Goal: Task Accomplishment & Management: Manage account settings

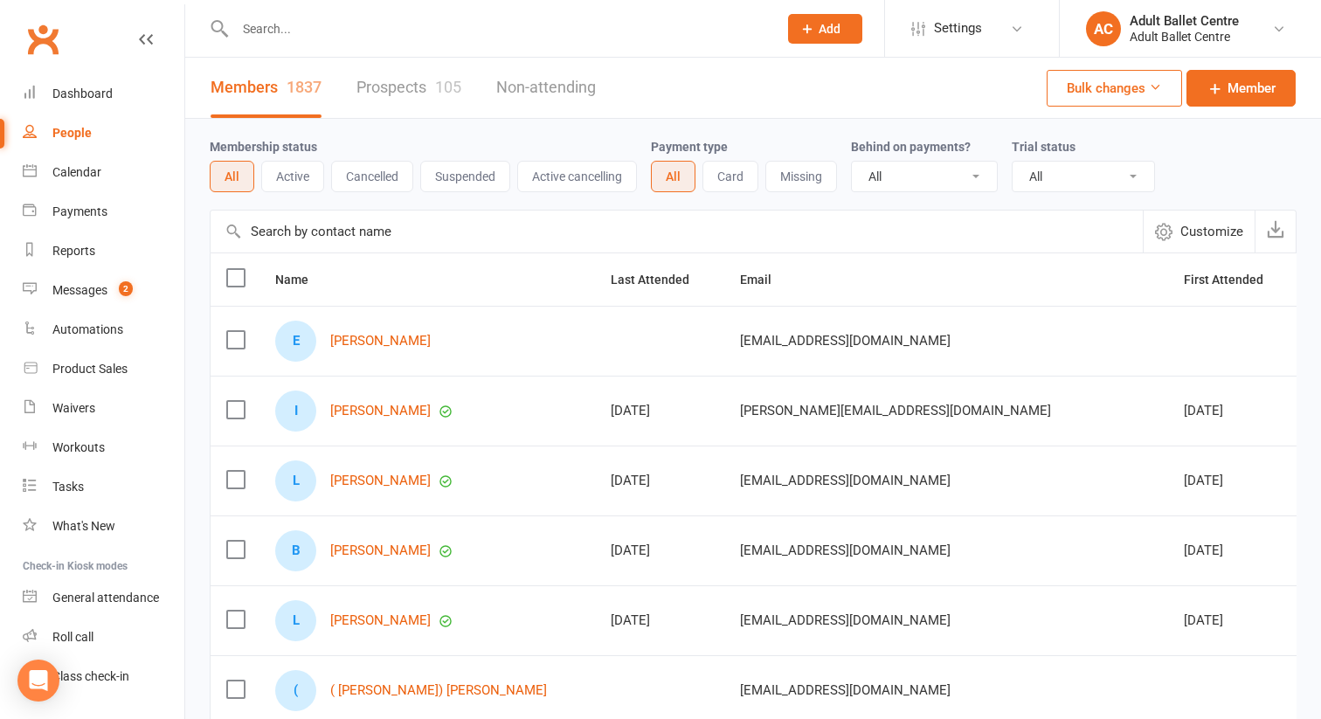
select select "100"
click at [392, 88] on link "Prospects 105" at bounding box center [408, 88] width 105 height 60
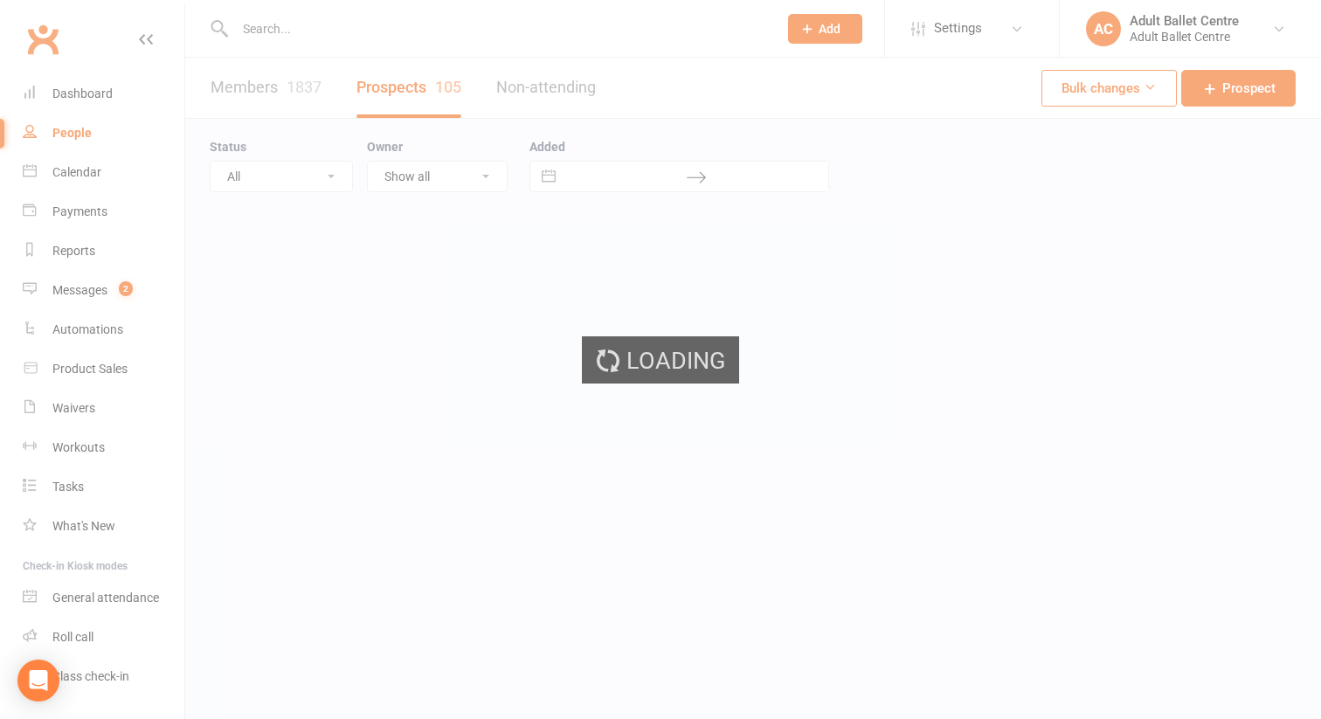
select select "100"
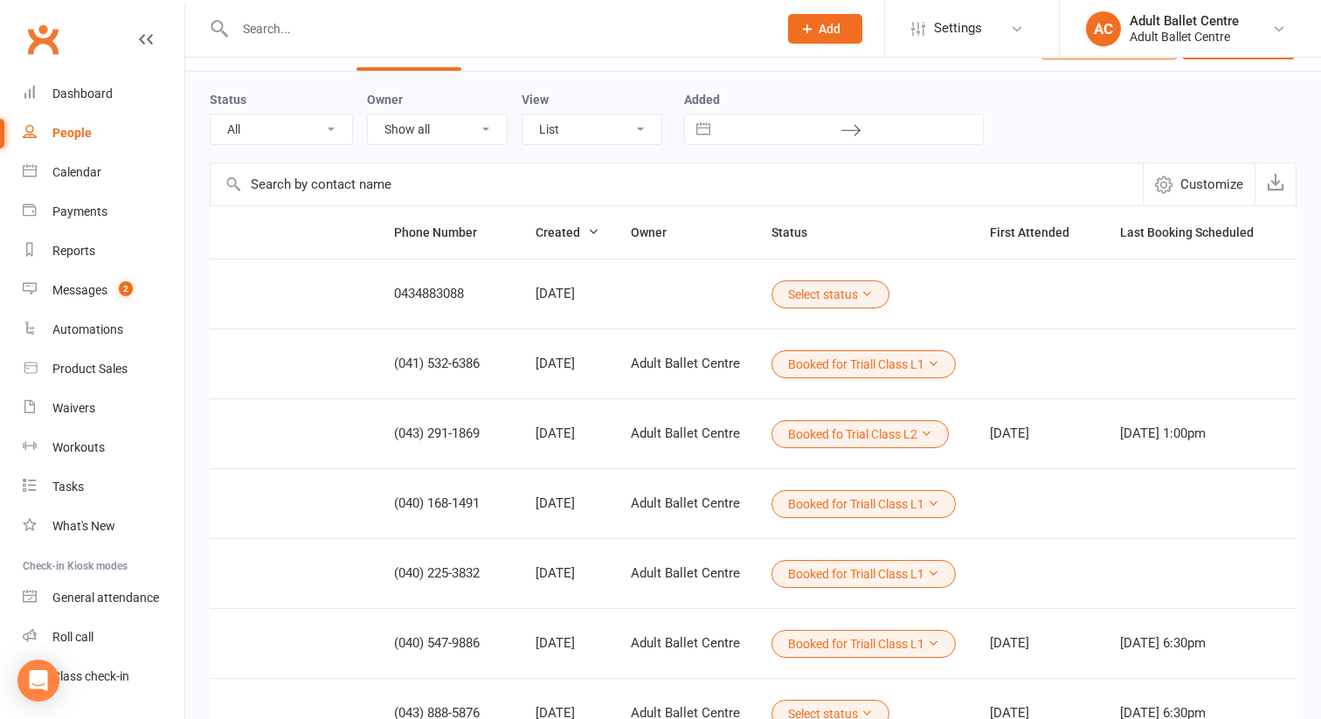
scroll to position [0, 665]
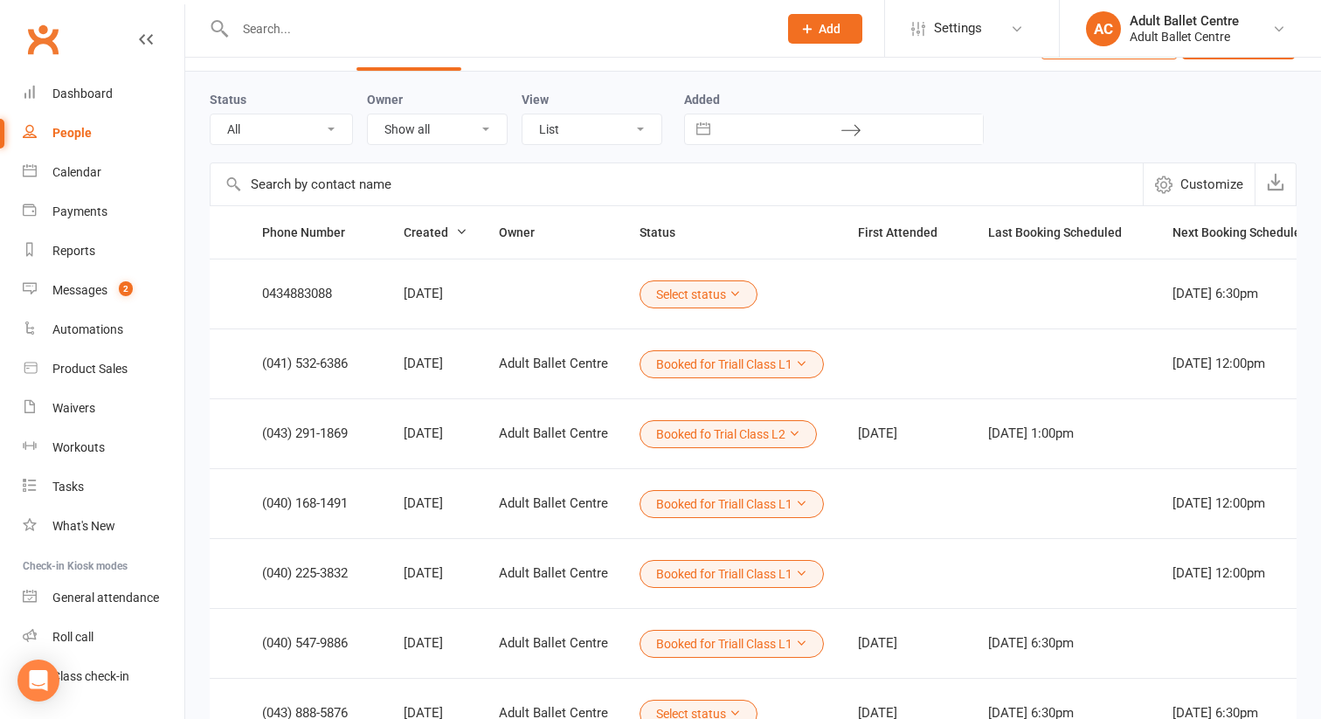
click at [639, 293] on button "Select status" at bounding box center [698, 294] width 118 height 28
click at [676, 319] on td "Select status" at bounding box center [733, 294] width 218 height 70
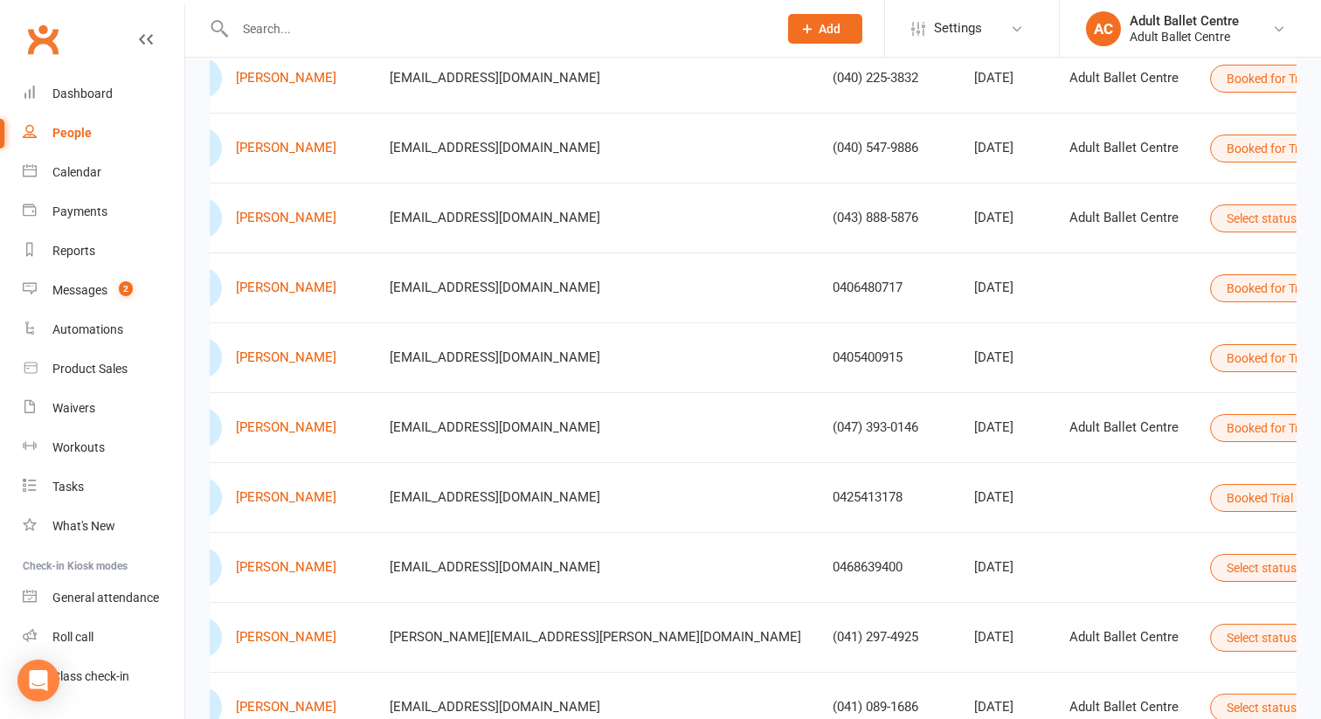
scroll to position [0, 80]
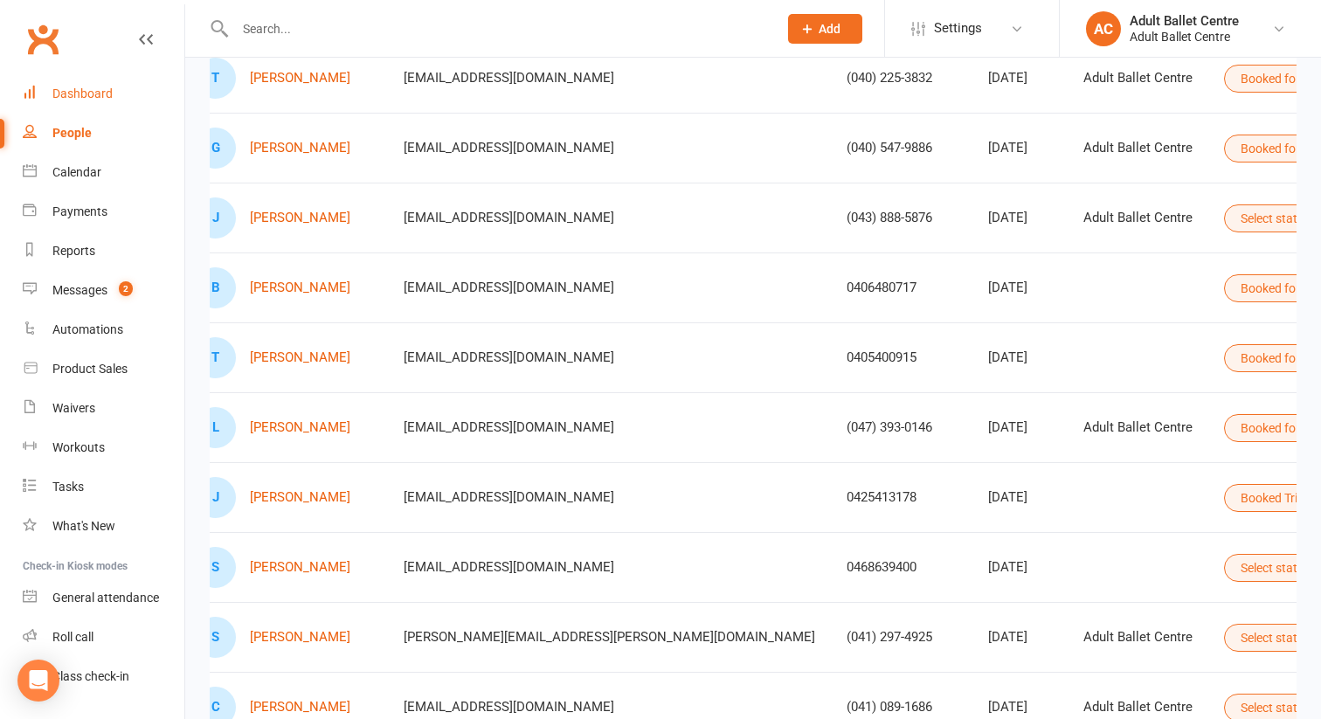
click at [85, 99] on div "Dashboard" at bounding box center [82, 93] width 60 height 14
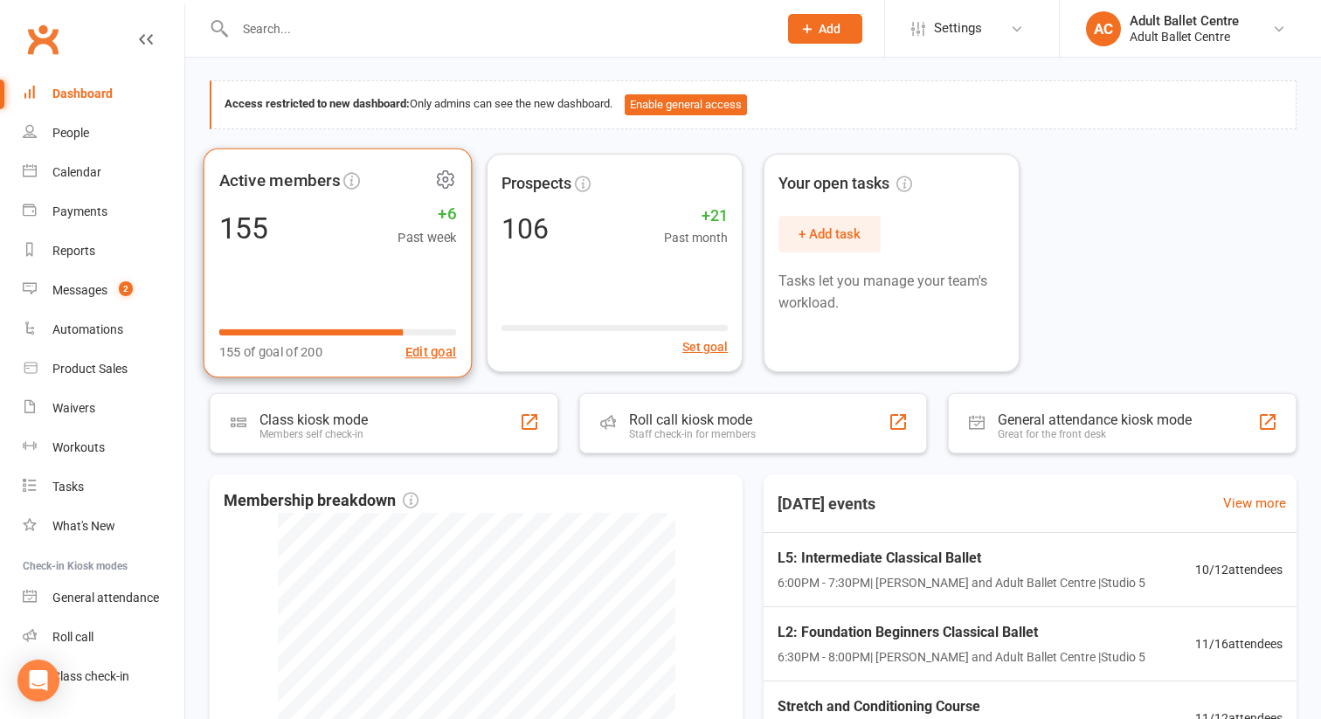
scroll to position [59, 0]
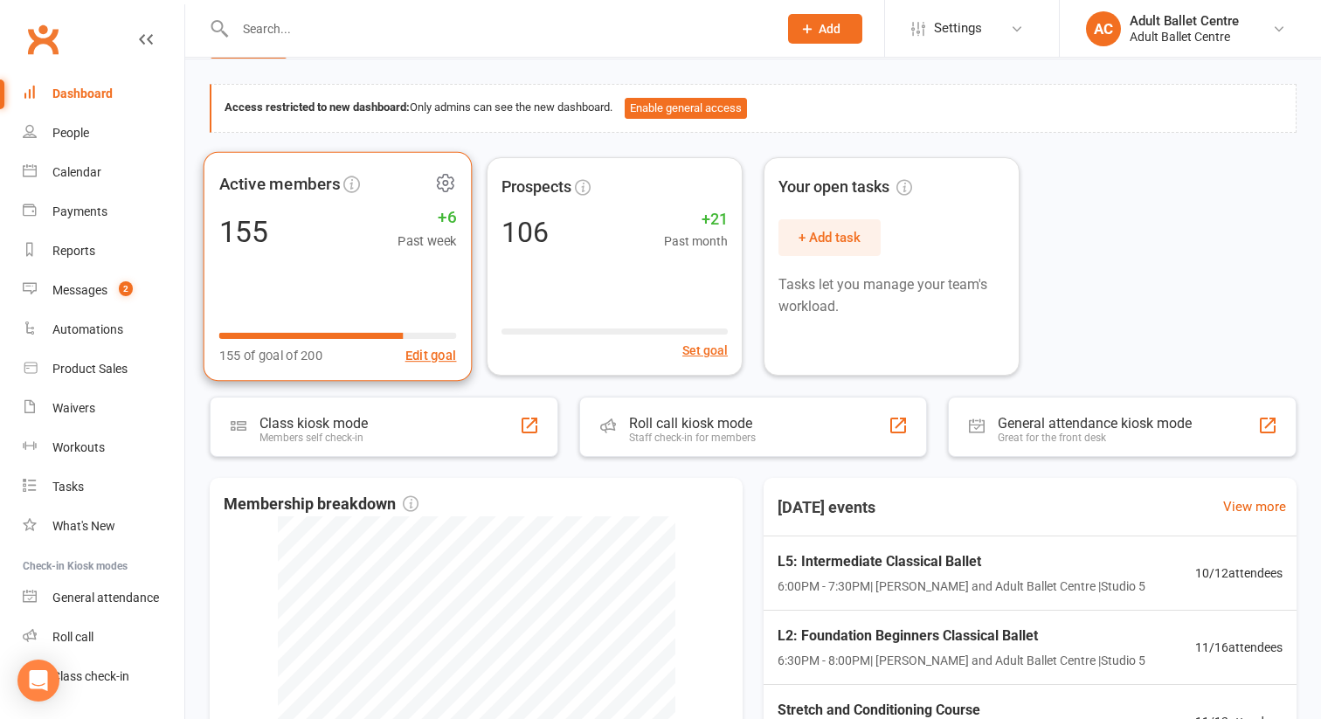
click at [443, 186] on icon at bounding box center [445, 182] width 22 height 22
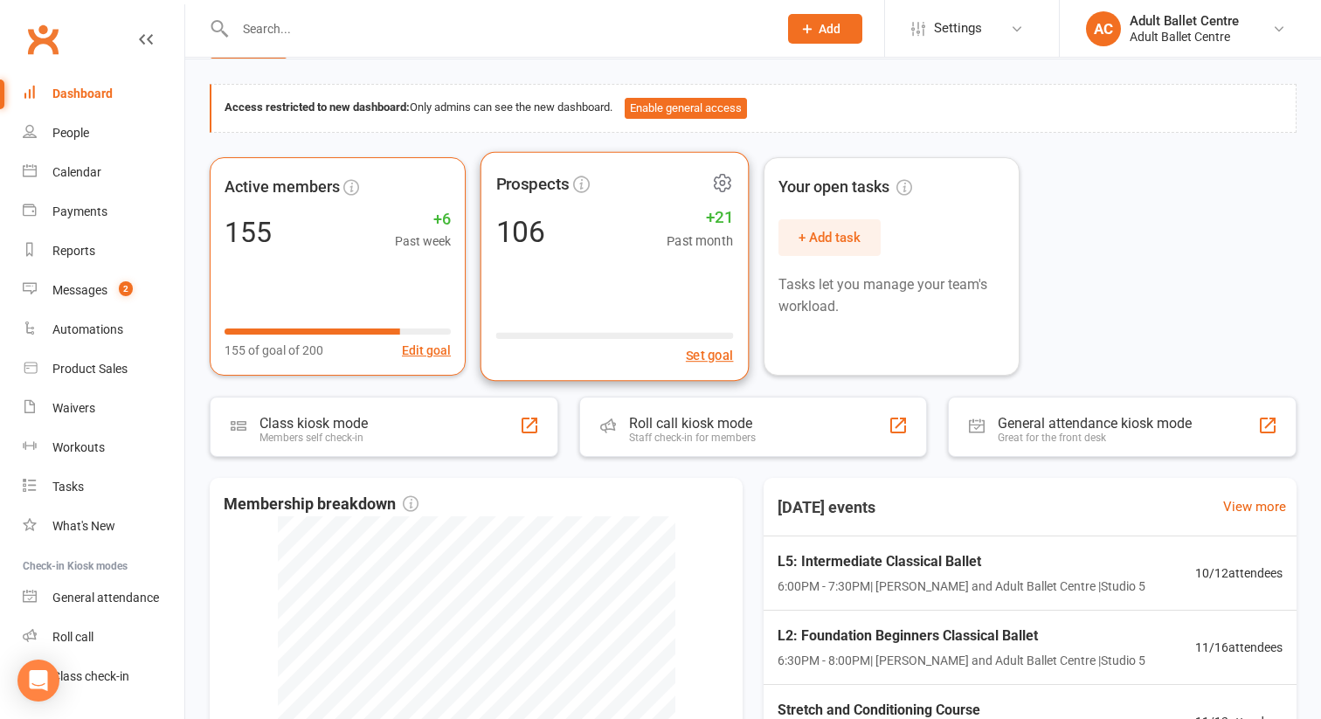
click at [576, 268] on div "Prospects 106 +21 Past month Set goal" at bounding box center [614, 266] width 269 height 230
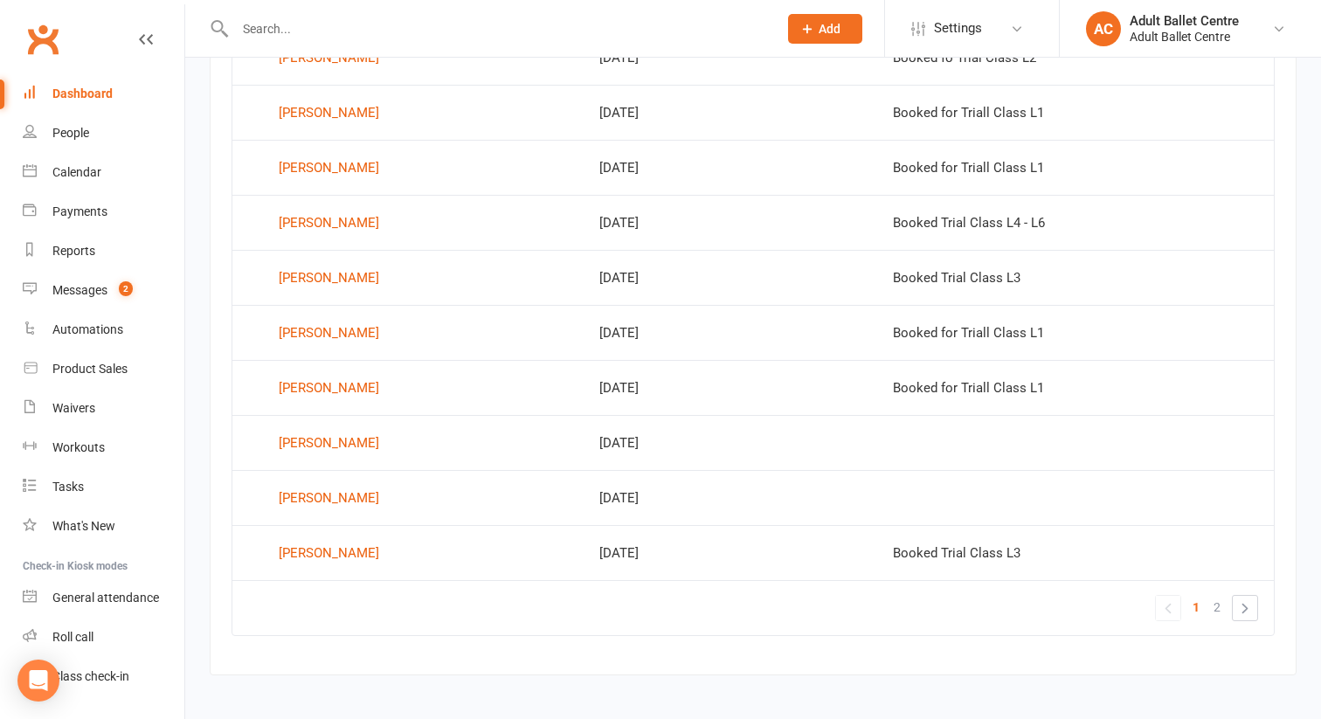
scroll to position [1100, 0]
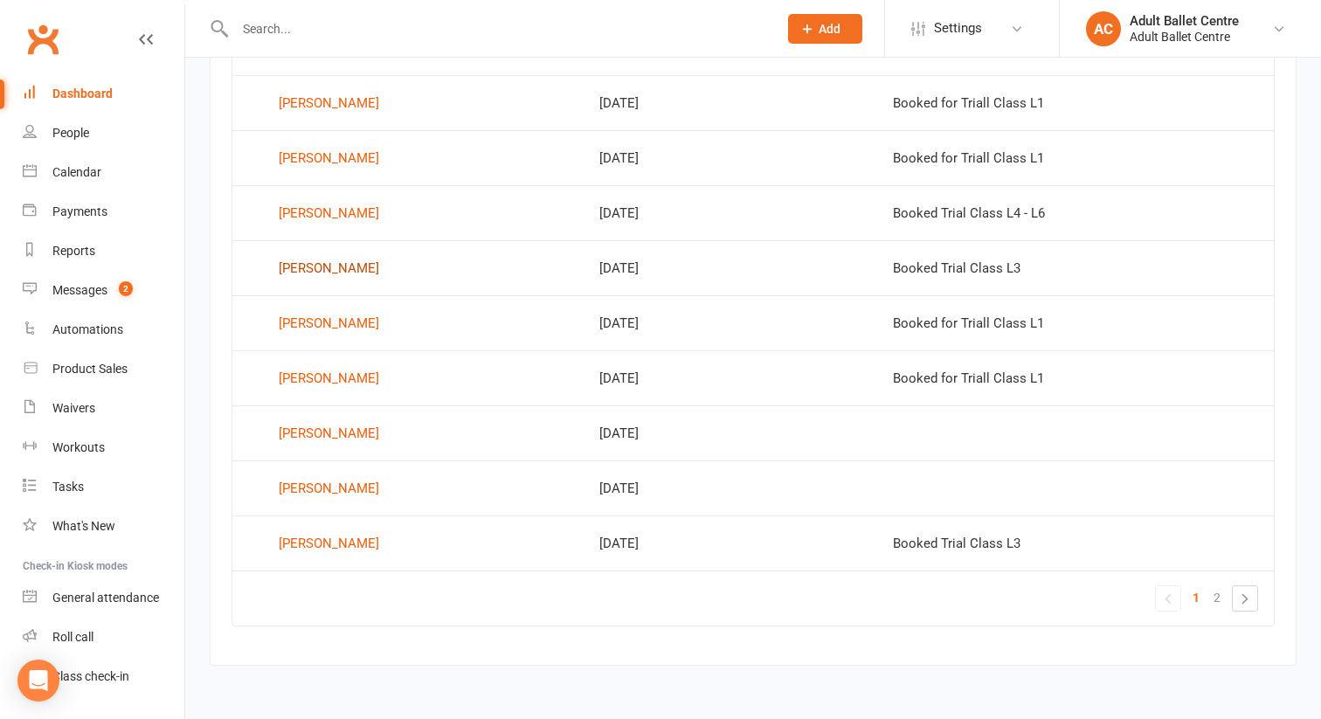
click at [292, 267] on div "[PERSON_NAME]" at bounding box center [329, 268] width 100 height 26
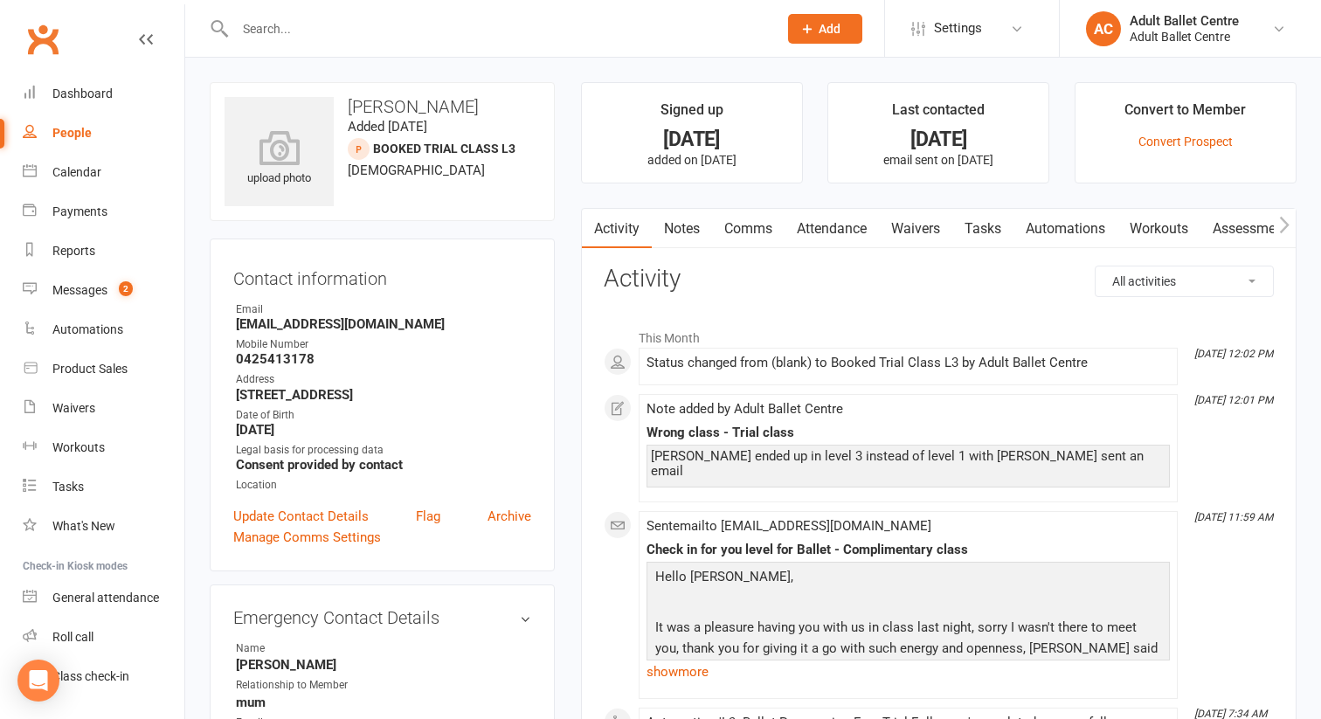
click at [910, 232] on link "Waivers" at bounding box center [915, 229] width 73 height 40
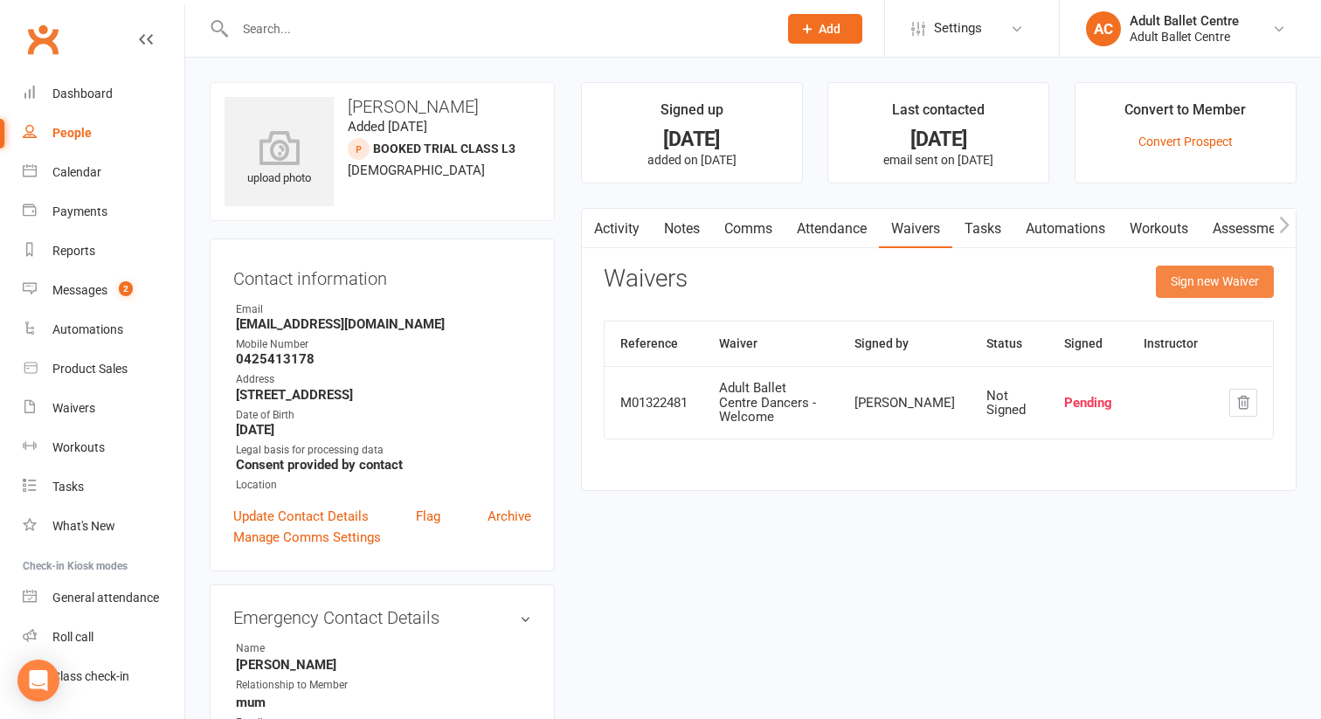
click at [1176, 284] on button "Sign new Waiver" at bounding box center [1215, 281] width 118 height 31
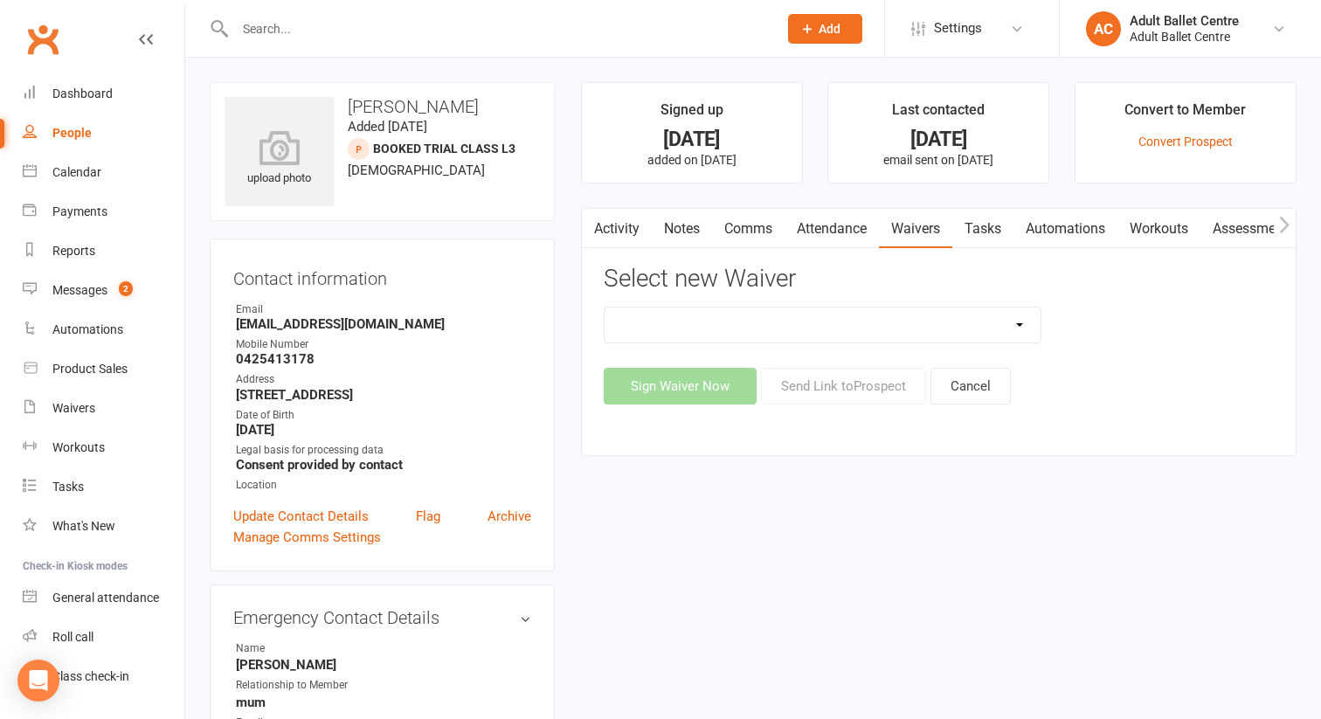
click at [1024, 325] on select "Adult Ballet Centre Dancers - Welcome Adult Ballet Centre Dancers - Welcome- No…" at bounding box center [822, 324] width 437 height 35
select select "13423"
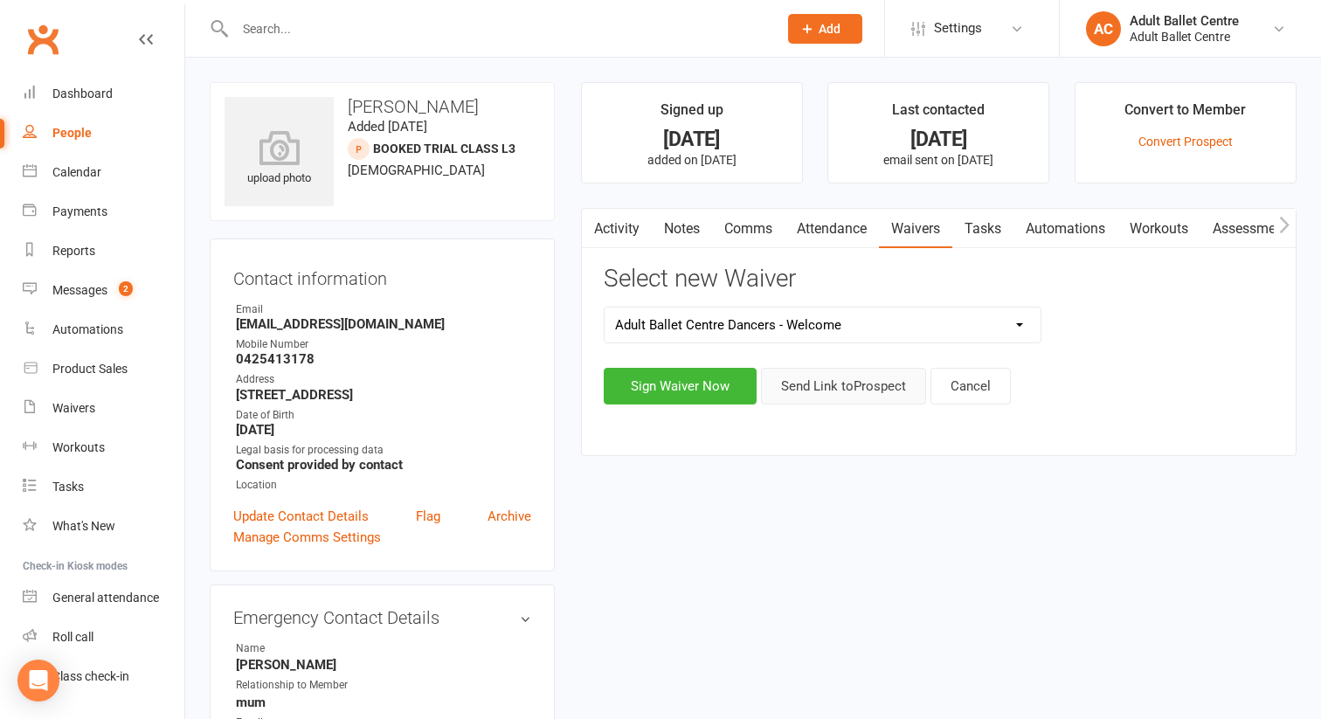
click at [809, 391] on button "Send Link to [GEOGRAPHIC_DATA]" at bounding box center [843, 386] width 165 height 37
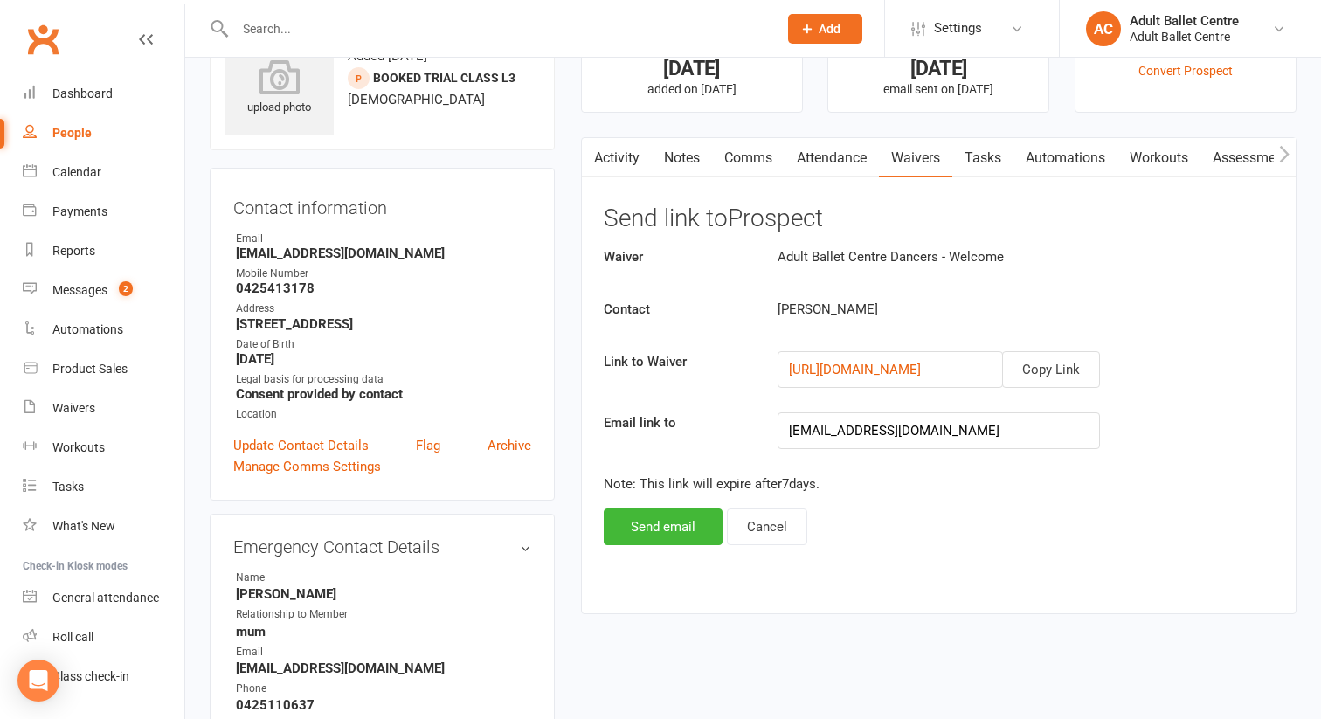
scroll to position [76, 0]
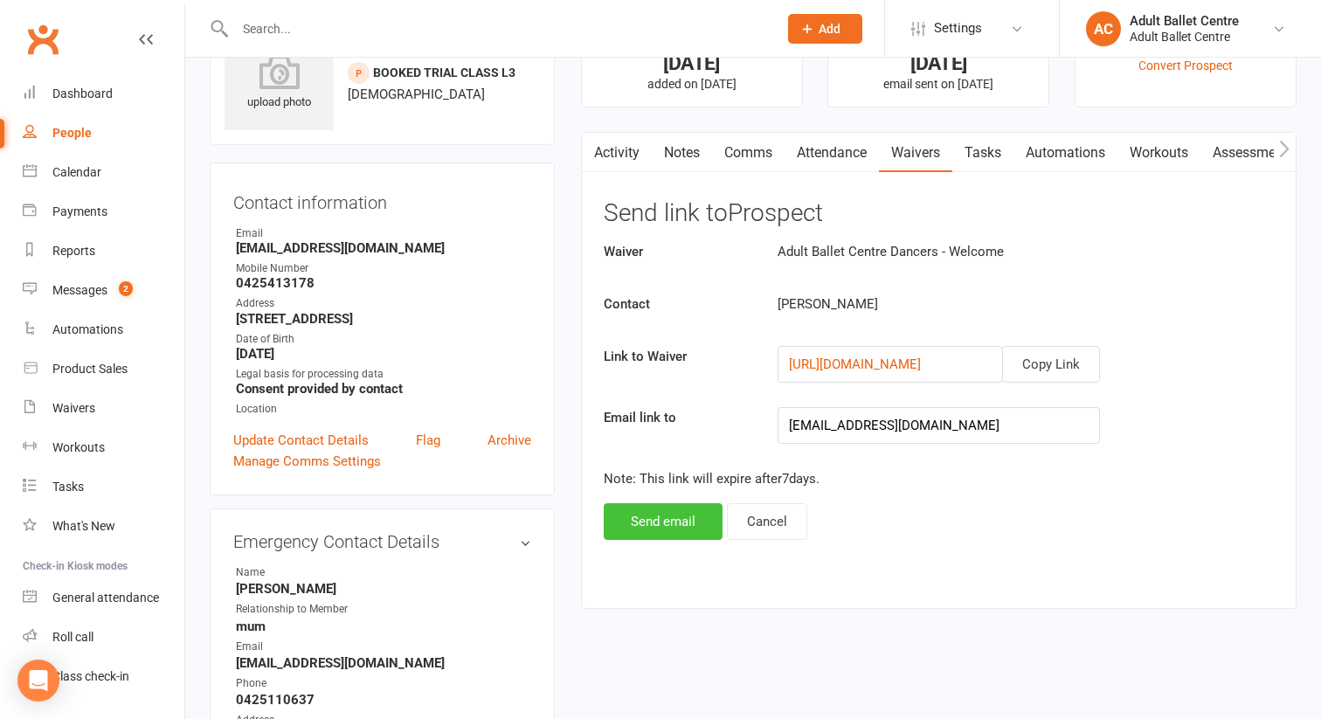
click at [690, 516] on button "Send email" at bounding box center [663, 521] width 119 height 37
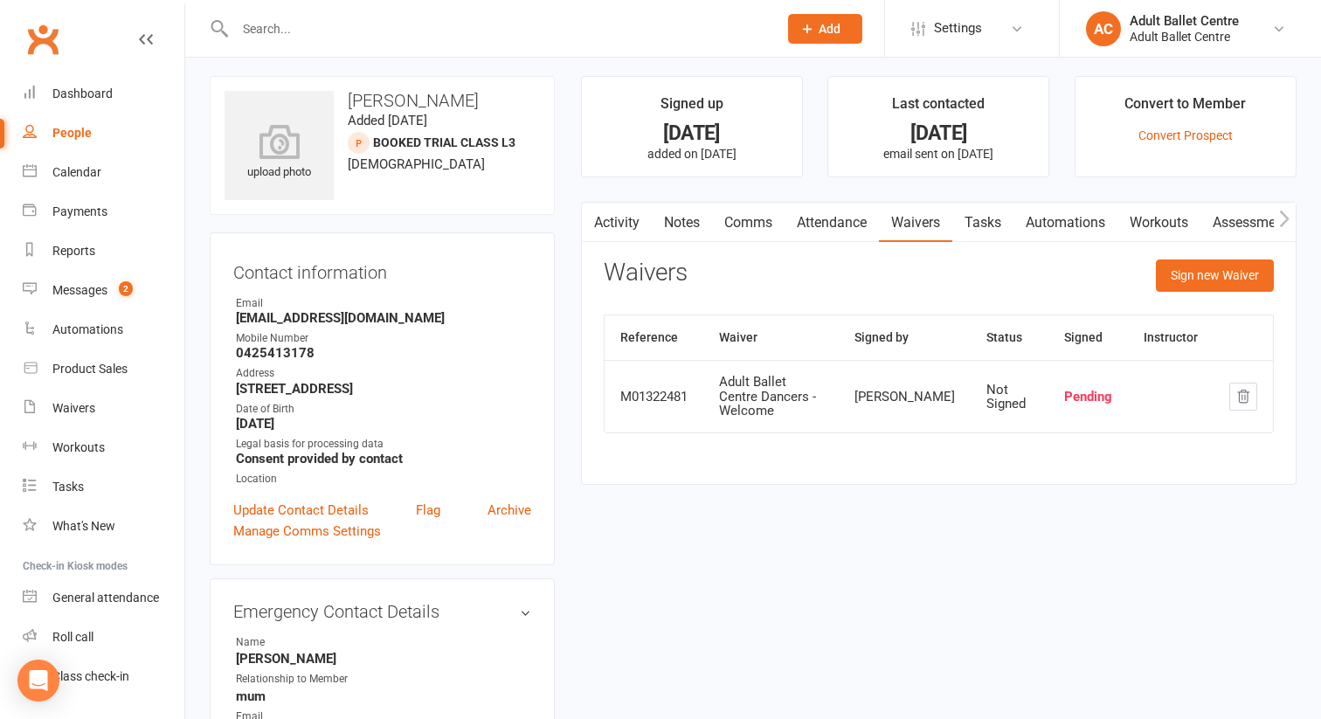
scroll to position [0, 0]
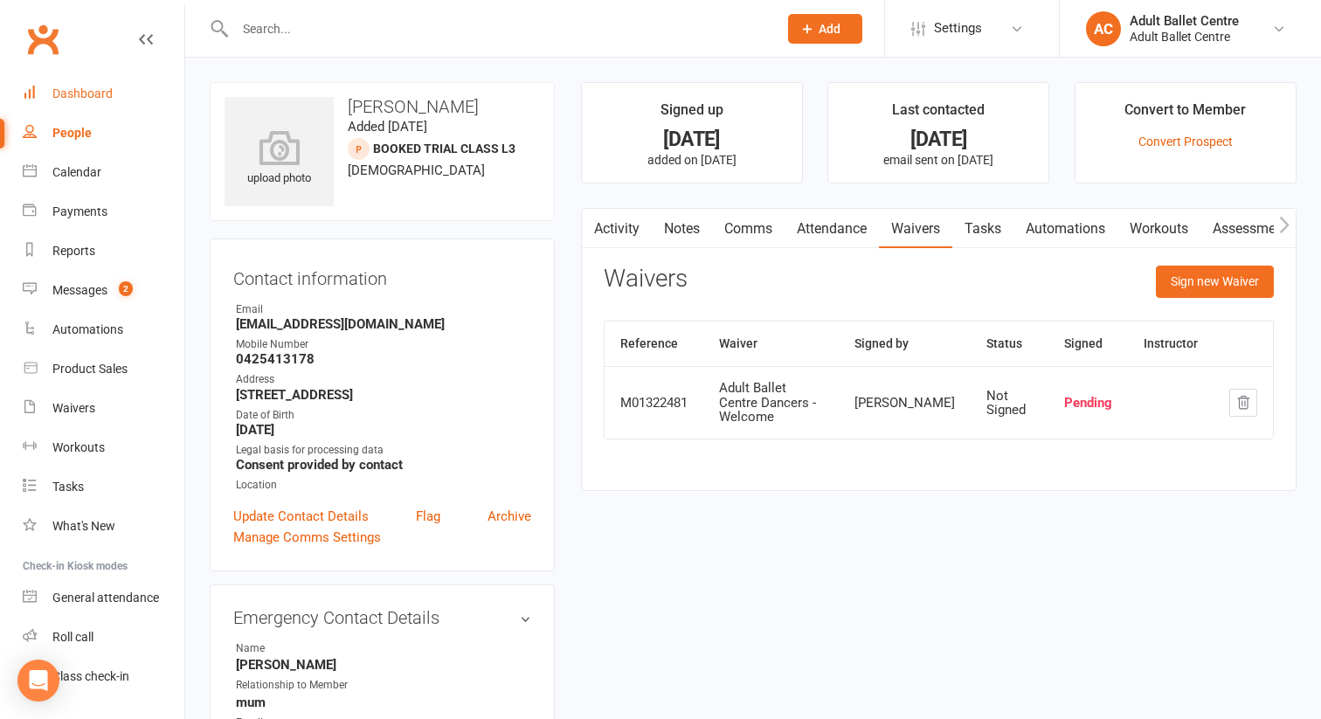
click at [94, 93] on div "Dashboard" at bounding box center [82, 93] width 60 height 14
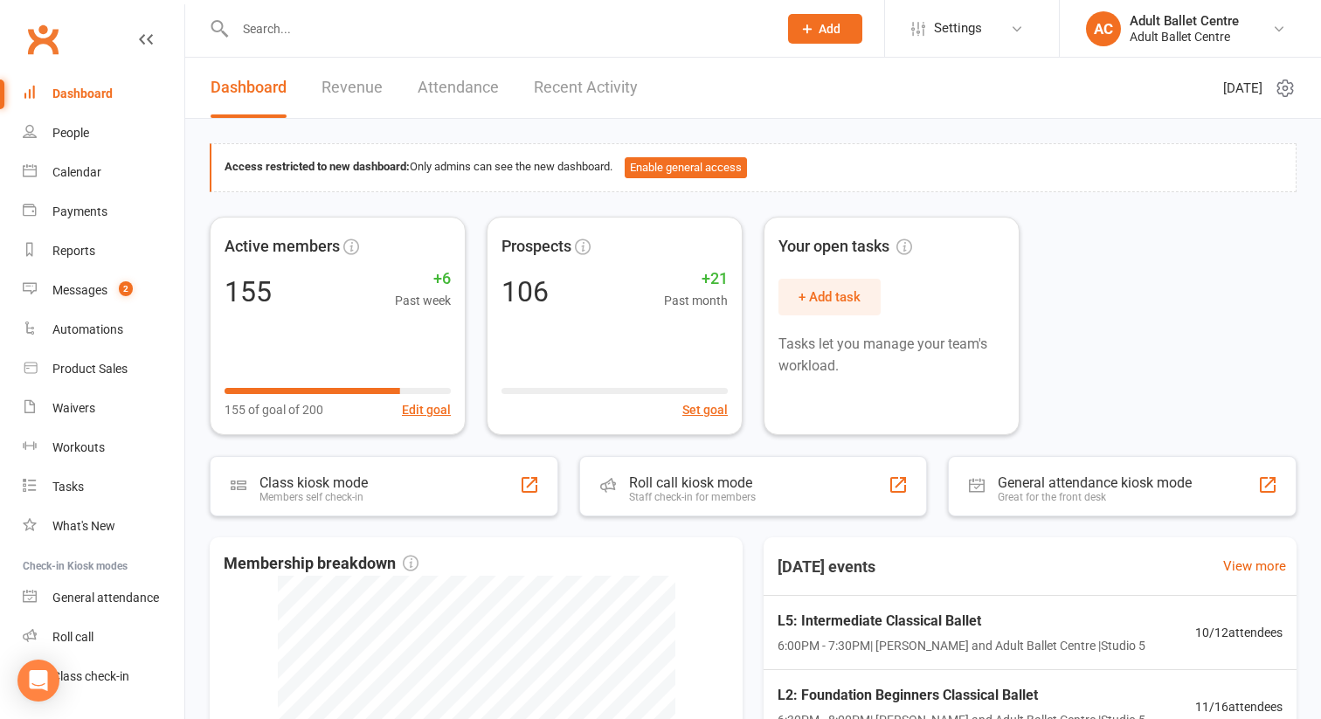
click at [454, 82] on link "Attendance" at bounding box center [458, 88] width 81 height 60
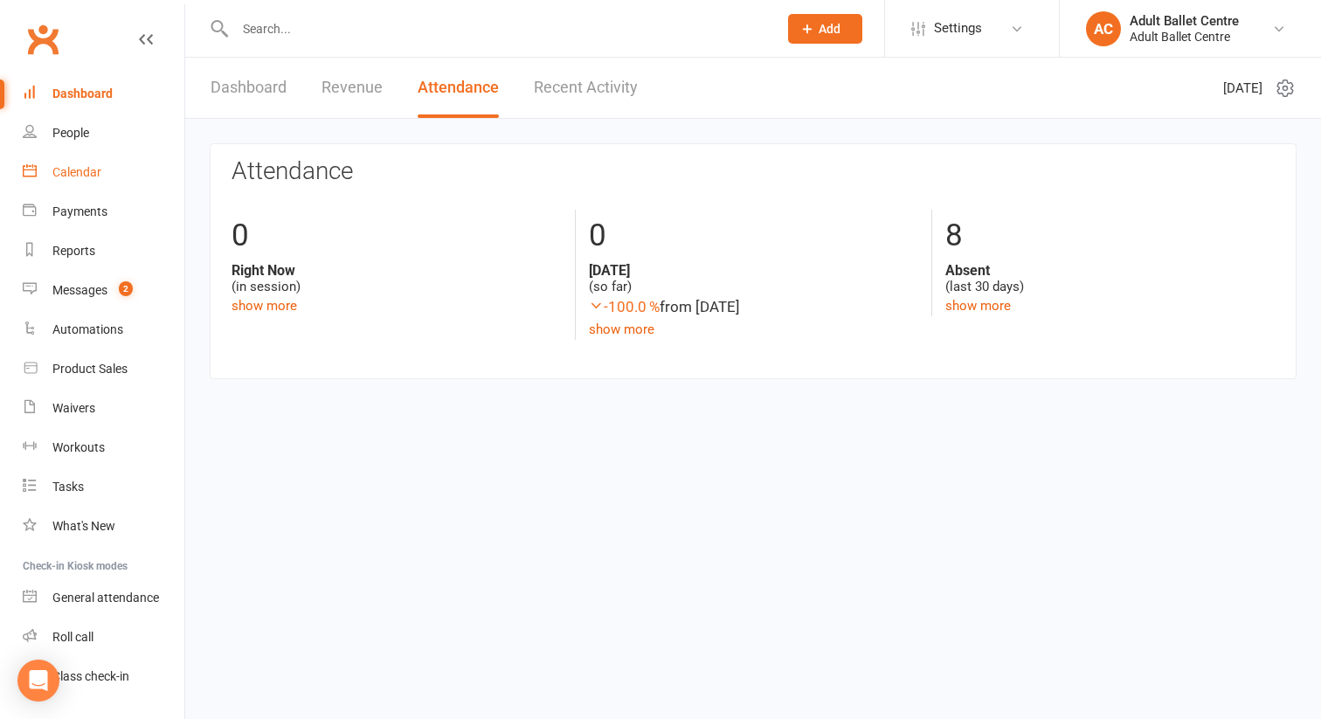
click at [71, 162] on link "Calendar" at bounding box center [104, 172] width 162 height 39
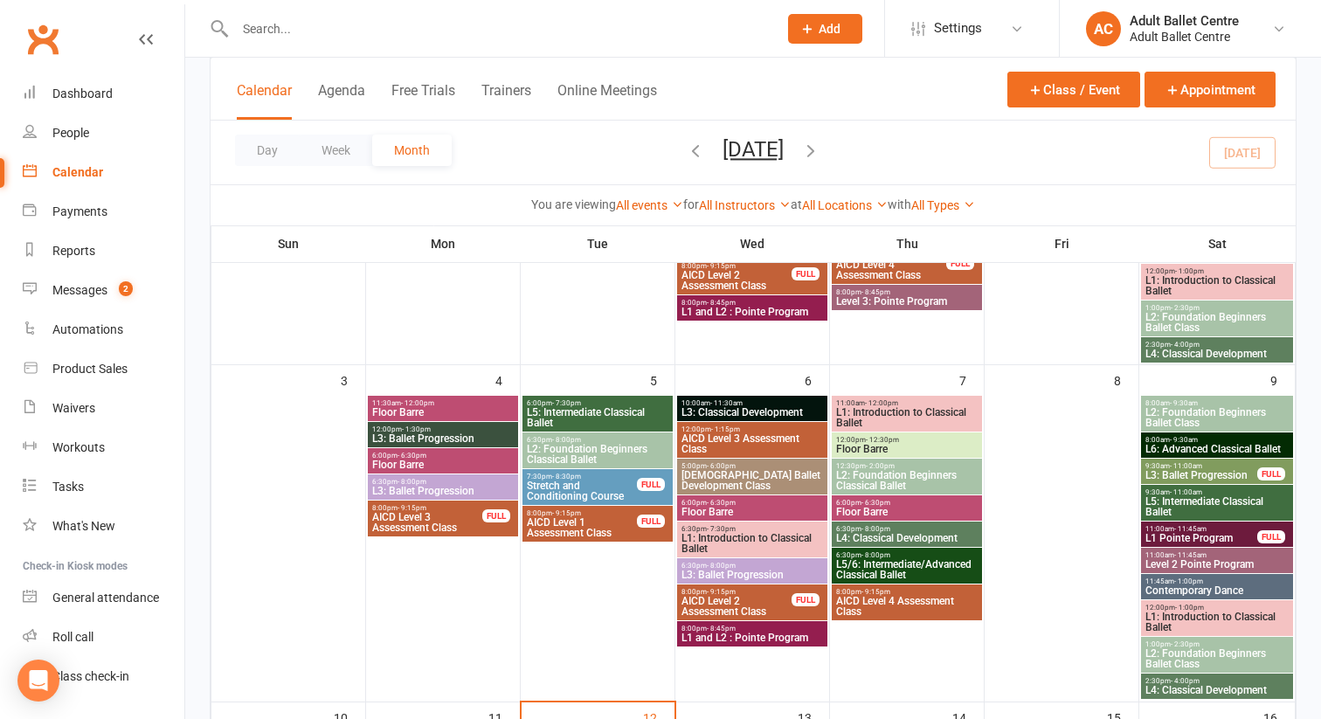
scroll to position [301, 0]
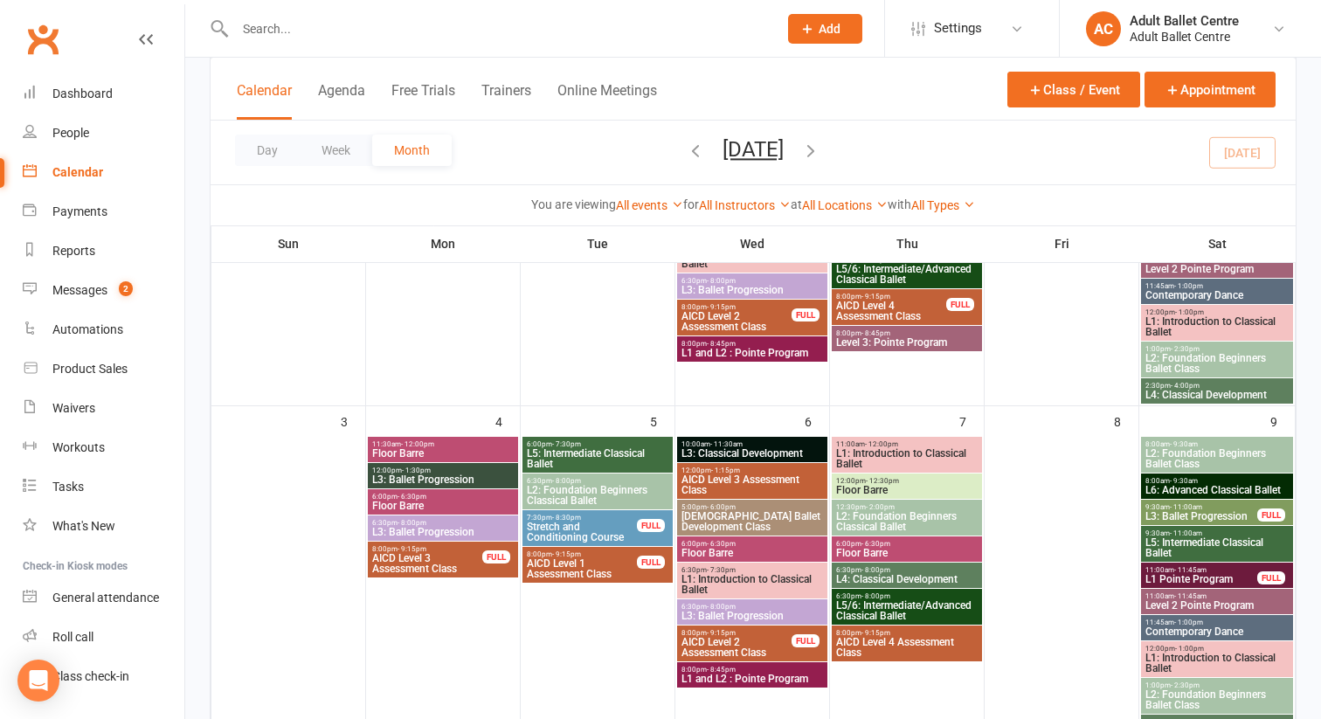
click at [1189, 459] on span "L2: Foundation Beginners Ballet Class" at bounding box center [1216, 458] width 145 height 21
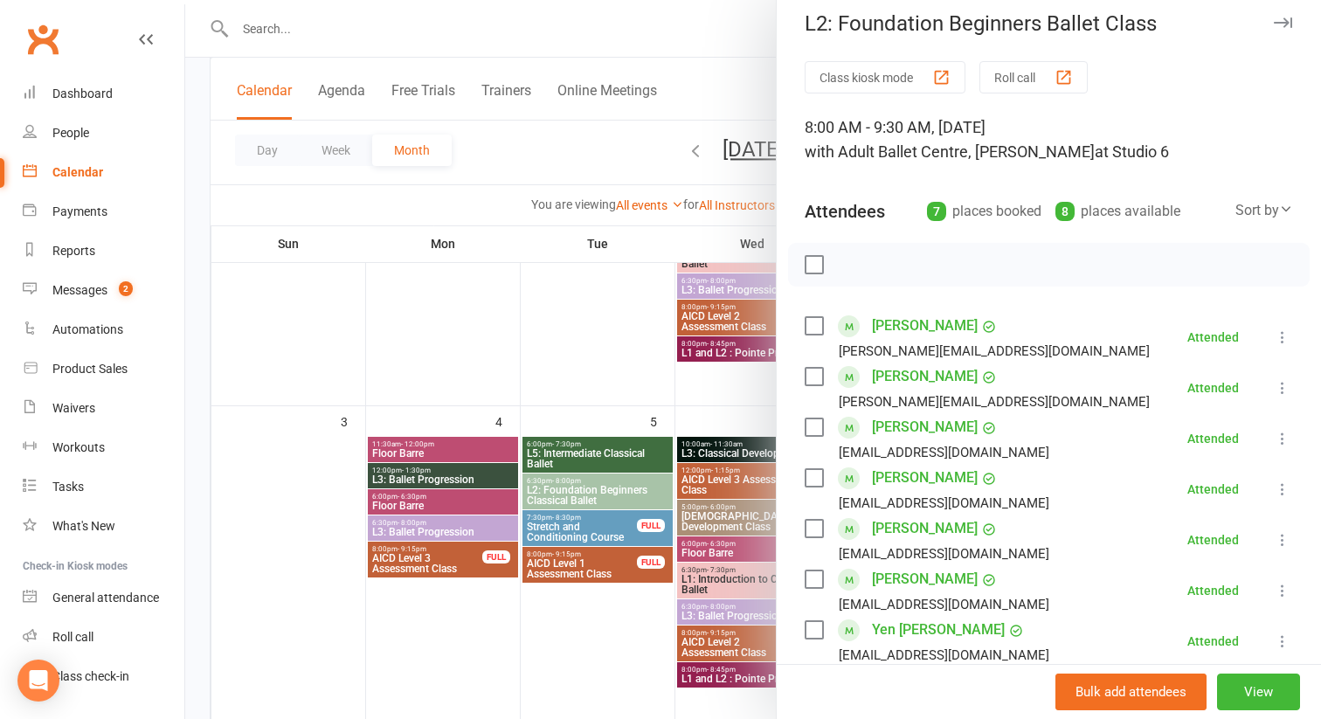
scroll to position [0, 0]
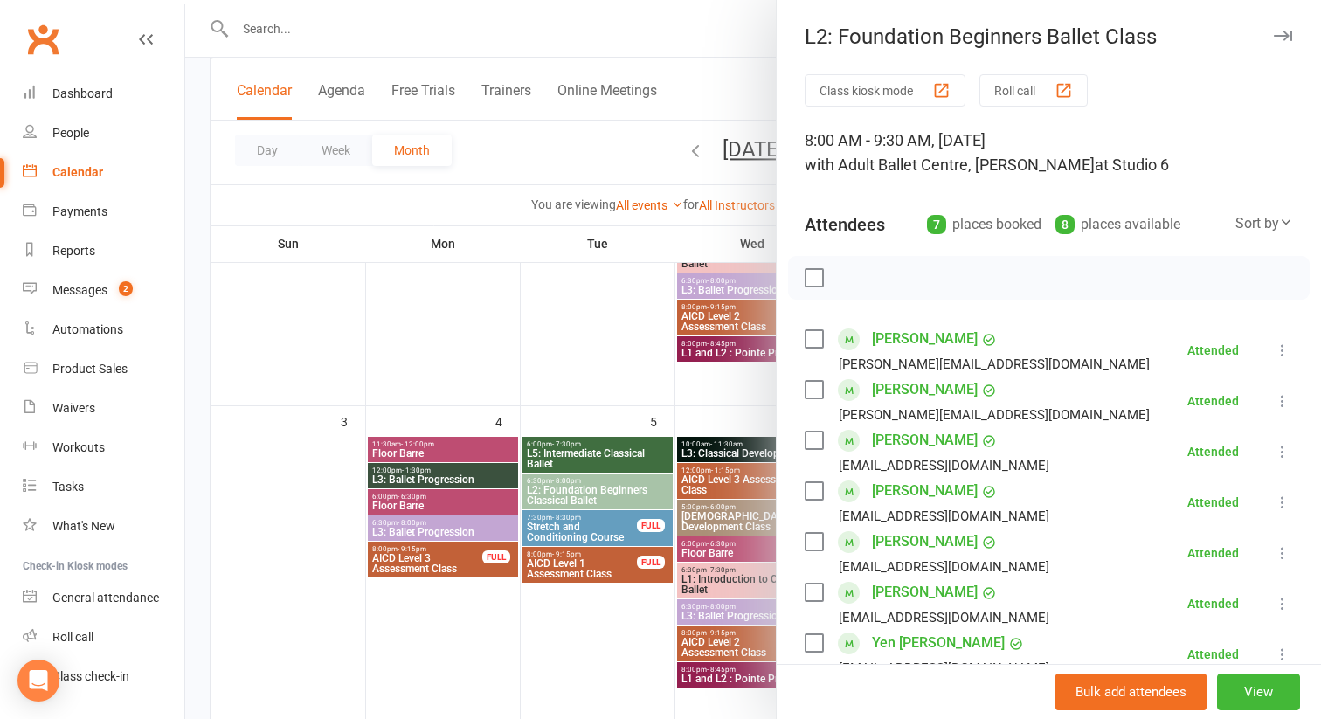
click at [663, 234] on div at bounding box center [753, 359] width 1136 height 719
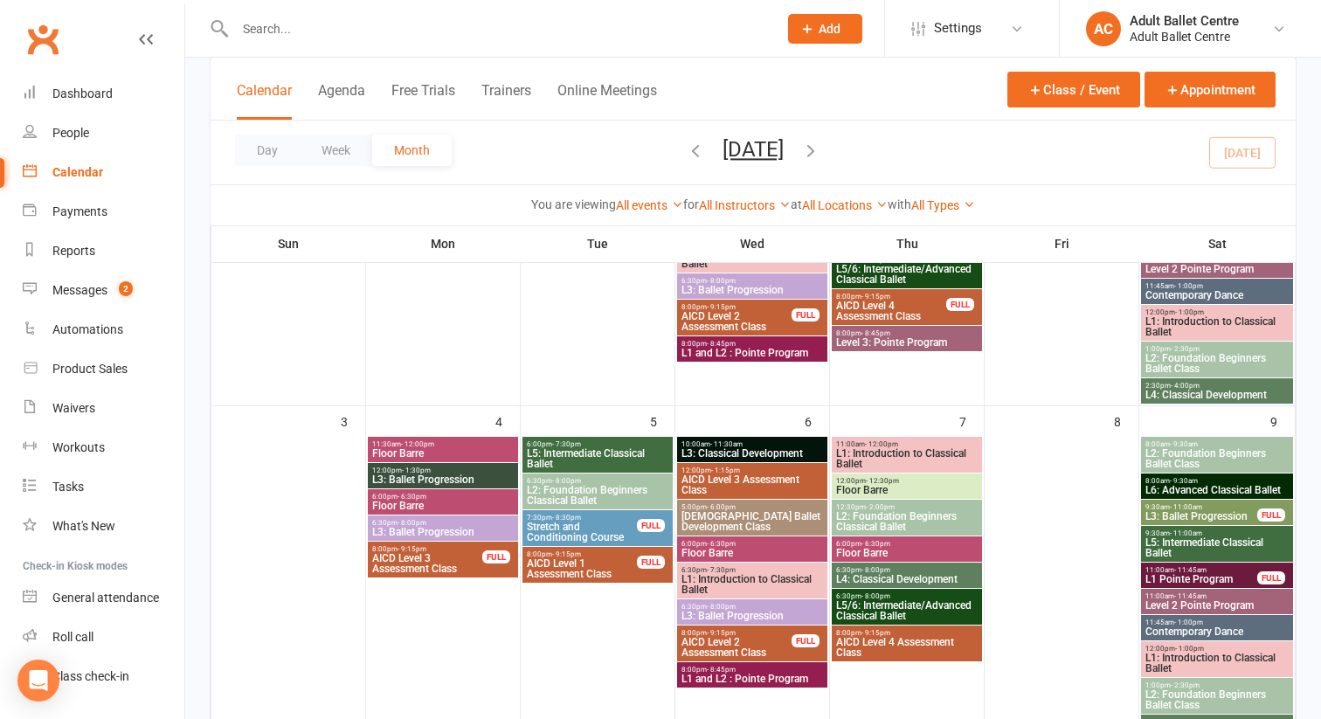
click at [1217, 485] on span "L6: Advanced Classical Ballet" at bounding box center [1216, 490] width 145 height 10
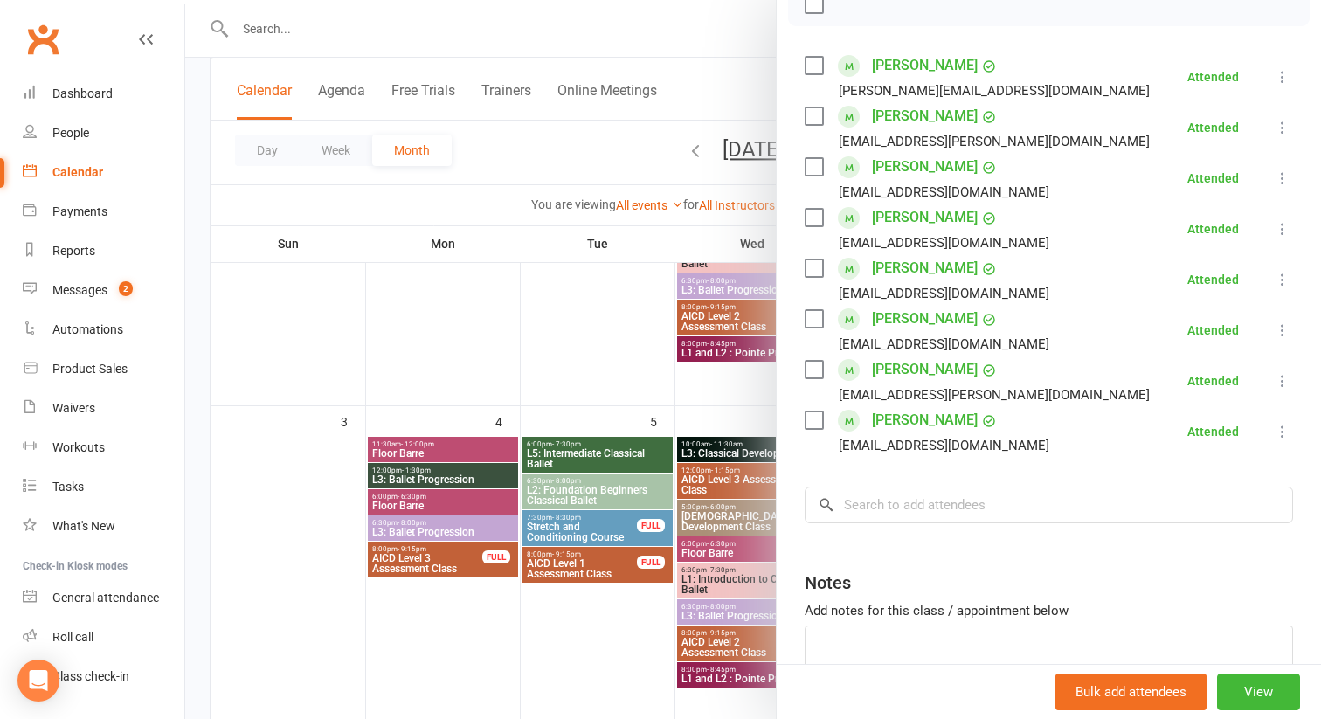
scroll to position [380, 0]
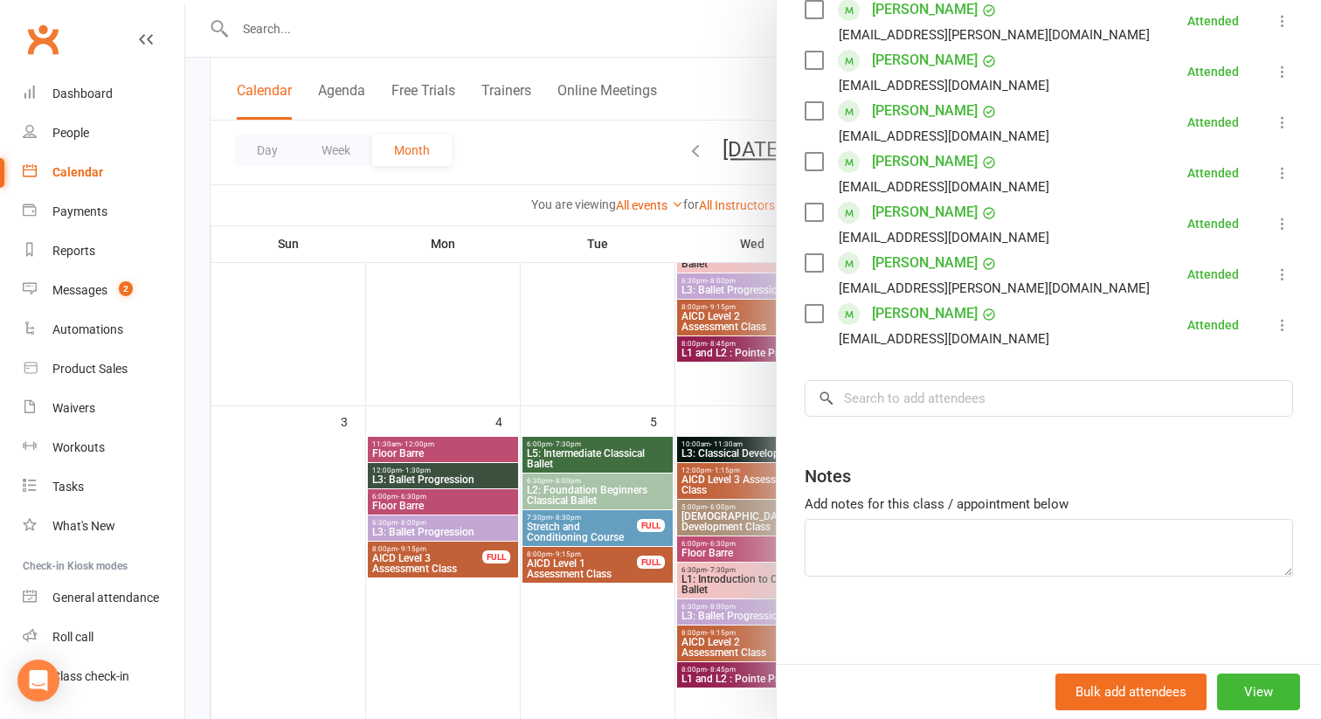
click at [708, 384] on div at bounding box center [753, 359] width 1136 height 719
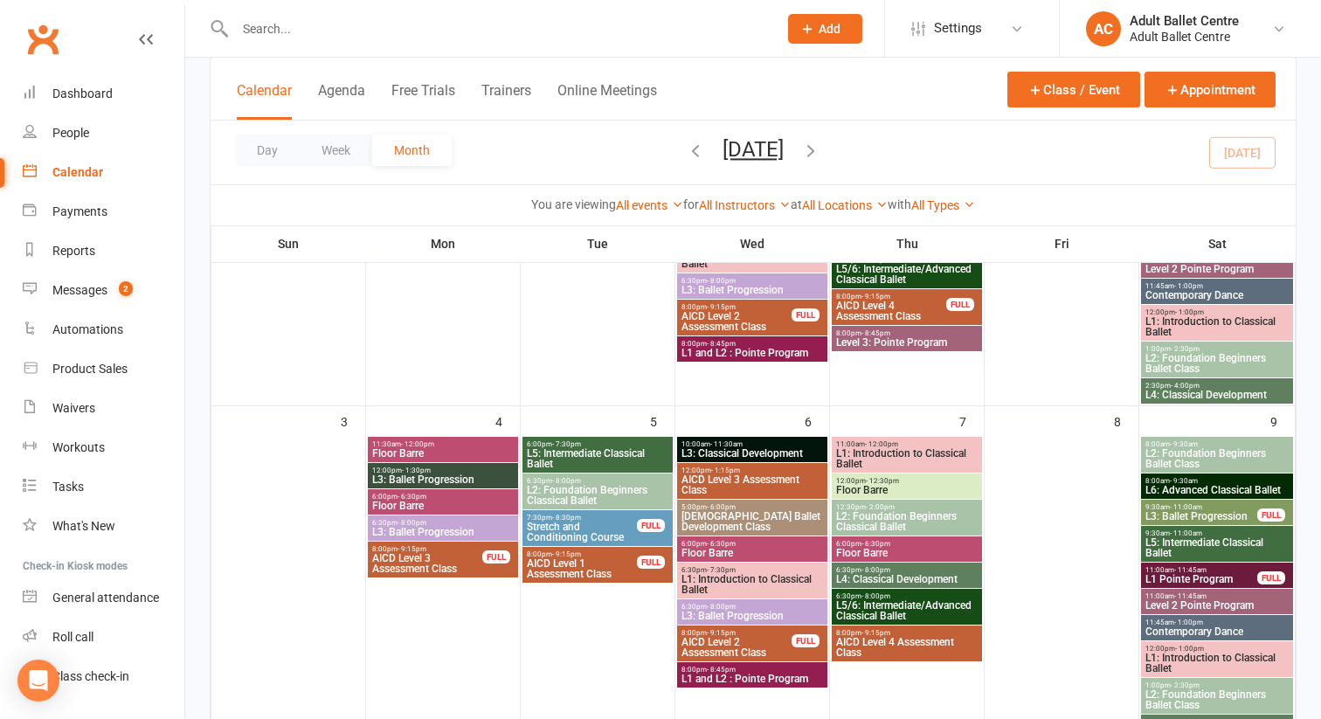
click at [1212, 519] on span "L3: Ballet Progression" at bounding box center [1201, 516] width 114 height 10
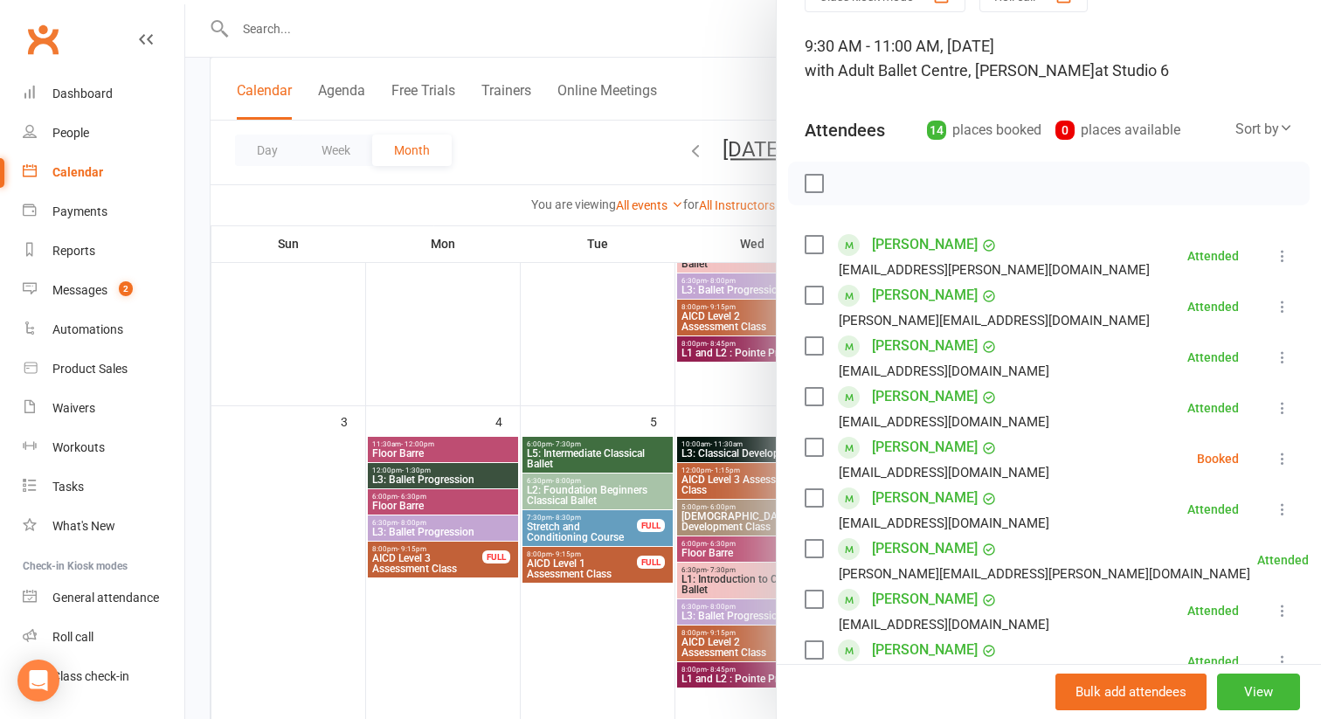
scroll to position [131, 0]
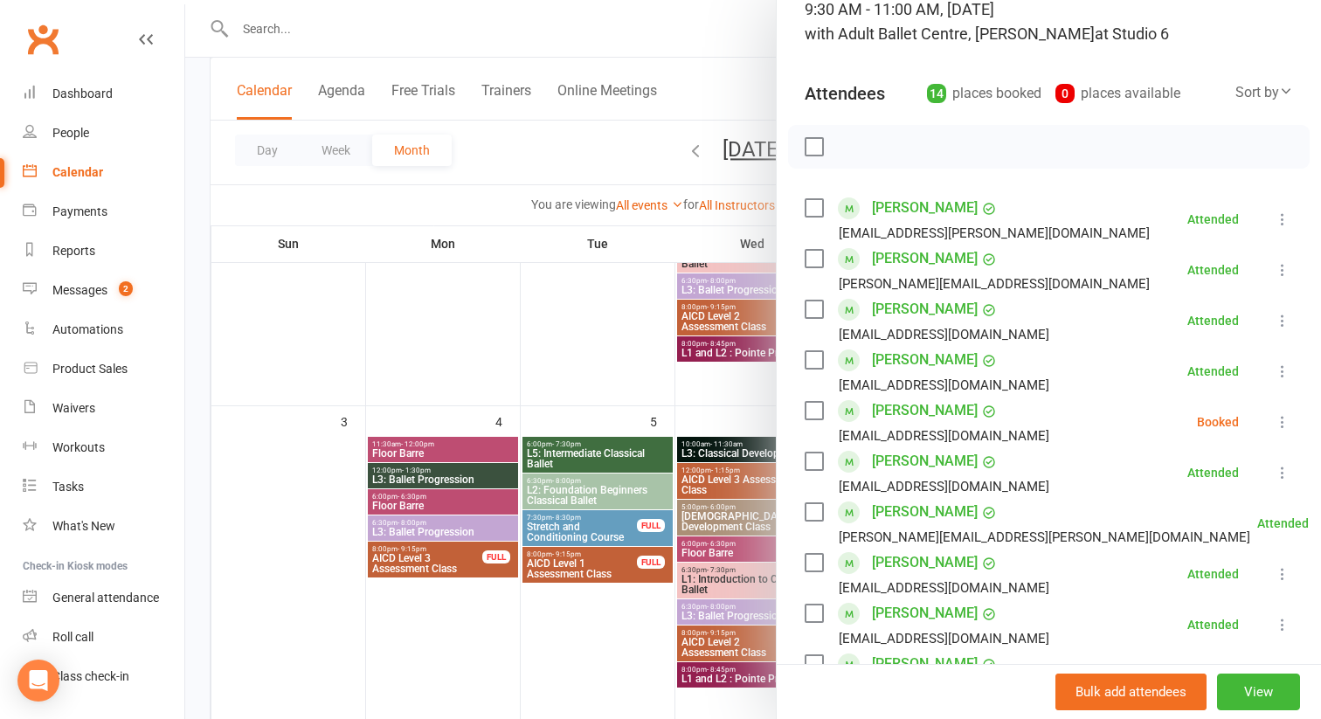
click at [1284, 425] on icon at bounding box center [1282, 421] width 17 height 17
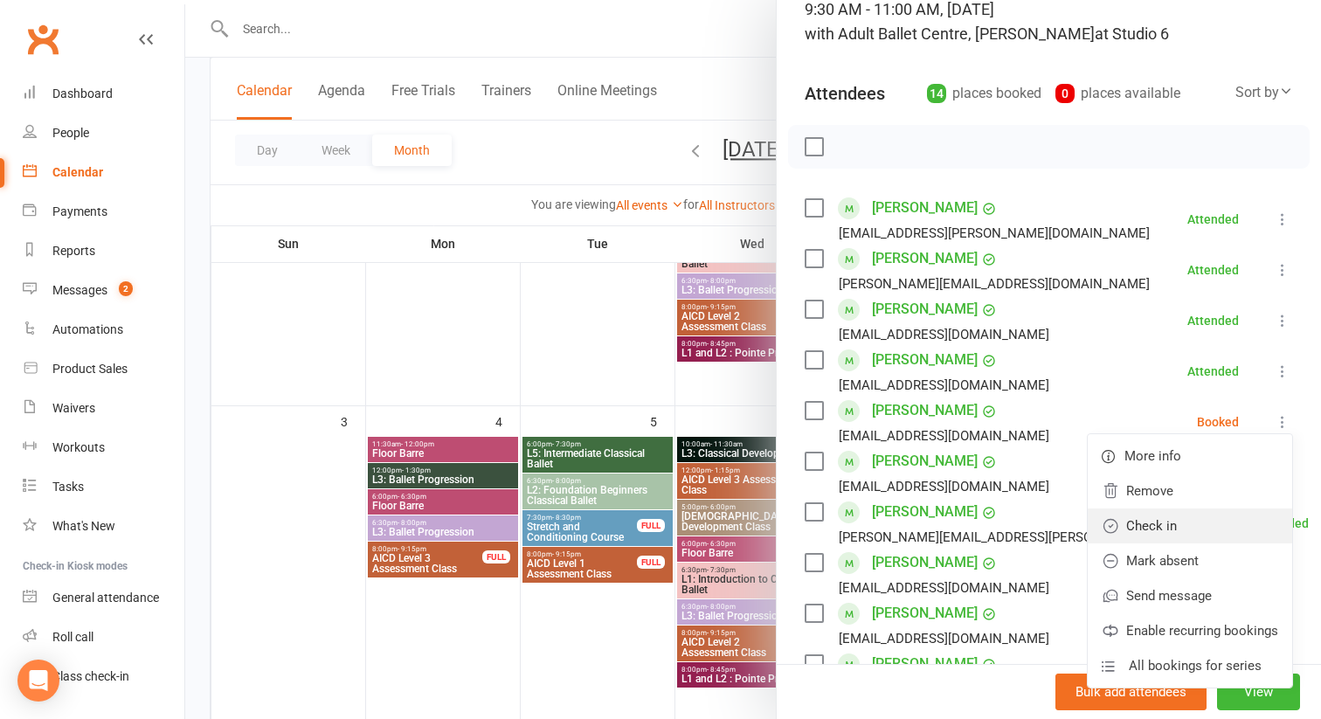
click at [1193, 524] on link "Check in" at bounding box center [1190, 525] width 204 height 35
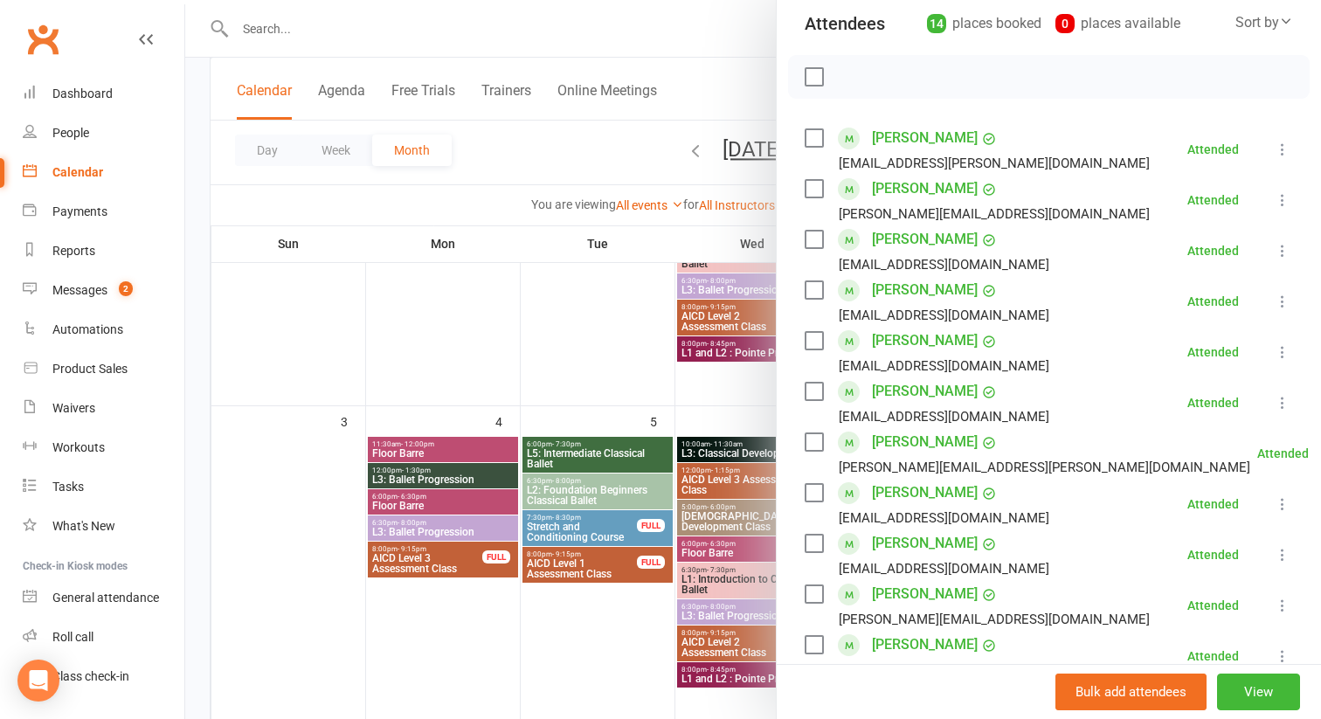
scroll to position [191, 0]
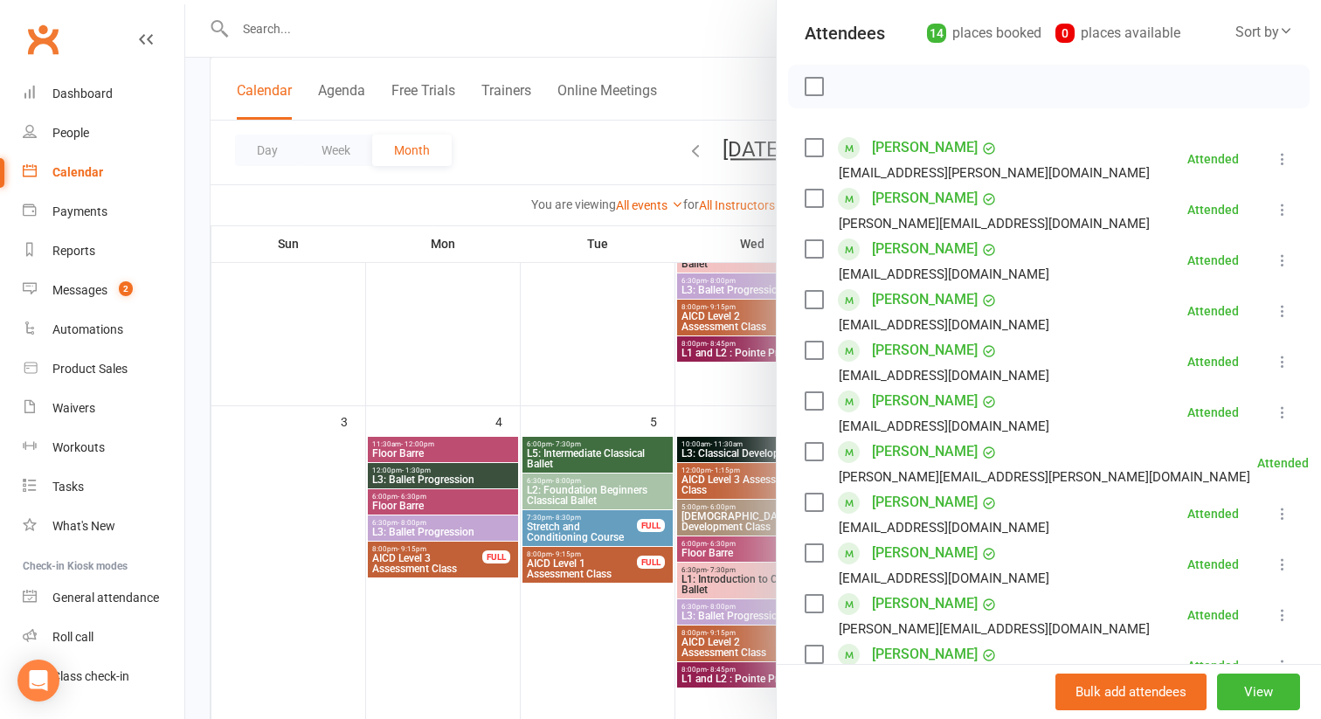
click at [736, 396] on div at bounding box center [753, 359] width 1136 height 719
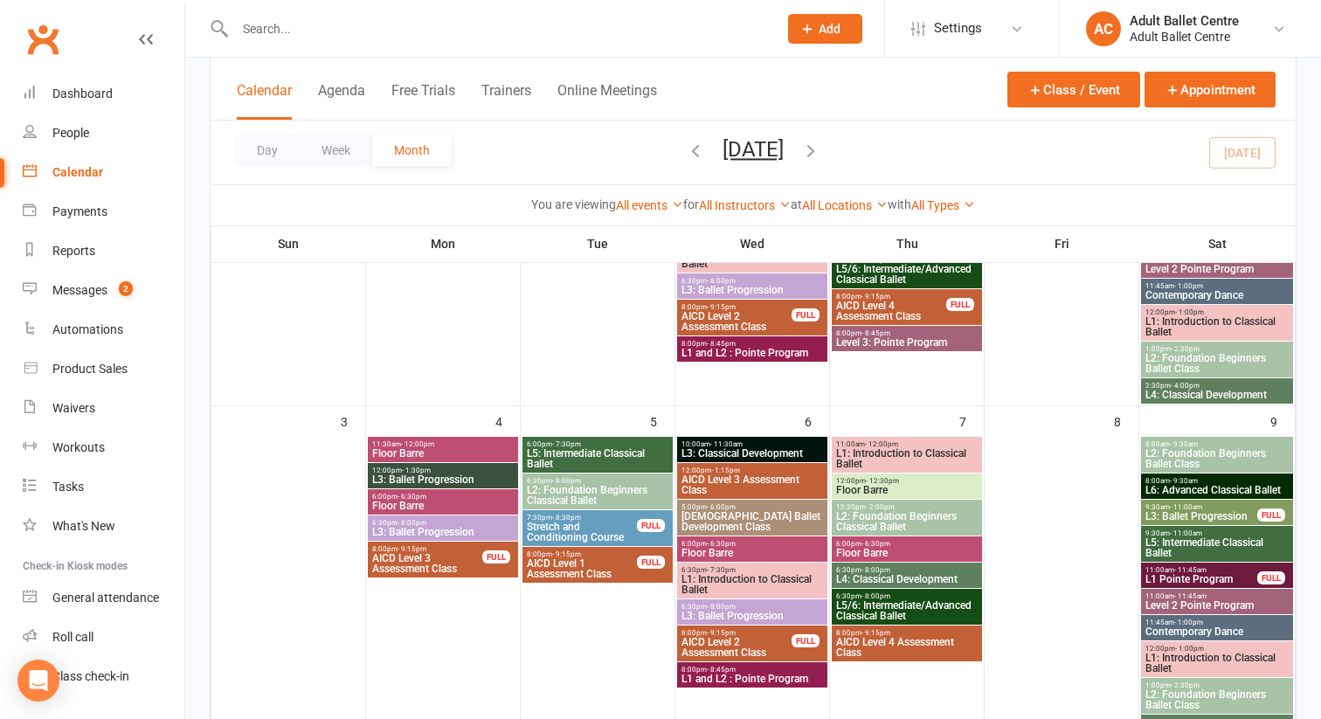
click at [1186, 546] on span "L5: Intermediate Classical Ballet" at bounding box center [1216, 547] width 145 height 21
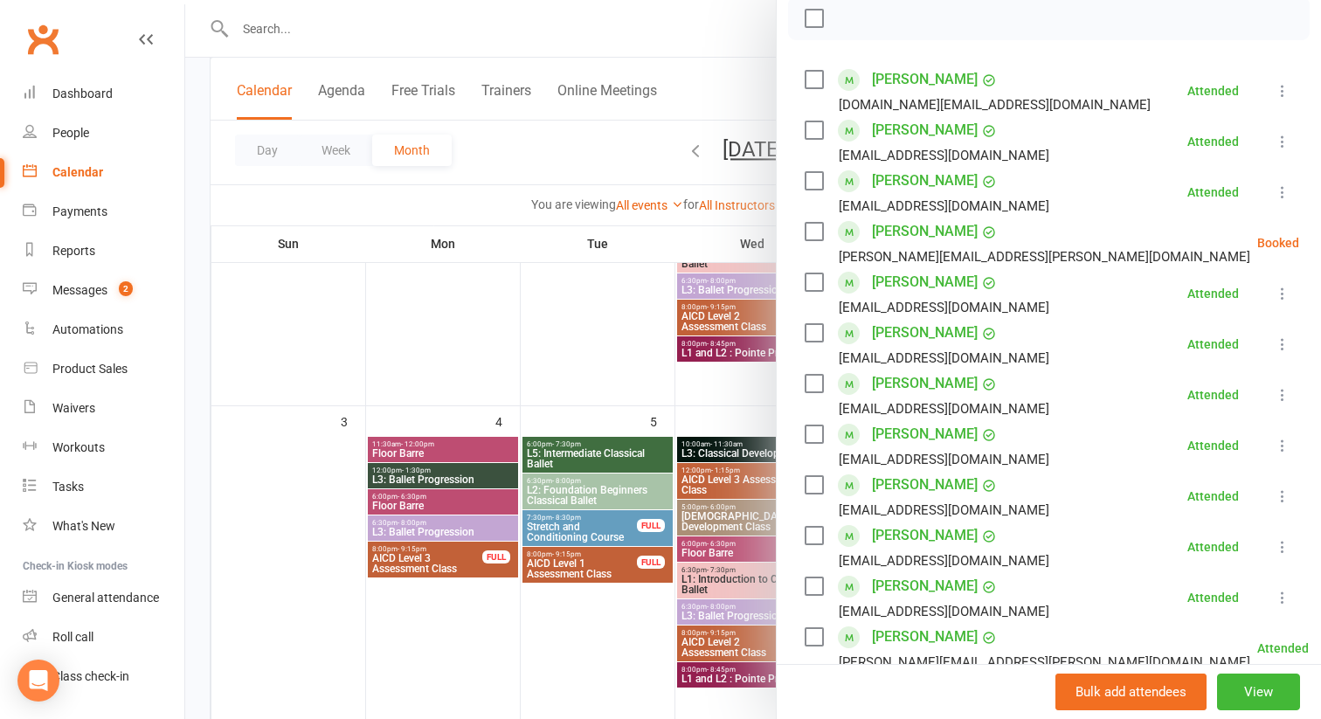
scroll to position [259, 0]
click at [1320, 245] on icon at bounding box center [1342, 243] width 17 height 17
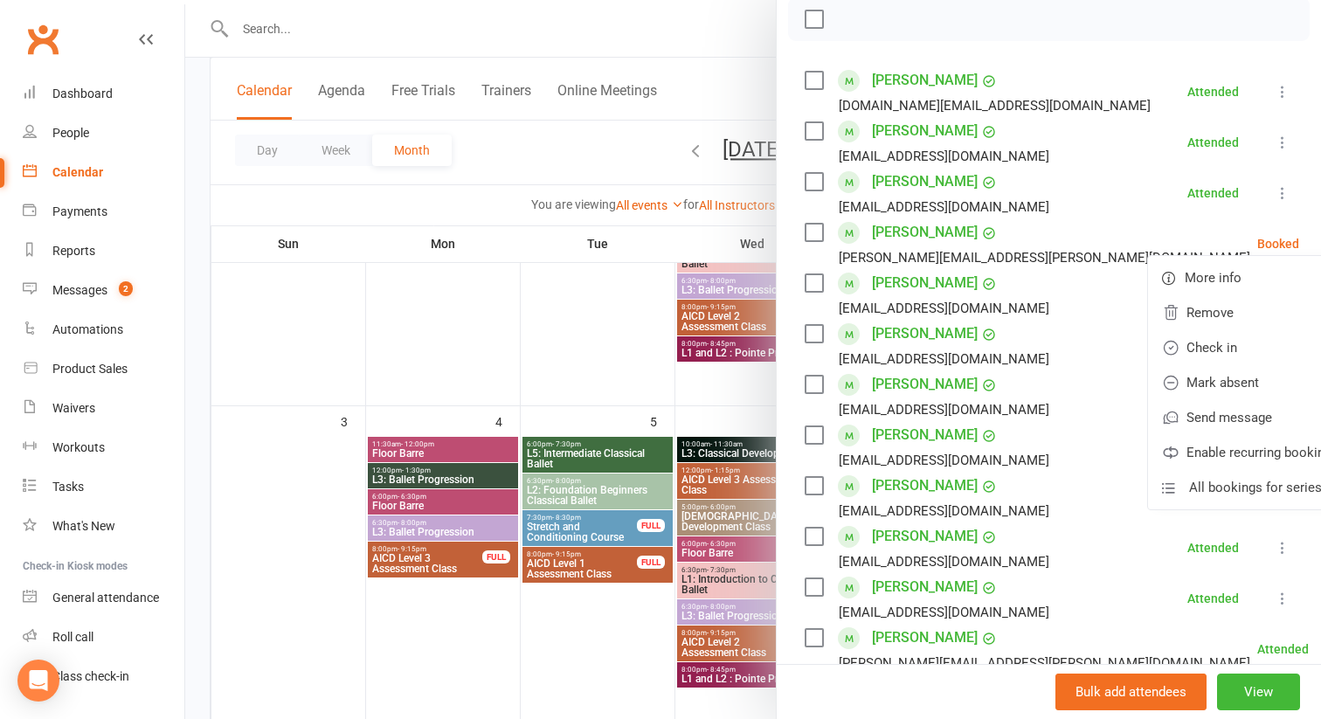
click at [922, 234] on link "[PERSON_NAME]" at bounding box center [925, 232] width 106 height 28
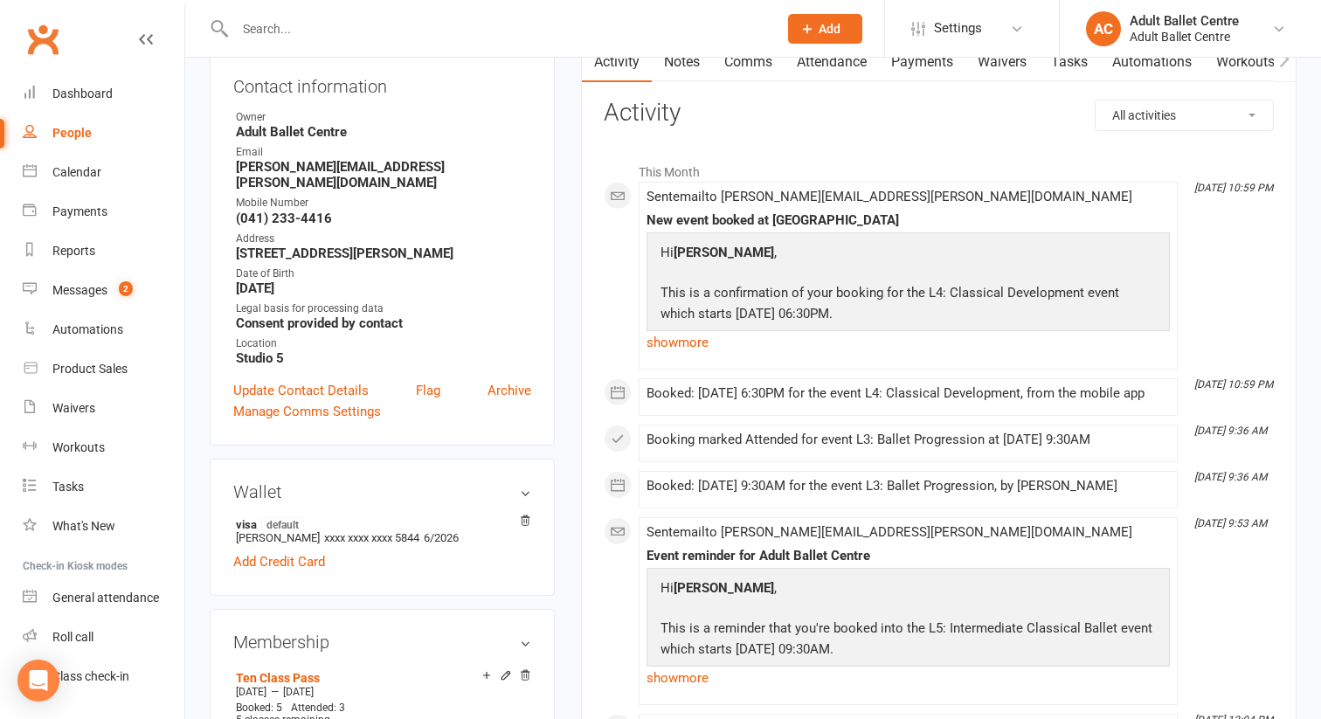
scroll to position [195, 0]
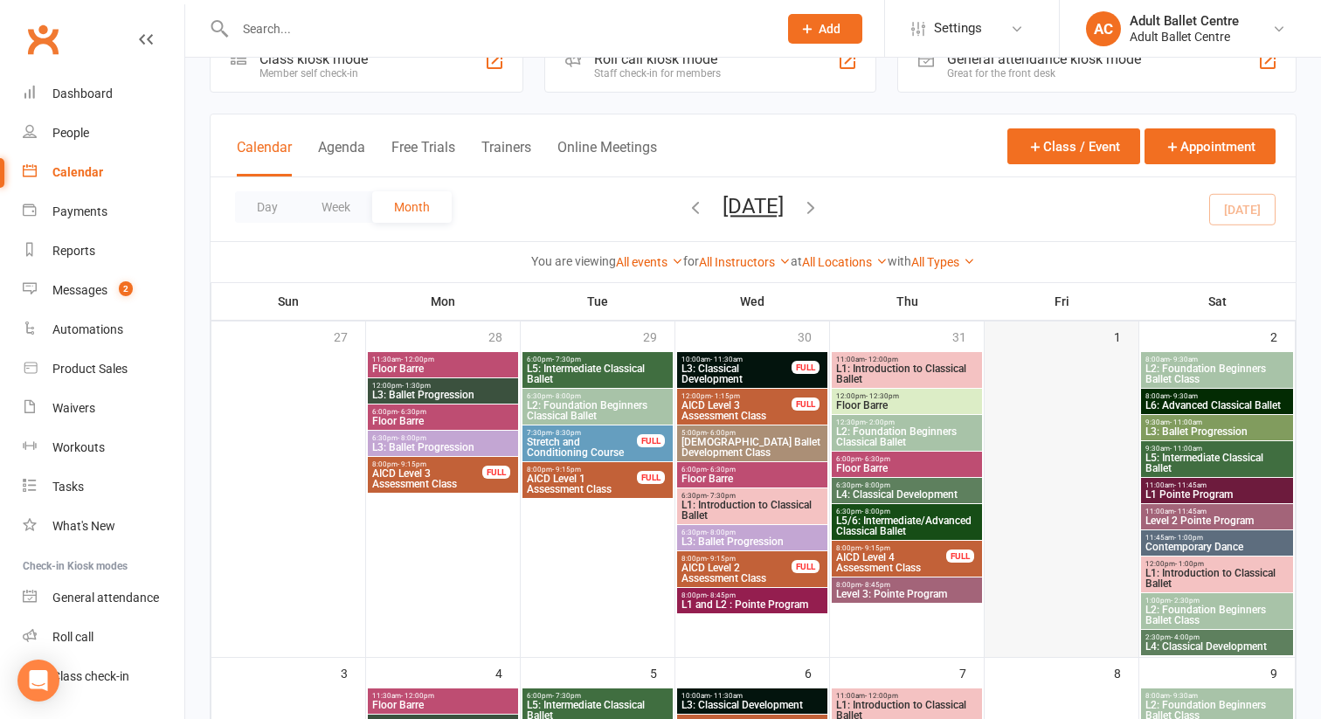
scroll to position [73, 0]
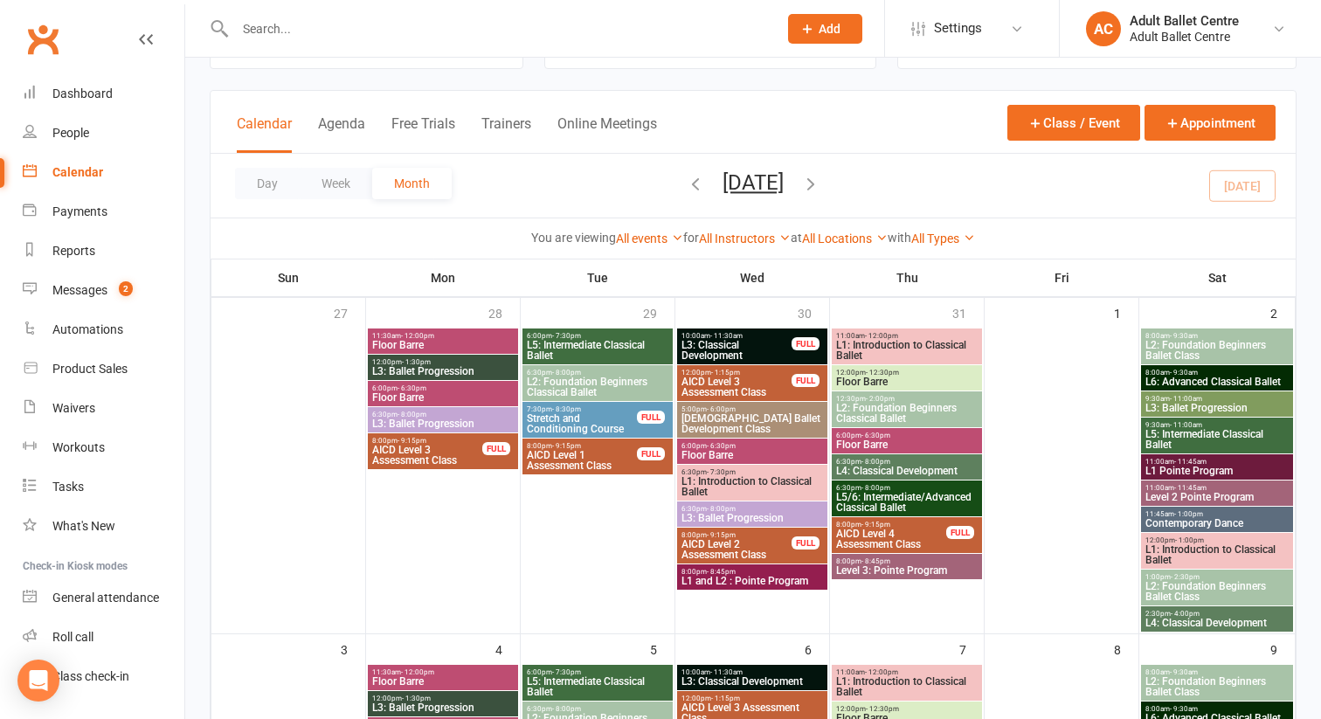
click at [1208, 403] on span "L3: Ballet Progression" at bounding box center [1216, 408] width 145 height 10
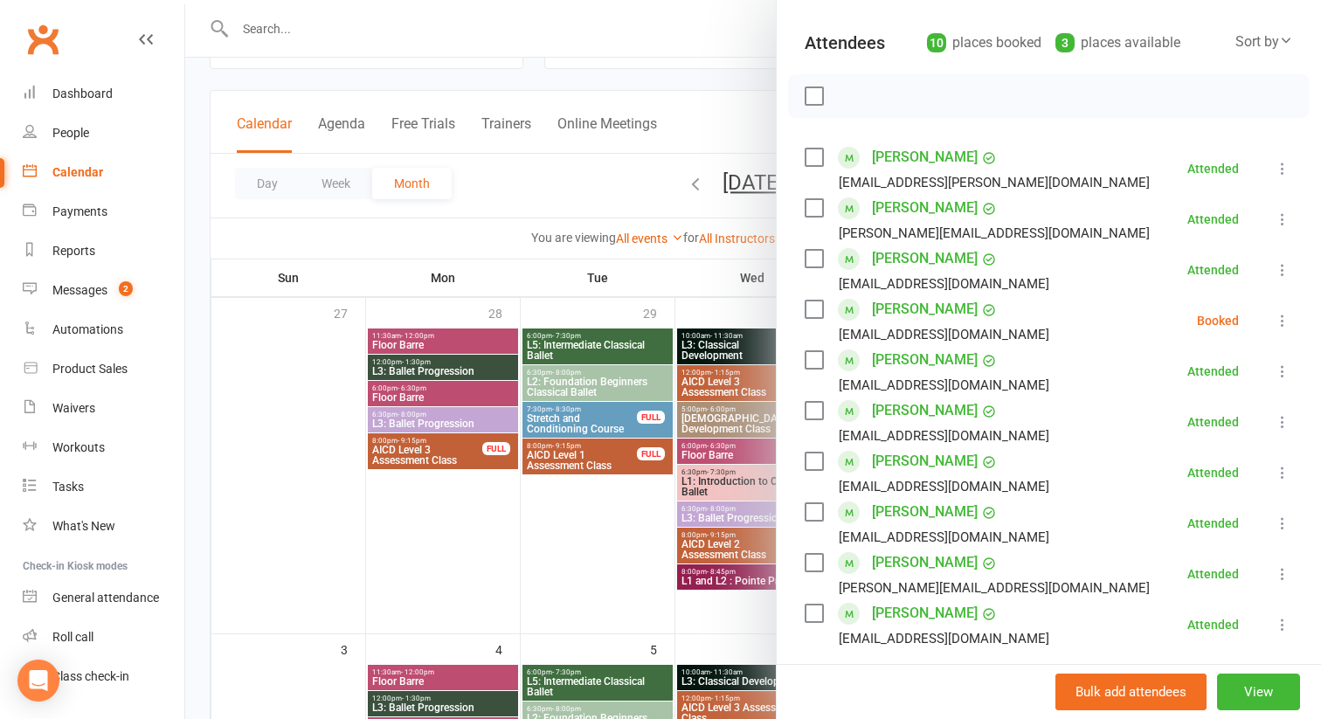
scroll to position [204, 0]
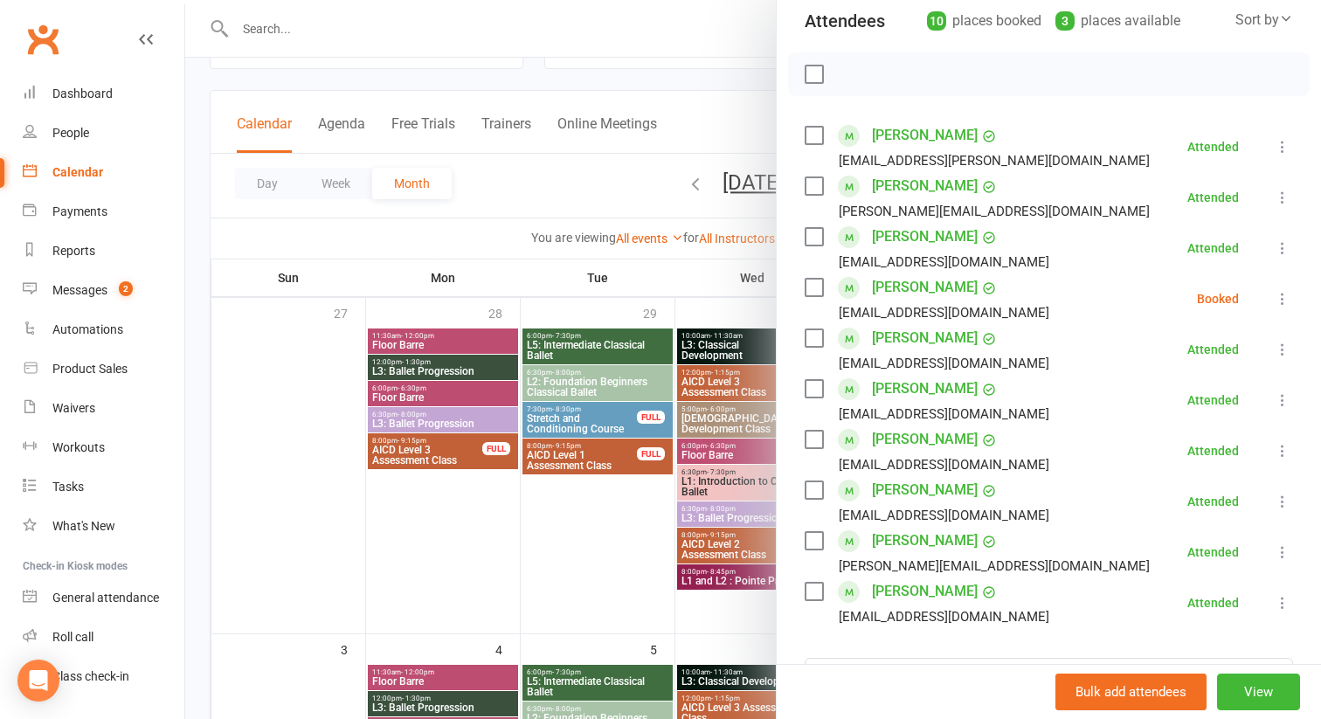
click at [1274, 304] on icon at bounding box center [1282, 298] width 17 height 17
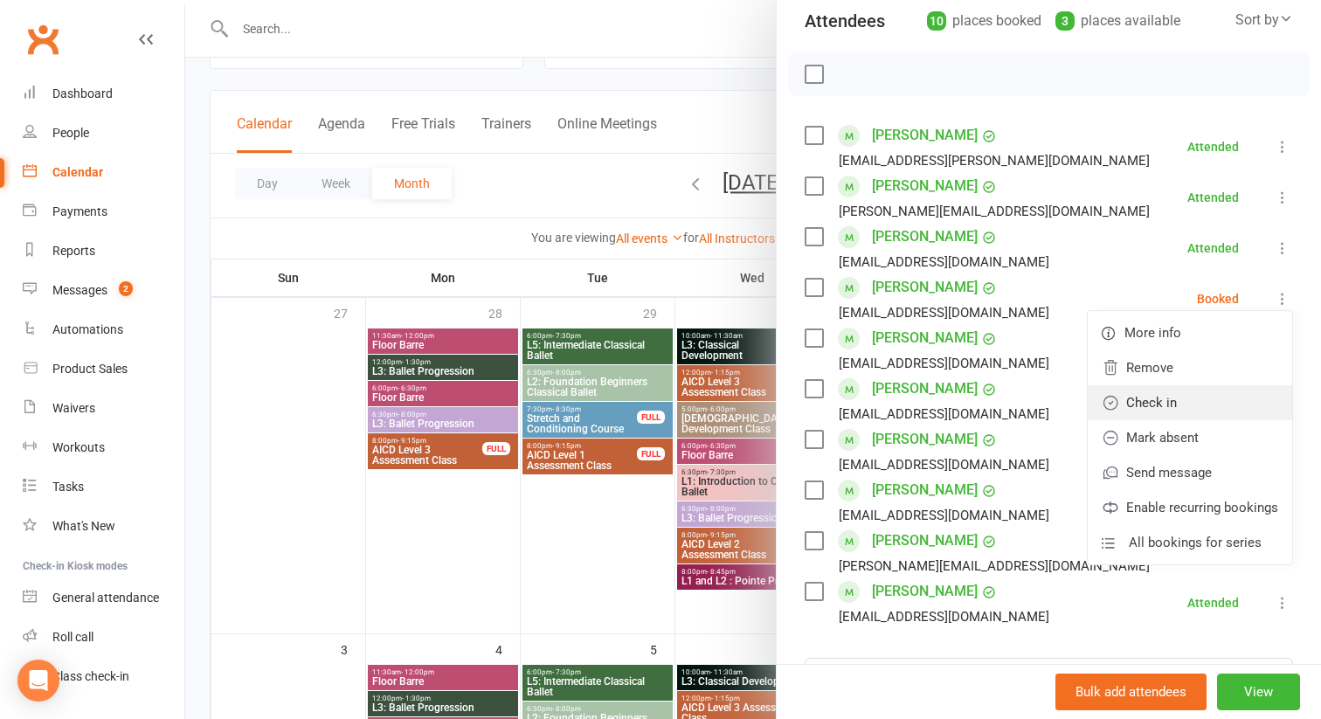
click at [1198, 405] on link "Check in" at bounding box center [1190, 402] width 204 height 35
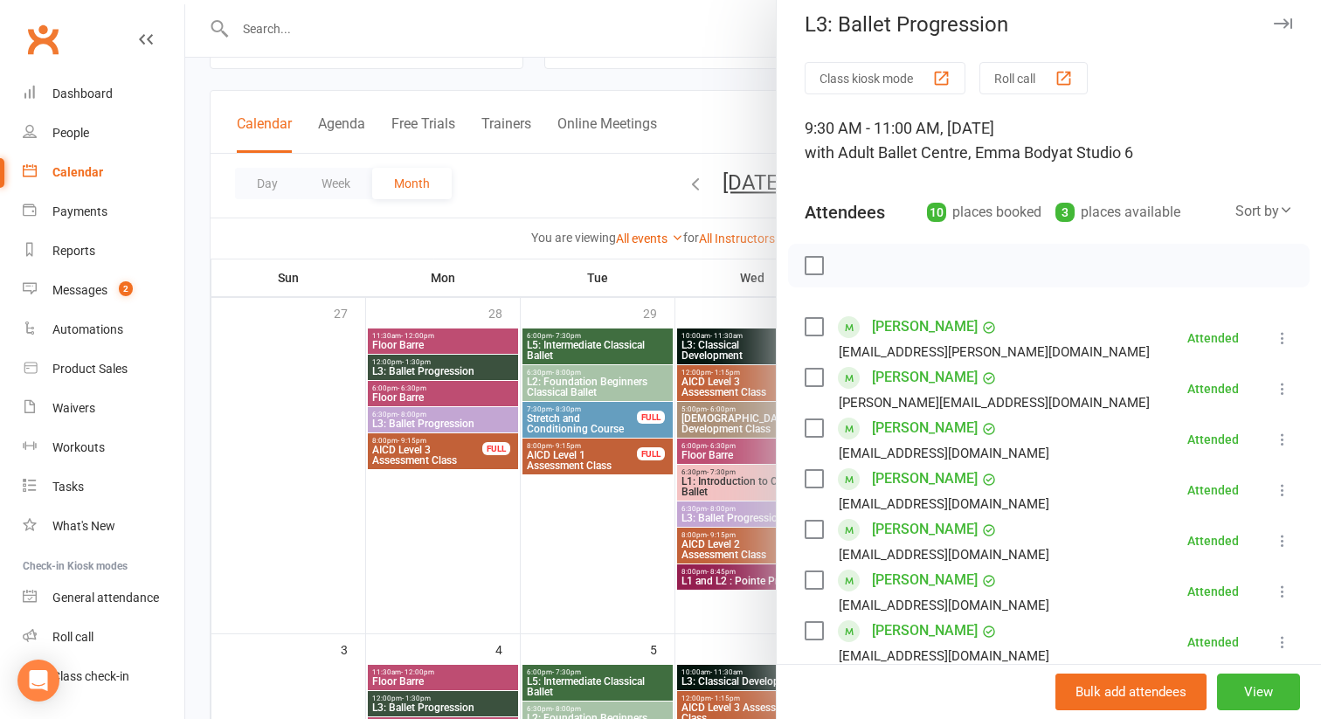
scroll to position [15, 0]
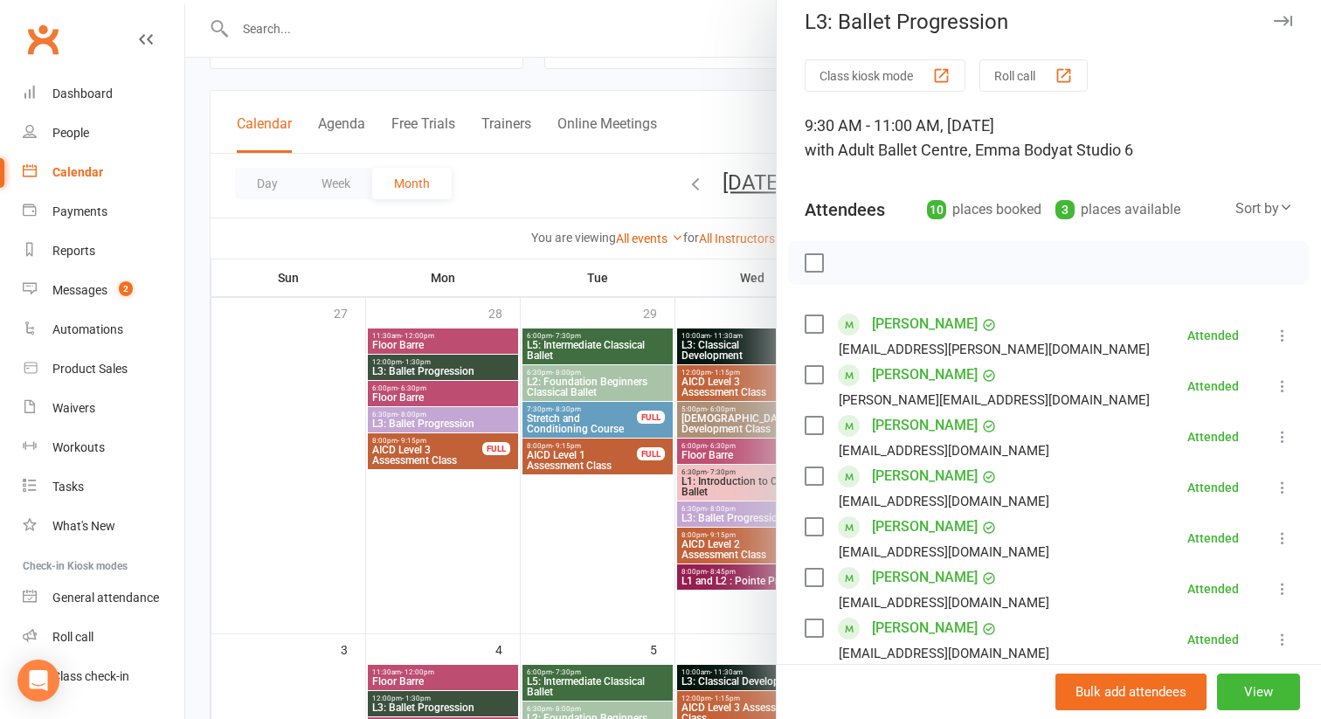
click at [768, 312] on div at bounding box center [753, 359] width 1136 height 719
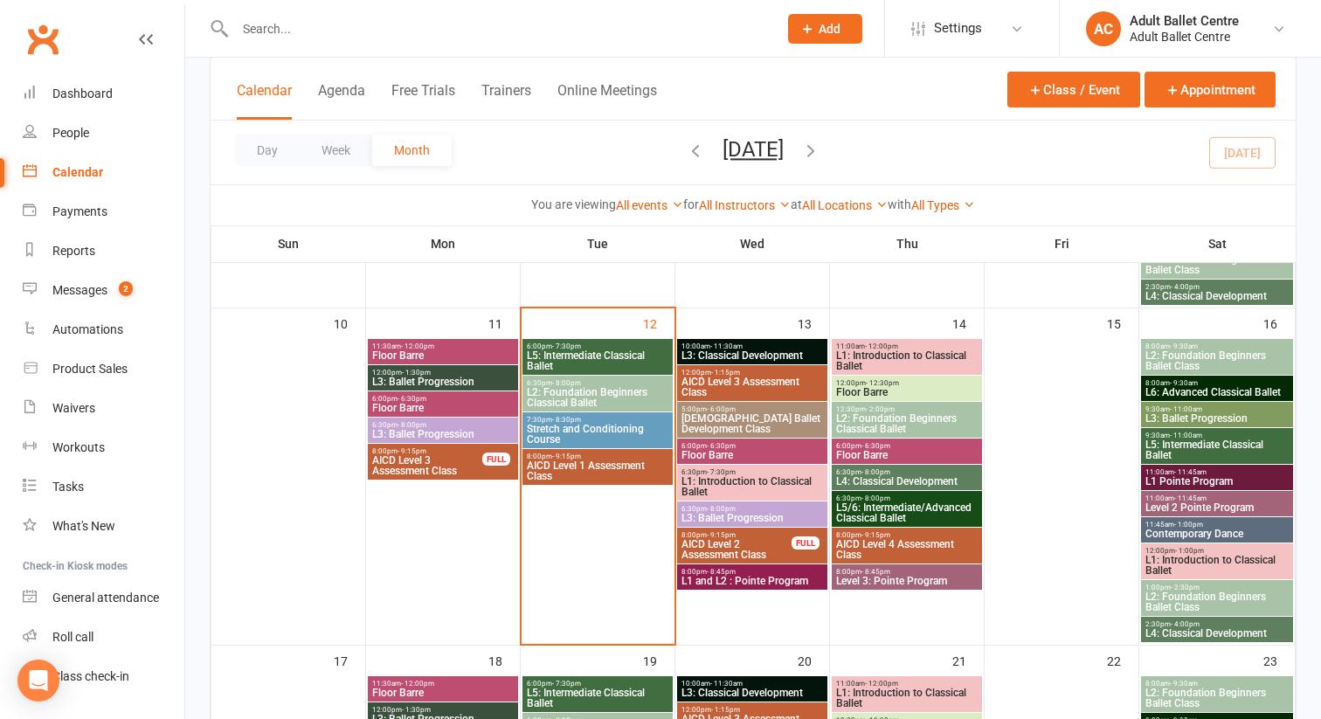
scroll to position [763, 0]
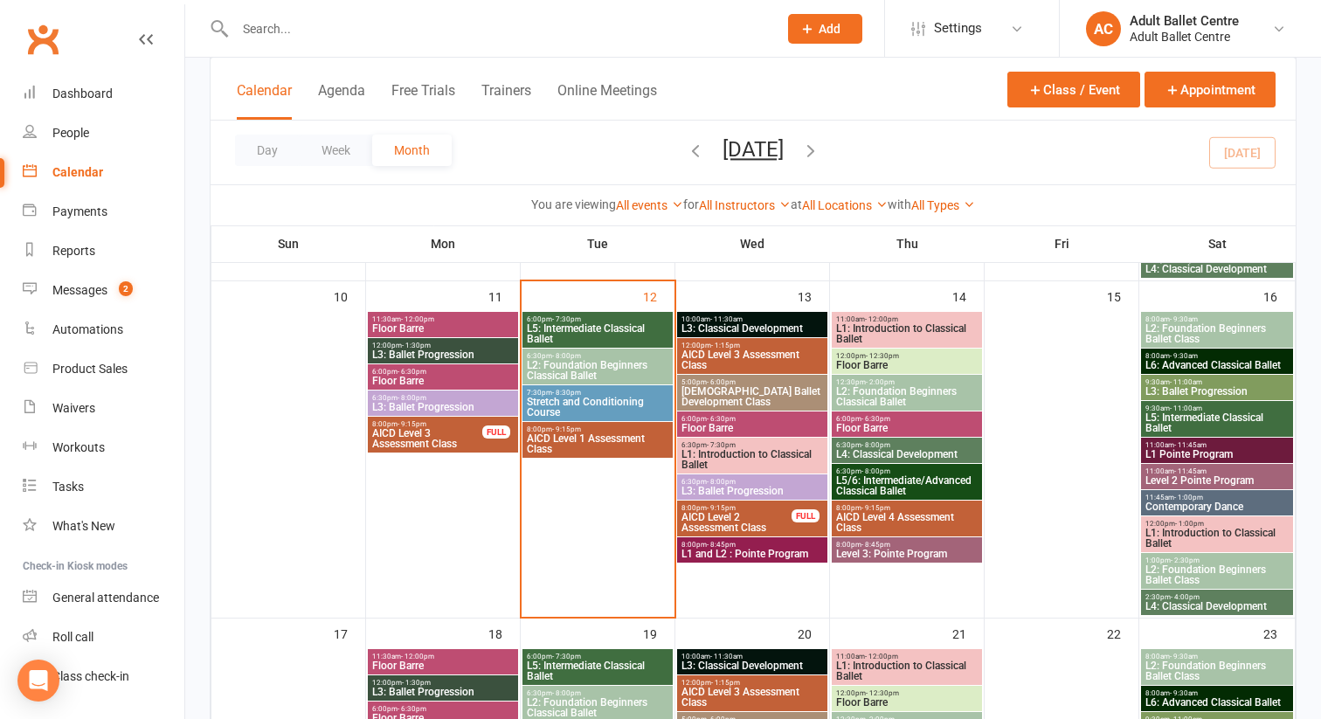
click at [1183, 367] on span "L6: Advanced Classical Ballet" at bounding box center [1216, 365] width 145 height 10
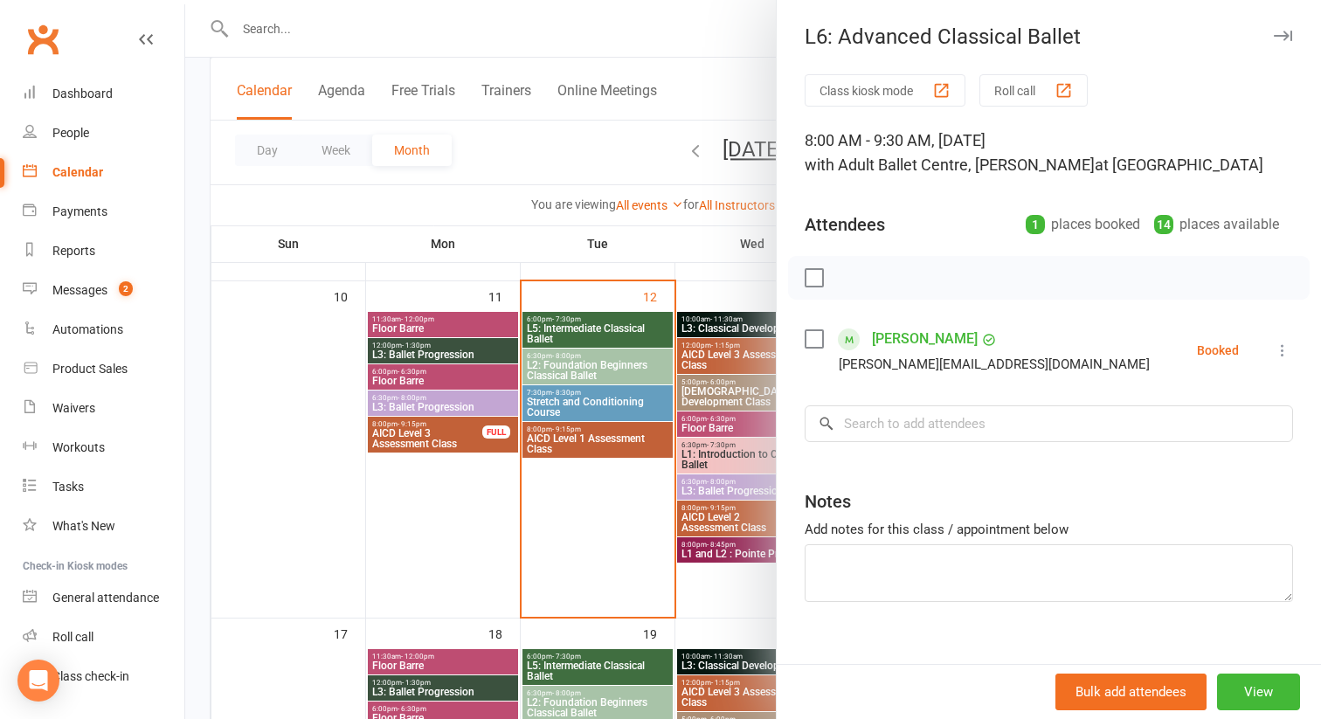
click at [752, 296] on div at bounding box center [753, 359] width 1136 height 719
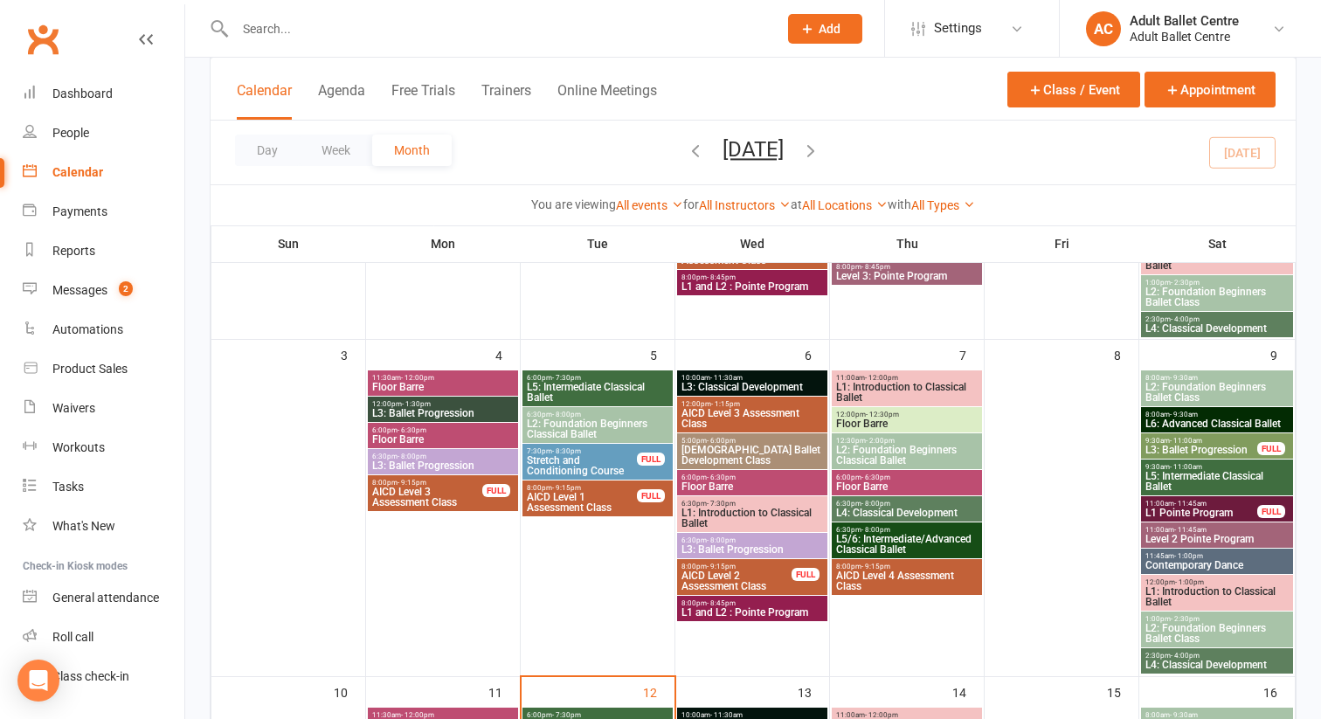
scroll to position [370, 0]
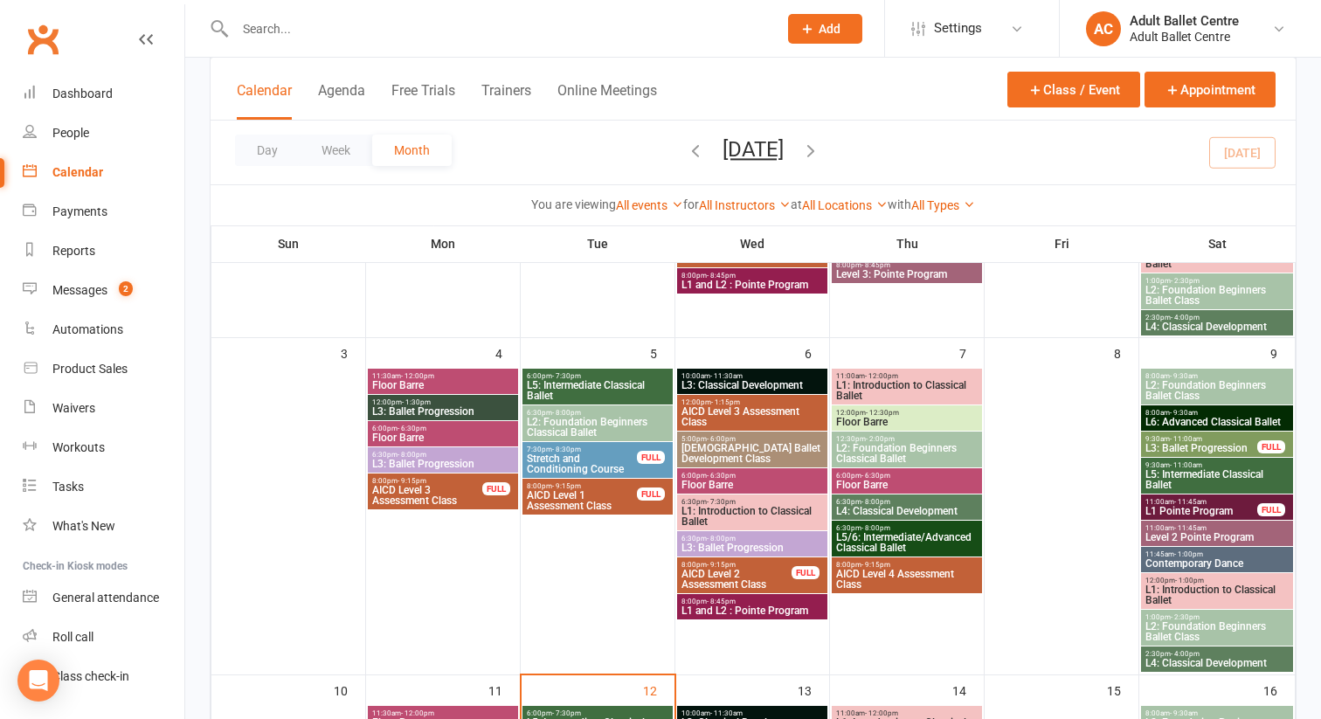
click at [1181, 473] on span "L5: Intermediate Classical Ballet" at bounding box center [1216, 479] width 145 height 21
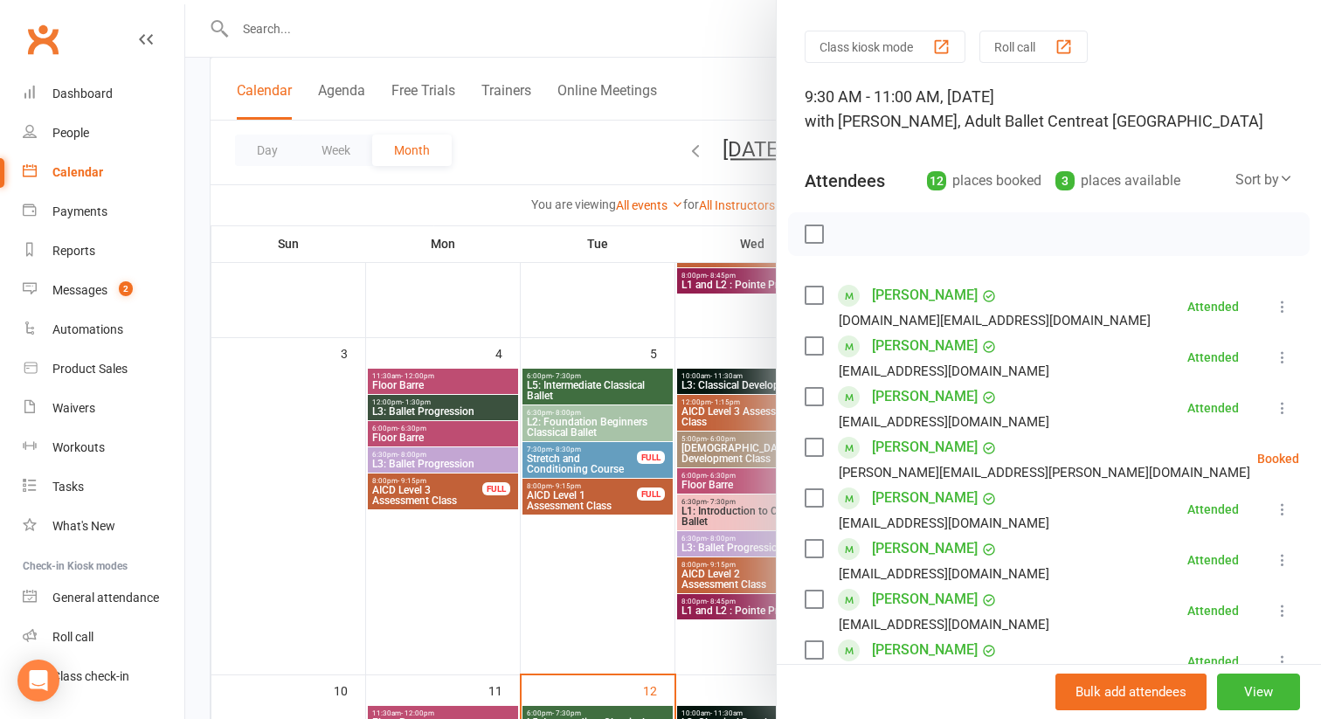
scroll to position [45, 0]
click at [1320, 458] on icon at bounding box center [1342, 457] width 17 height 17
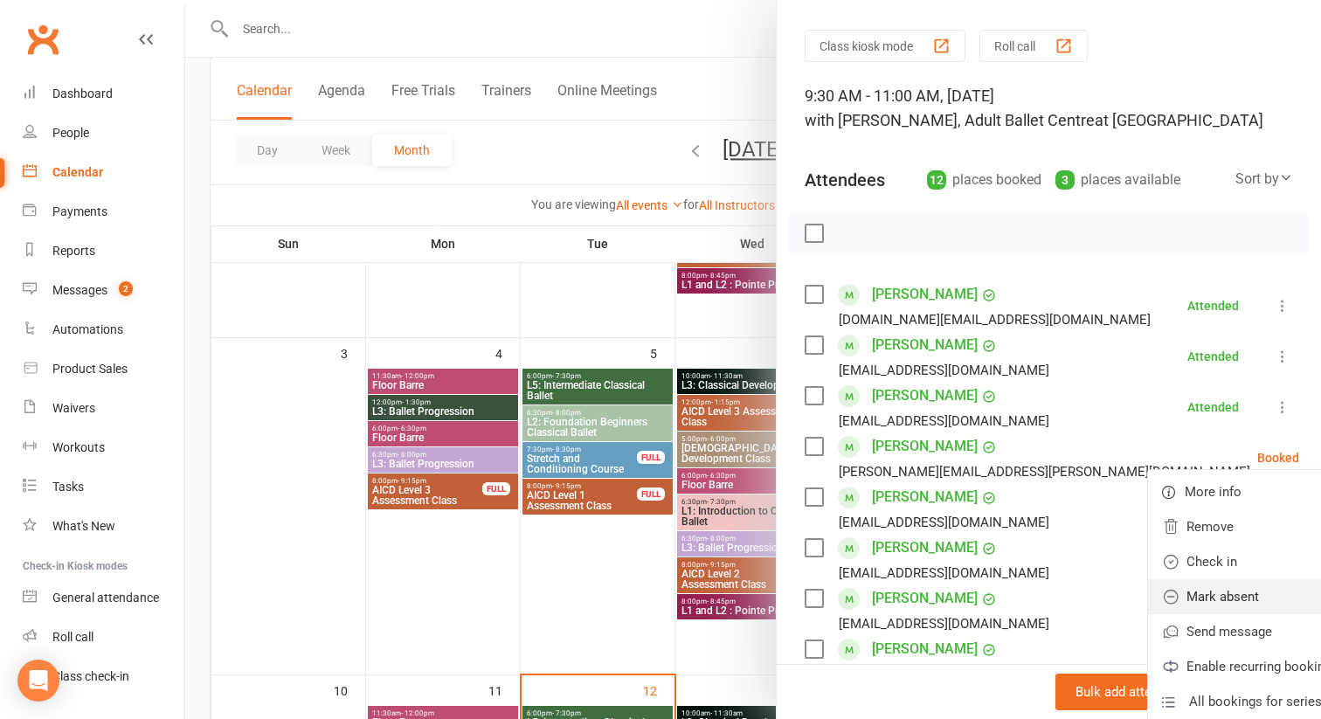
click at [1200, 600] on link "Mark absent" at bounding box center [1250, 596] width 204 height 35
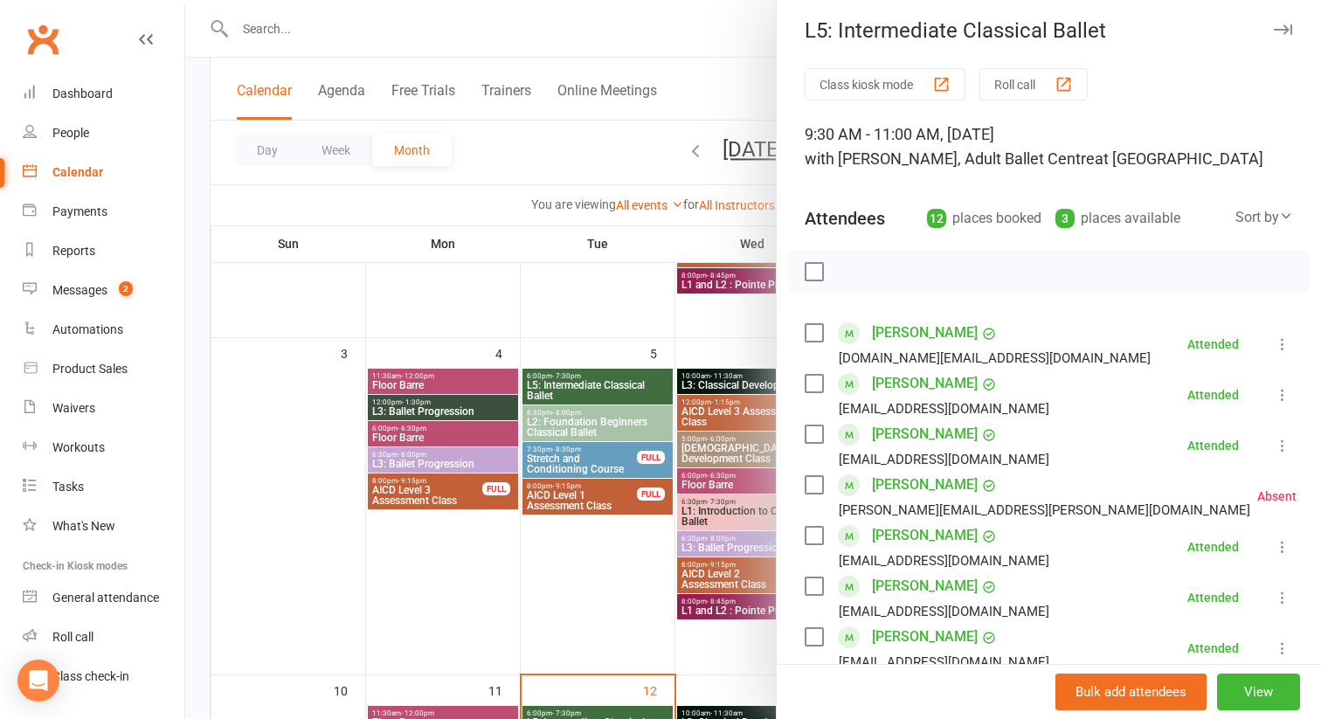
scroll to position [0, 0]
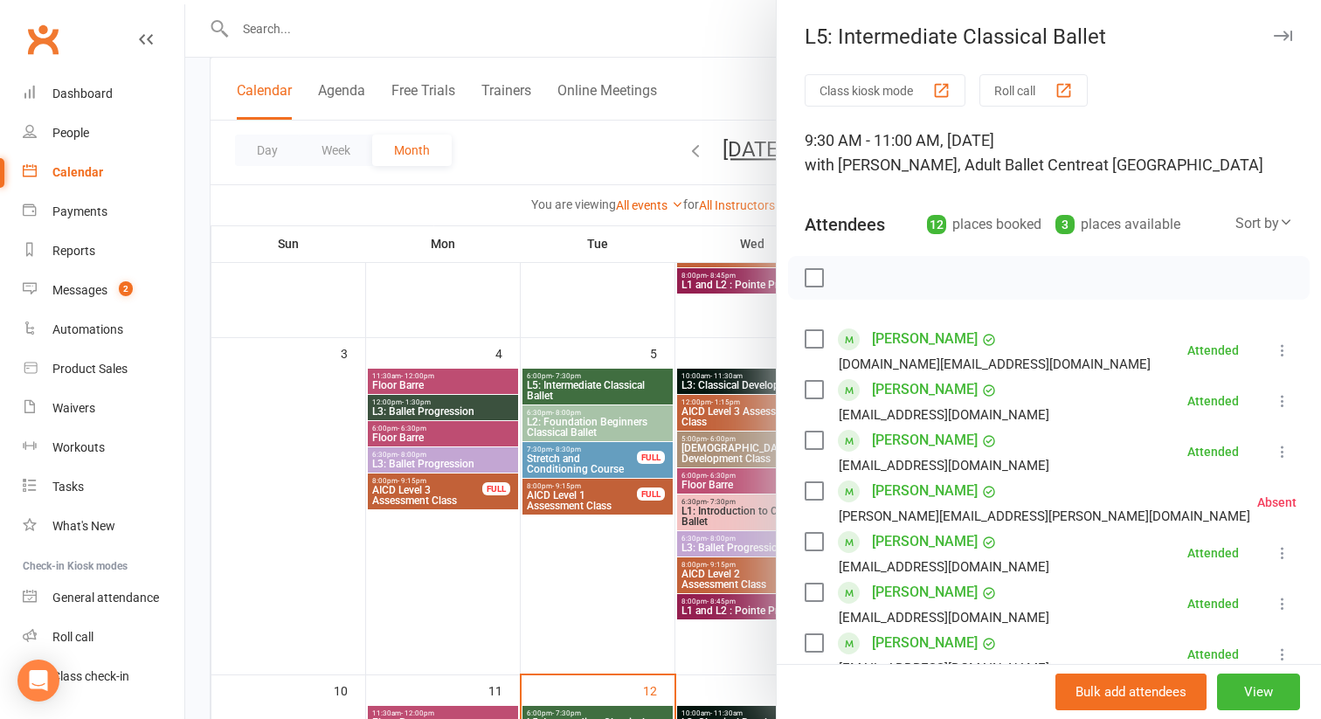
click at [766, 318] on div at bounding box center [753, 359] width 1136 height 719
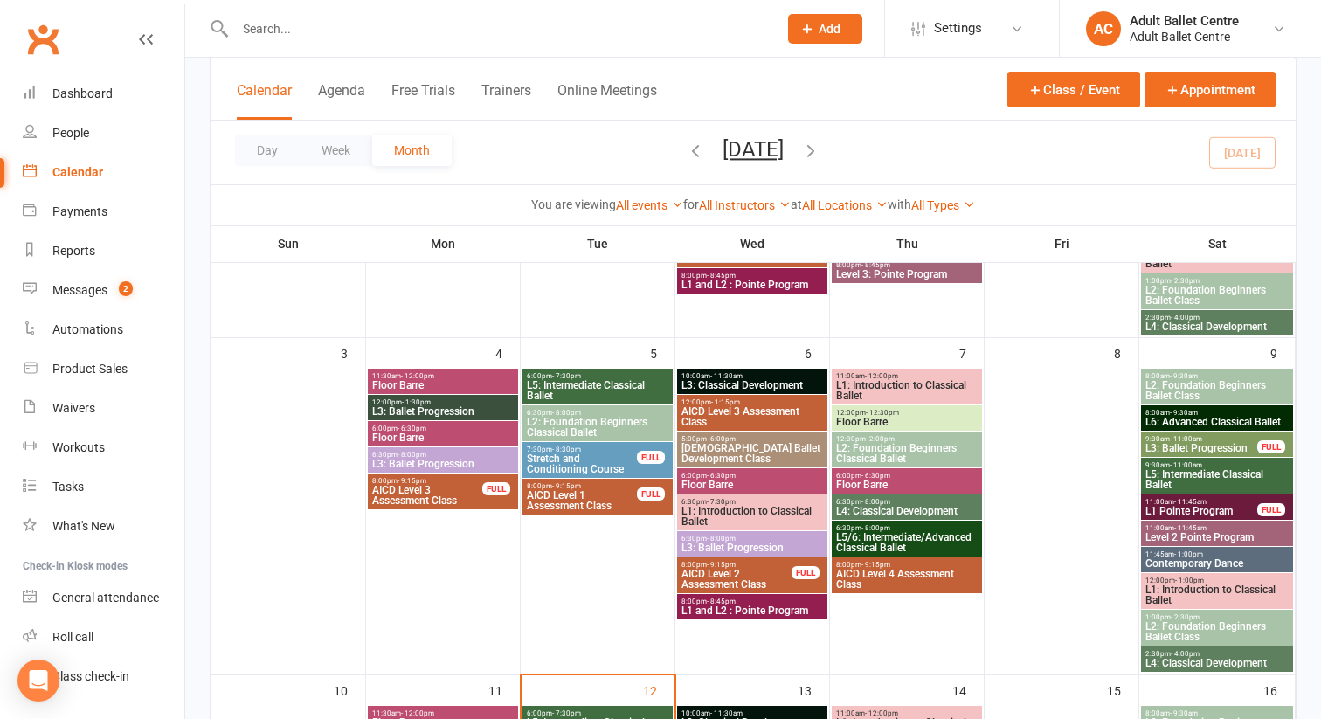
click at [1153, 503] on span "11:00am - 11:45am" at bounding box center [1201, 502] width 114 height 8
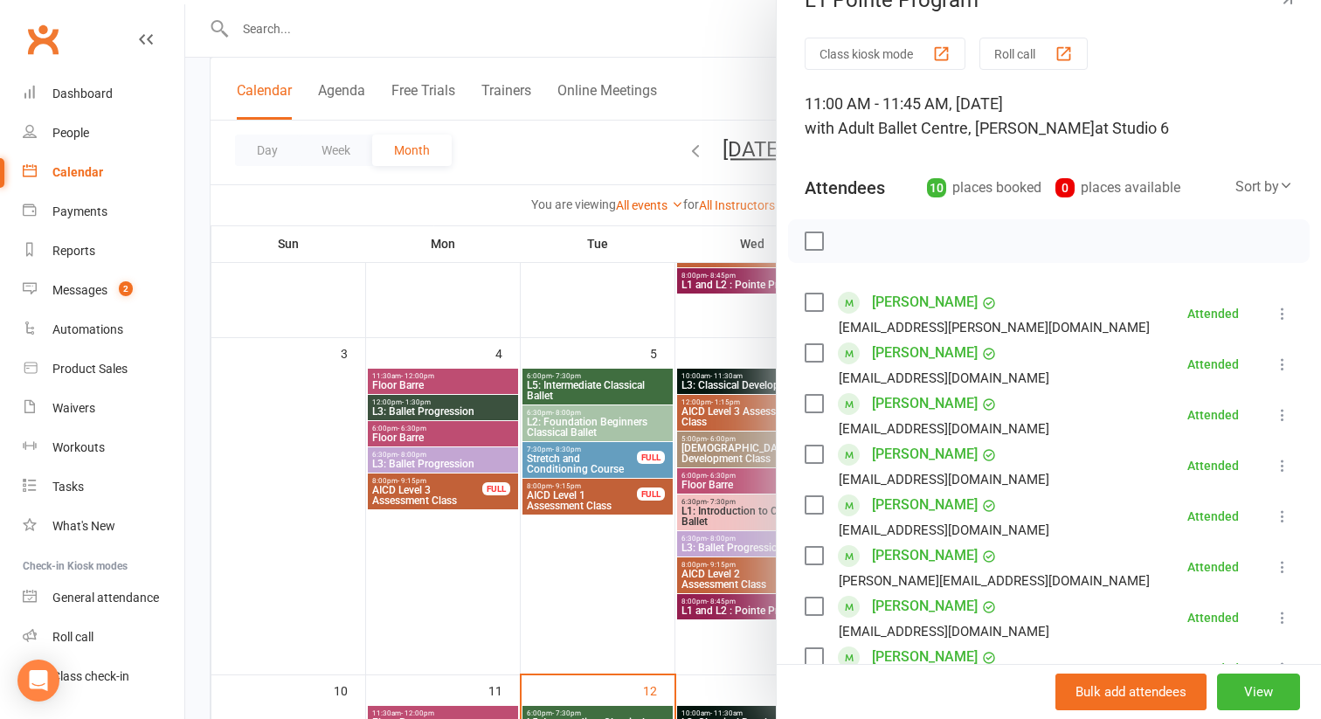
scroll to position [14, 0]
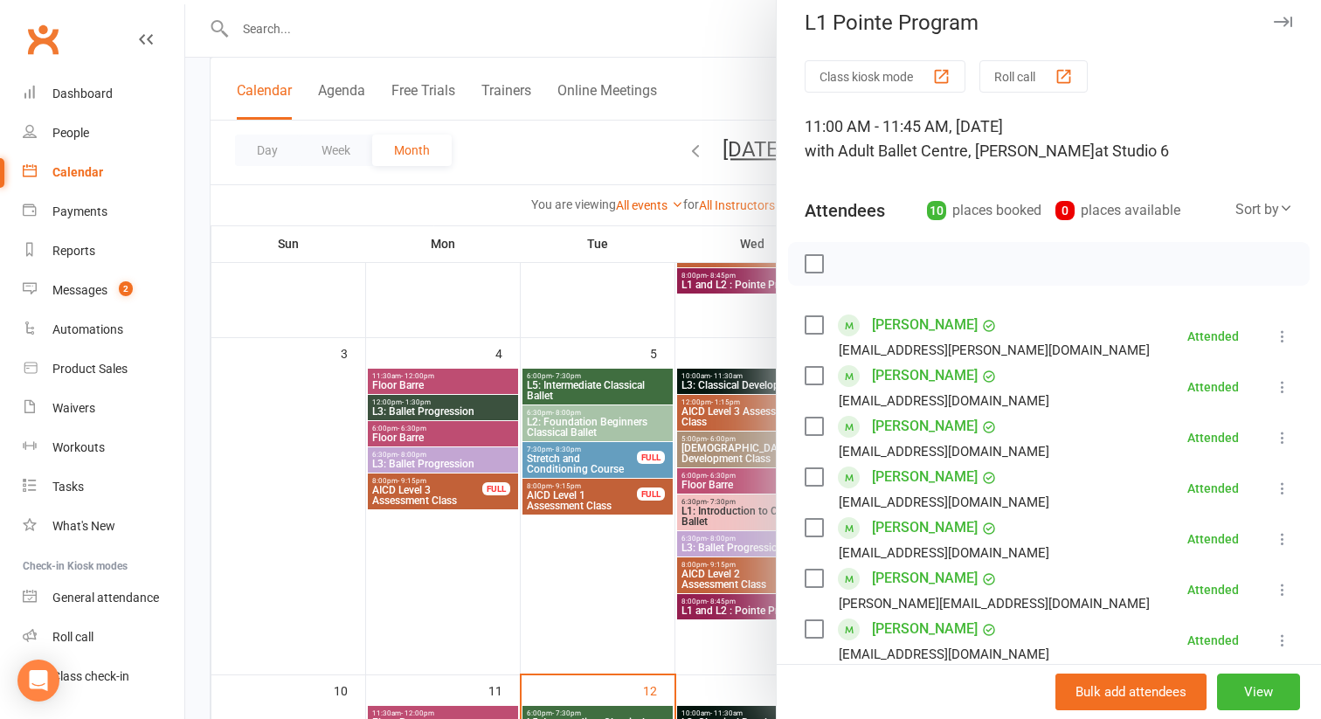
click at [755, 350] on div at bounding box center [753, 359] width 1136 height 719
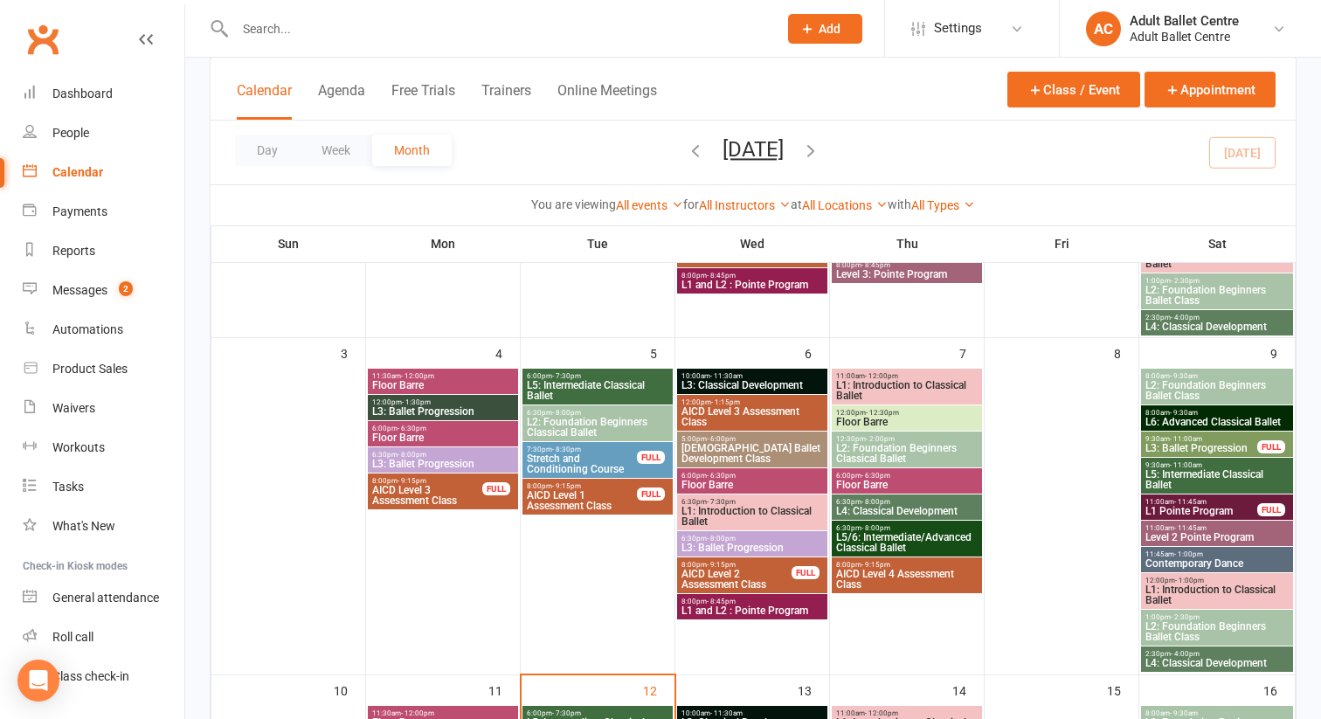
click at [1205, 562] on span "Contemporary Dance" at bounding box center [1216, 563] width 145 height 10
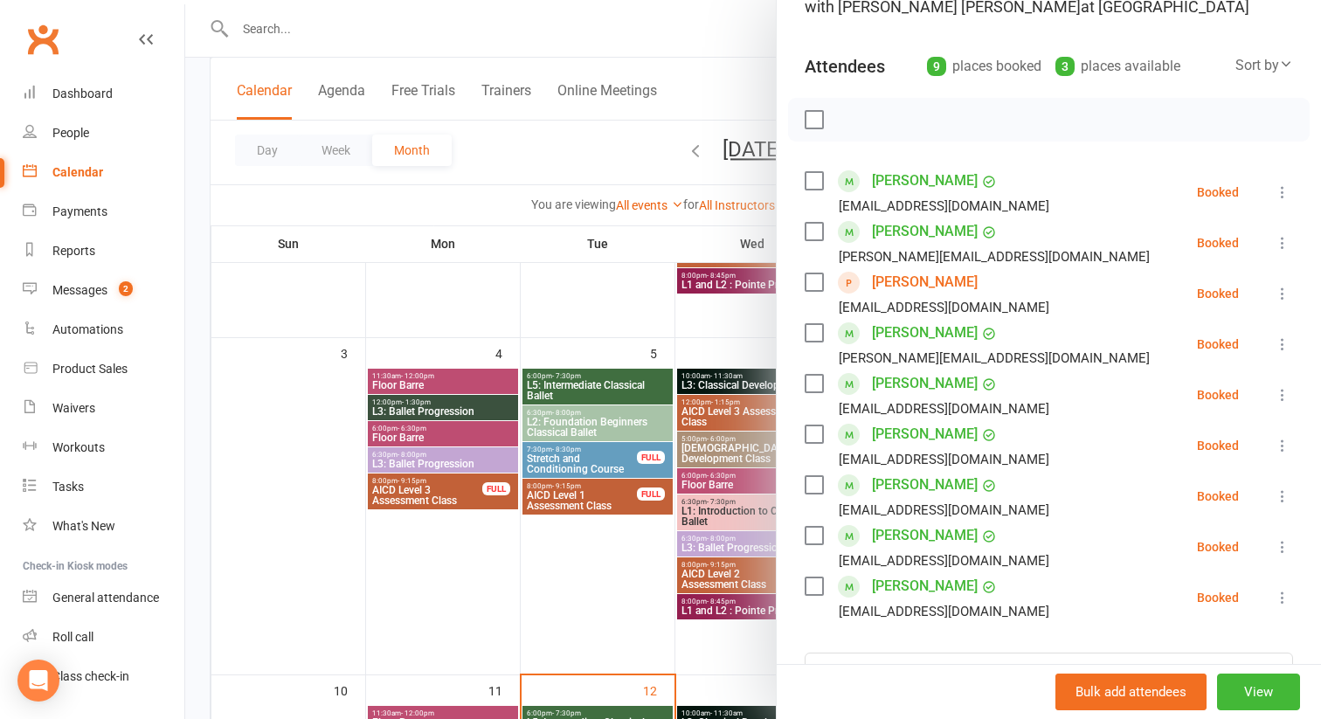
scroll to position [136, 0]
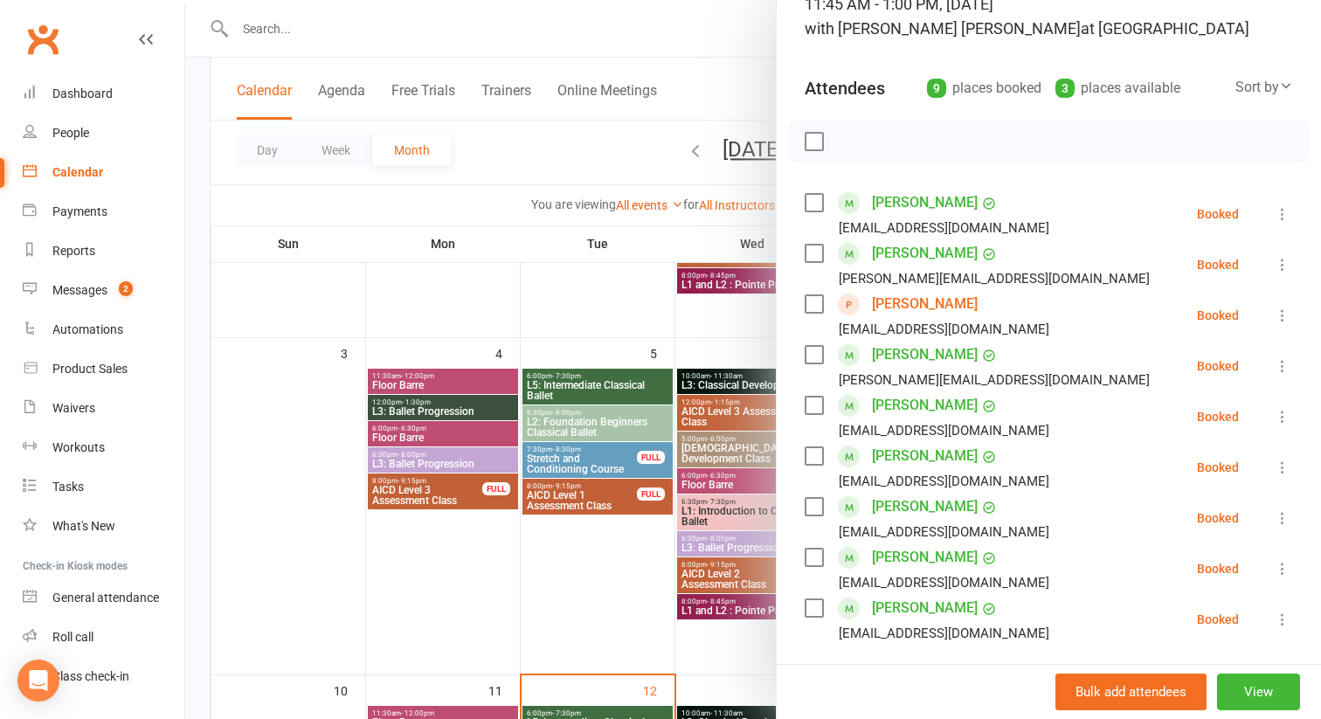
click at [1282, 323] on icon at bounding box center [1282, 315] width 17 height 17
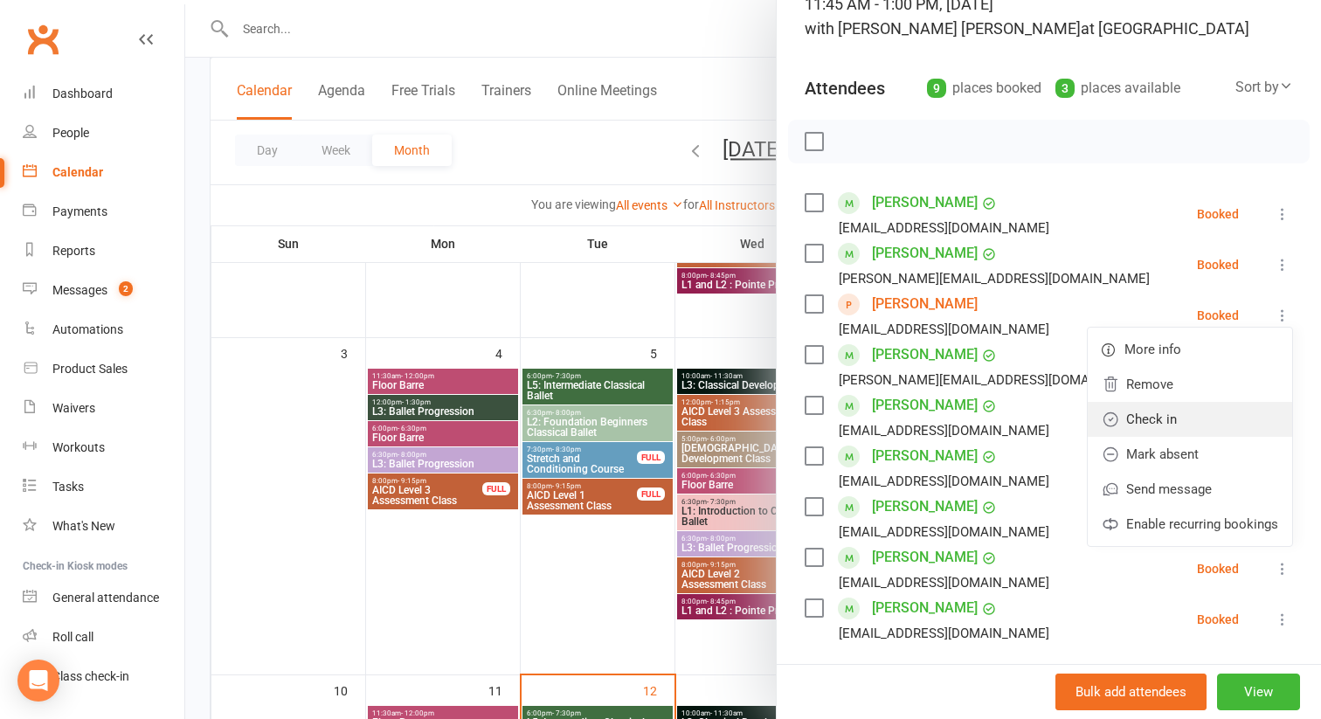
click at [1174, 417] on link "Check in" at bounding box center [1190, 419] width 204 height 35
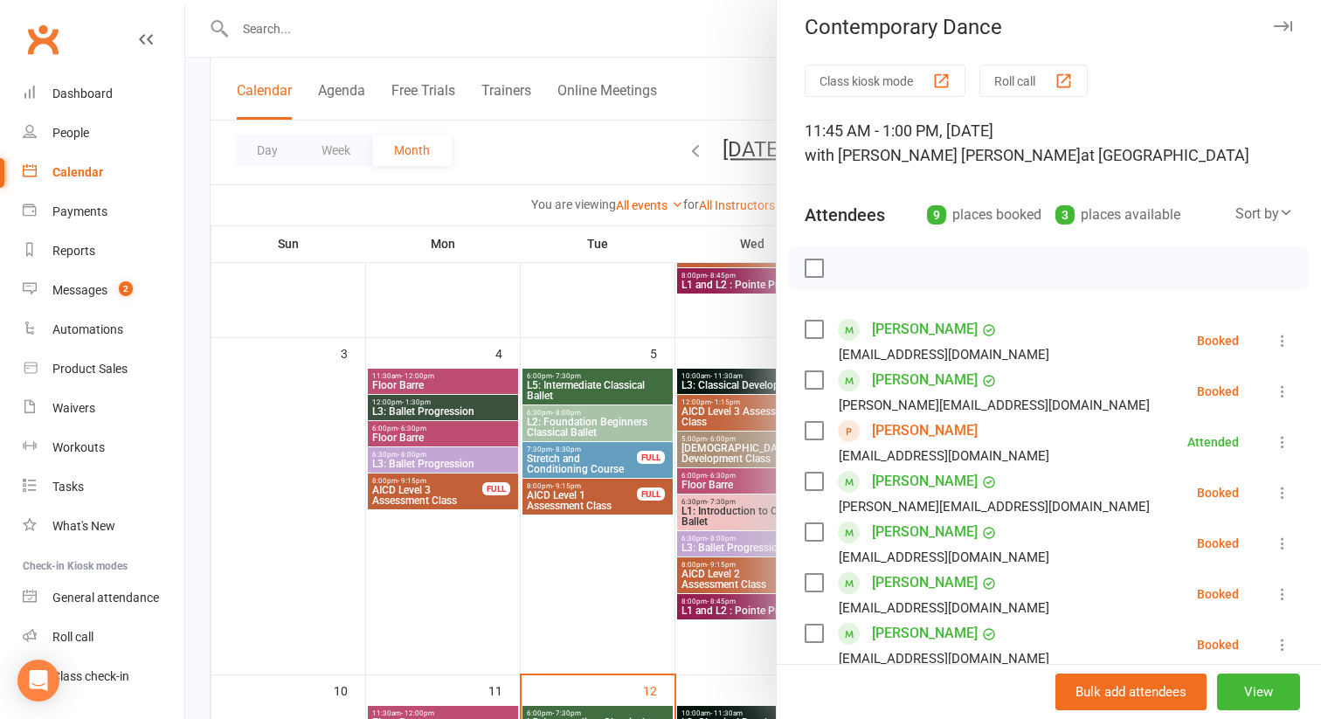
scroll to position [2, 0]
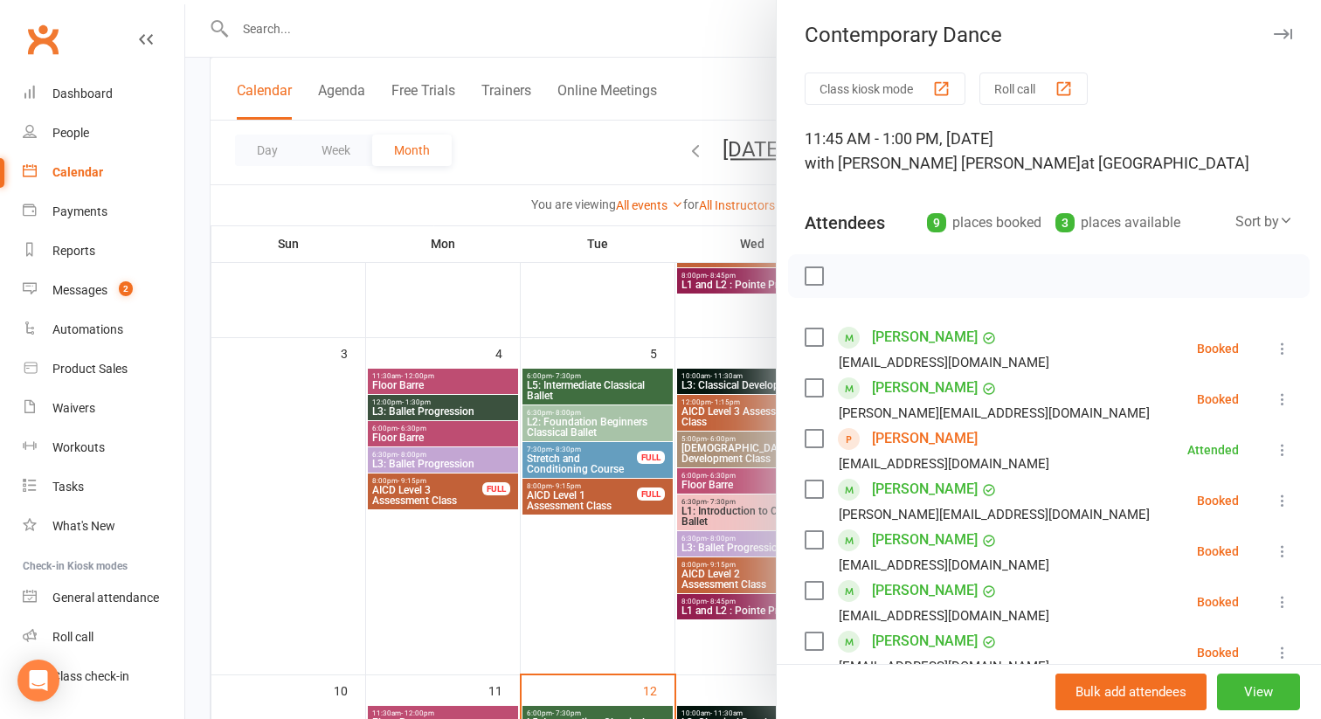
click at [1277, 344] on icon at bounding box center [1282, 348] width 17 height 17
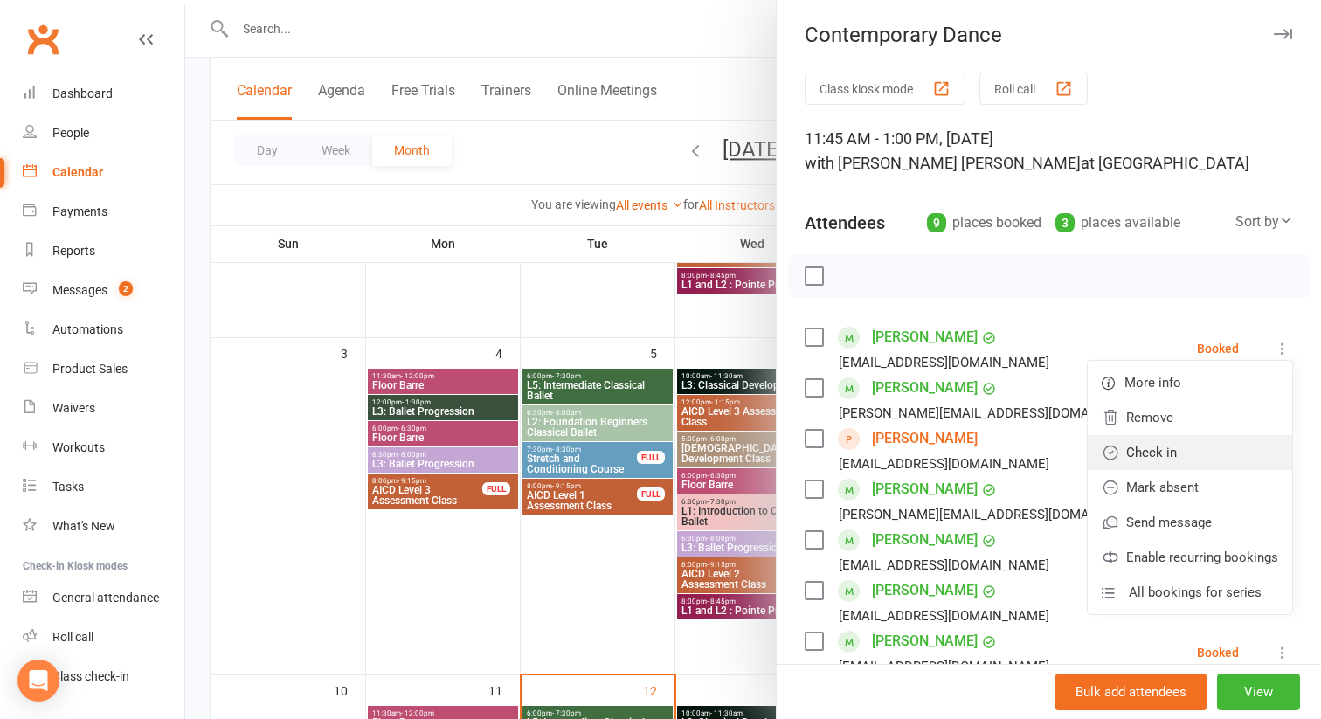
click at [1228, 448] on link "Check in" at bounding box center [1190, 452] width 204 height 35
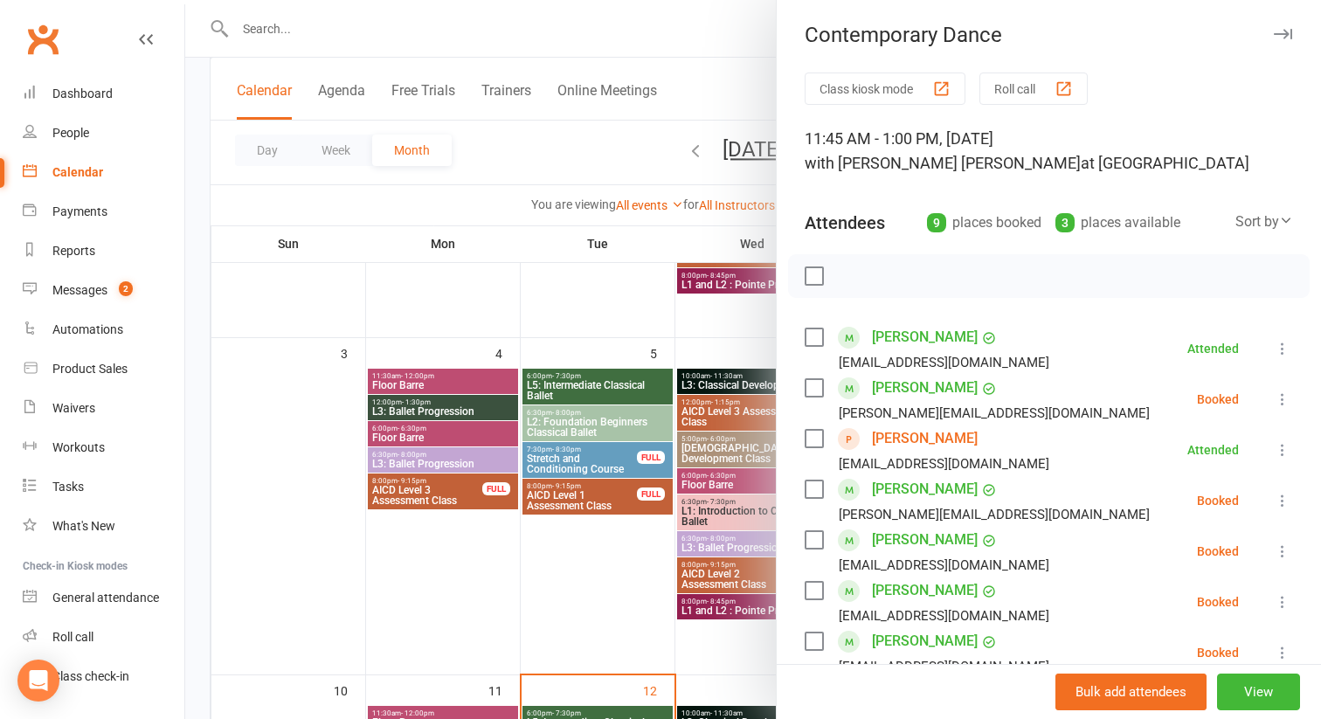
click at [1282, 395] on icon at bounding box center [1282, 398] width 17 height 17
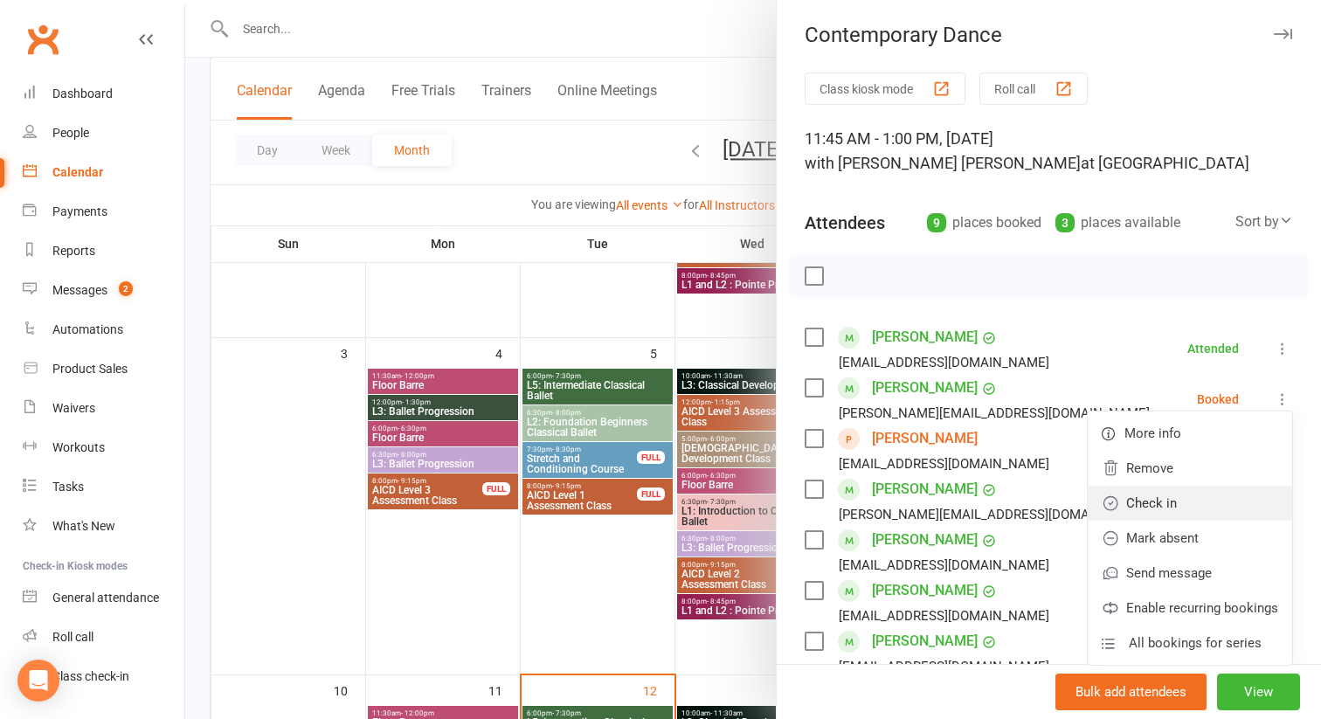
click at [1206, 501] on link "Check in" at bounding box center [1190, 503] width 204 height 35
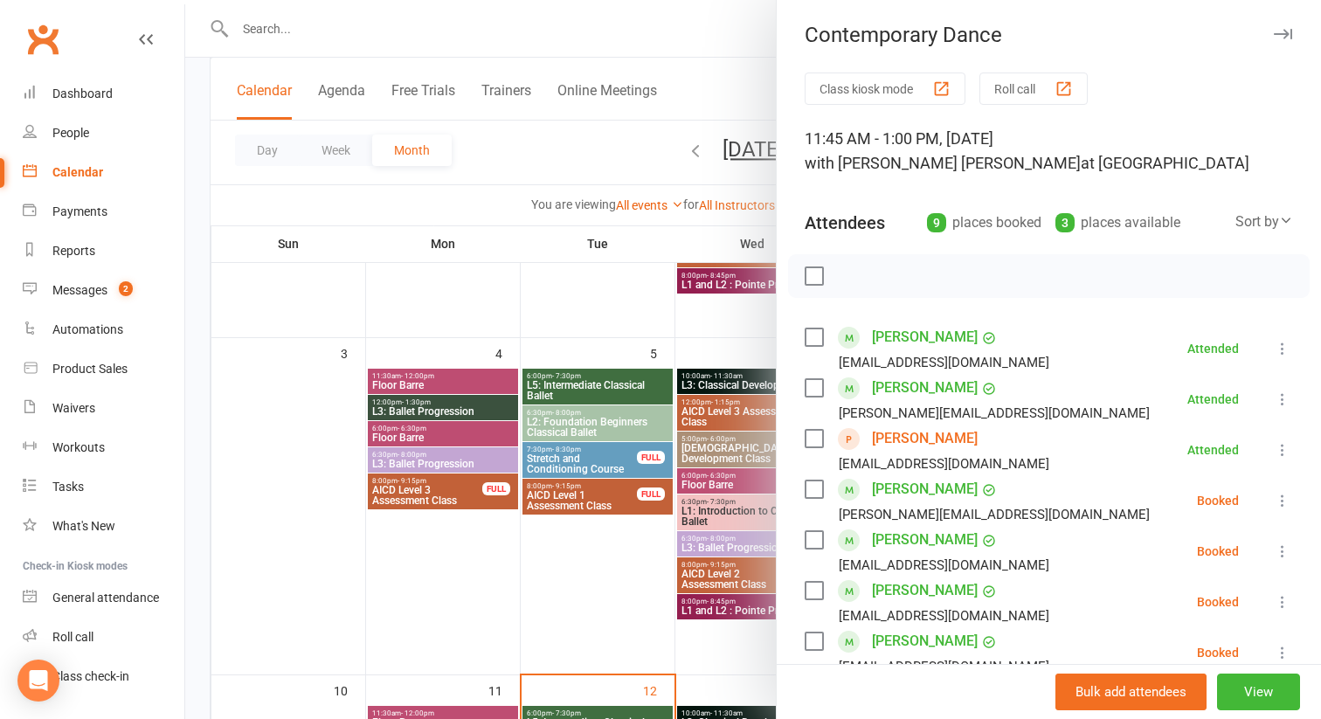
click at [1274, 503] on icon at bounding box center [1282, 500] width 17 height 17
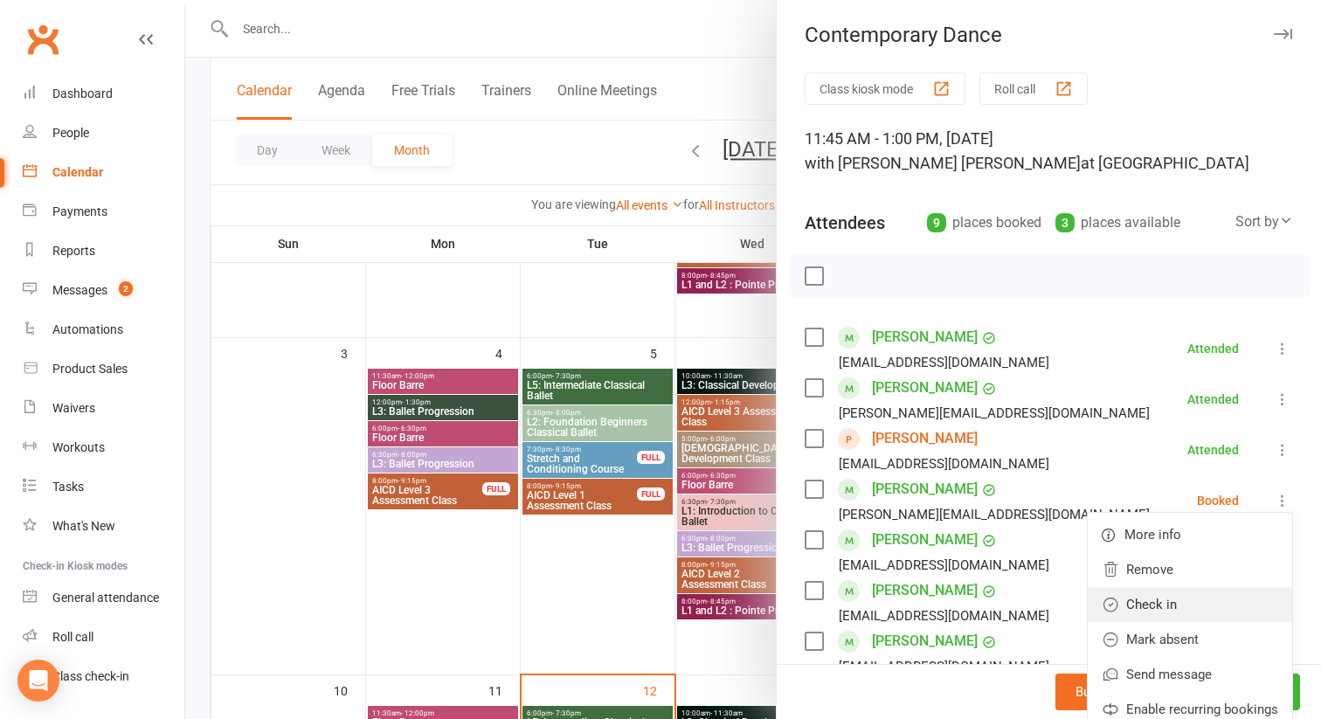
click at [1216, 605] on link "Check in" at bounding box center [1190, 604] width 204 height 35
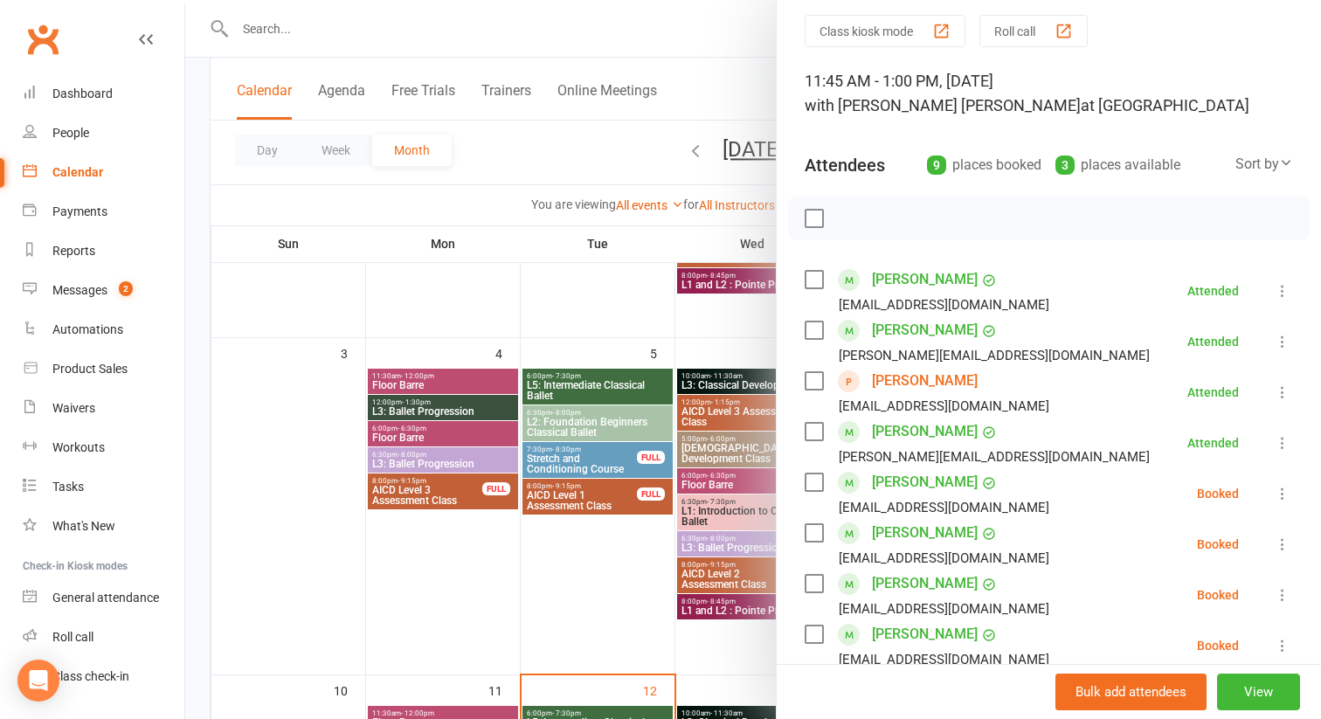
scroll to position [89, 0]
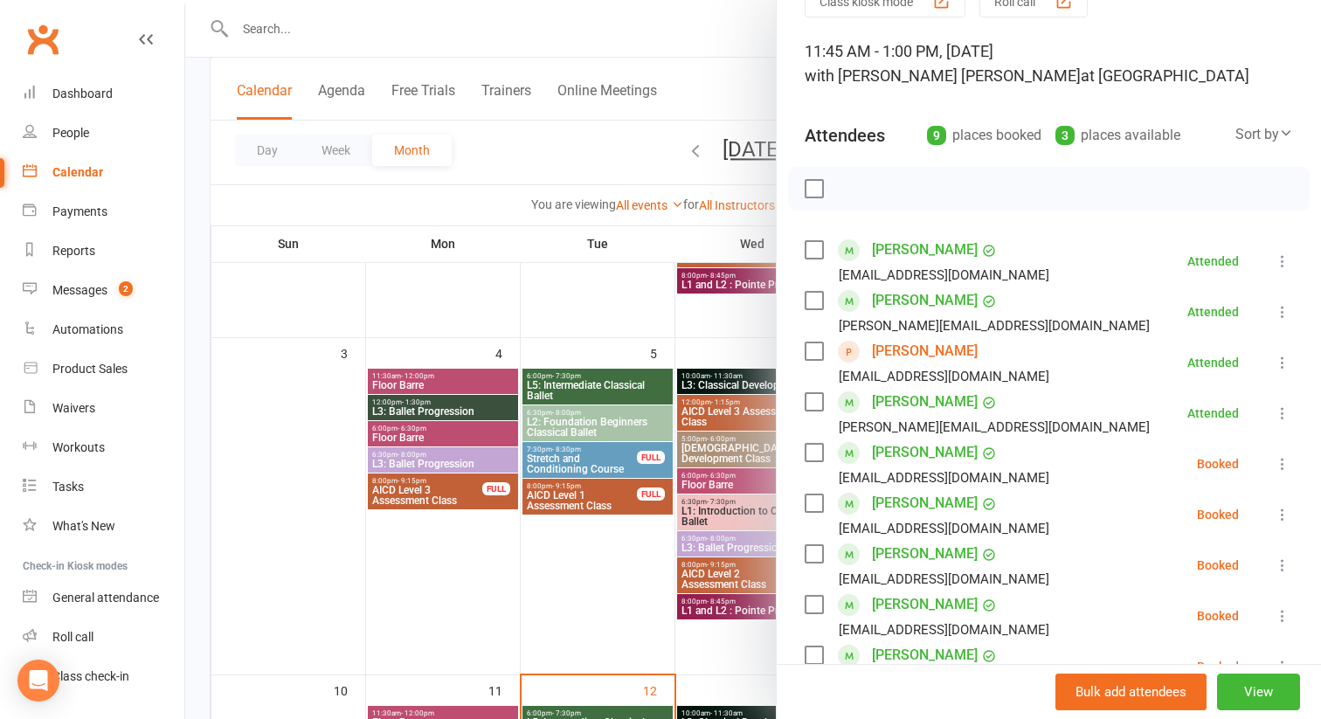
click at [1279, 465] on icon at bounding box center [1282, 463] width 17 height 17
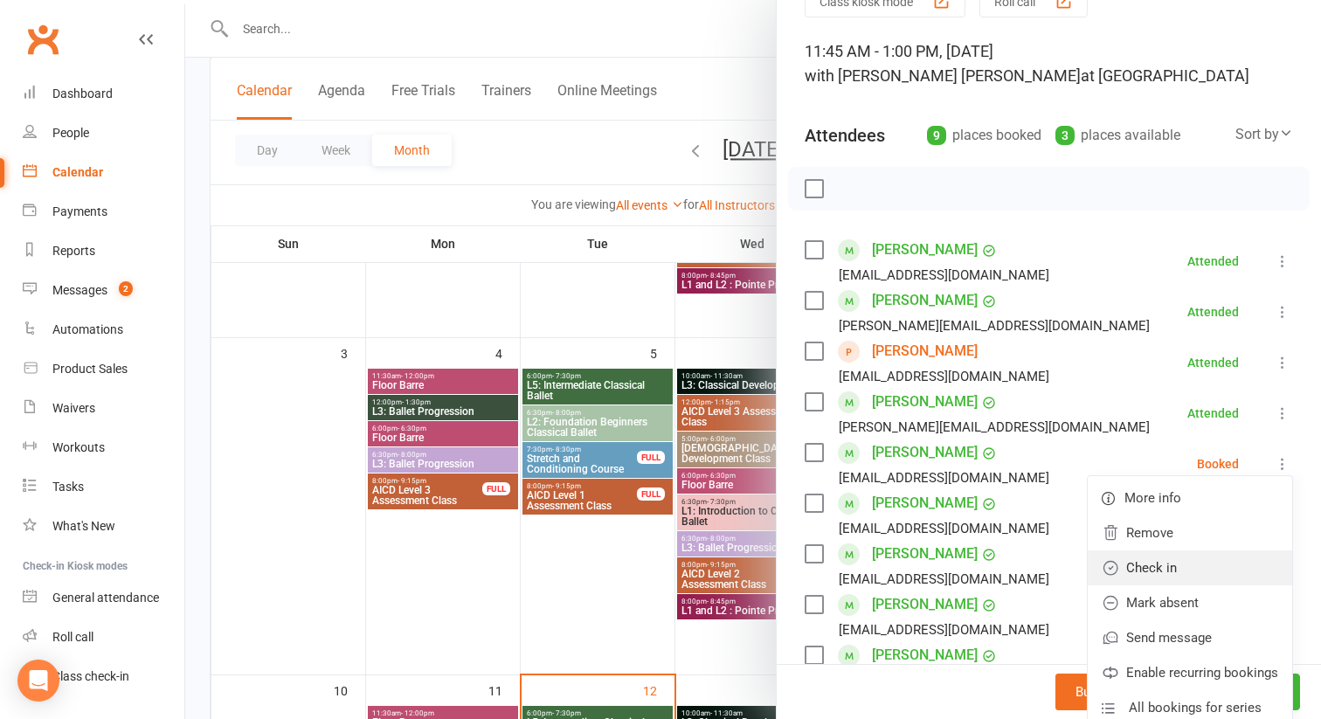
click at [1204, 563] on link "Check in" at bounding box center [1190, 567] width 204 height 35
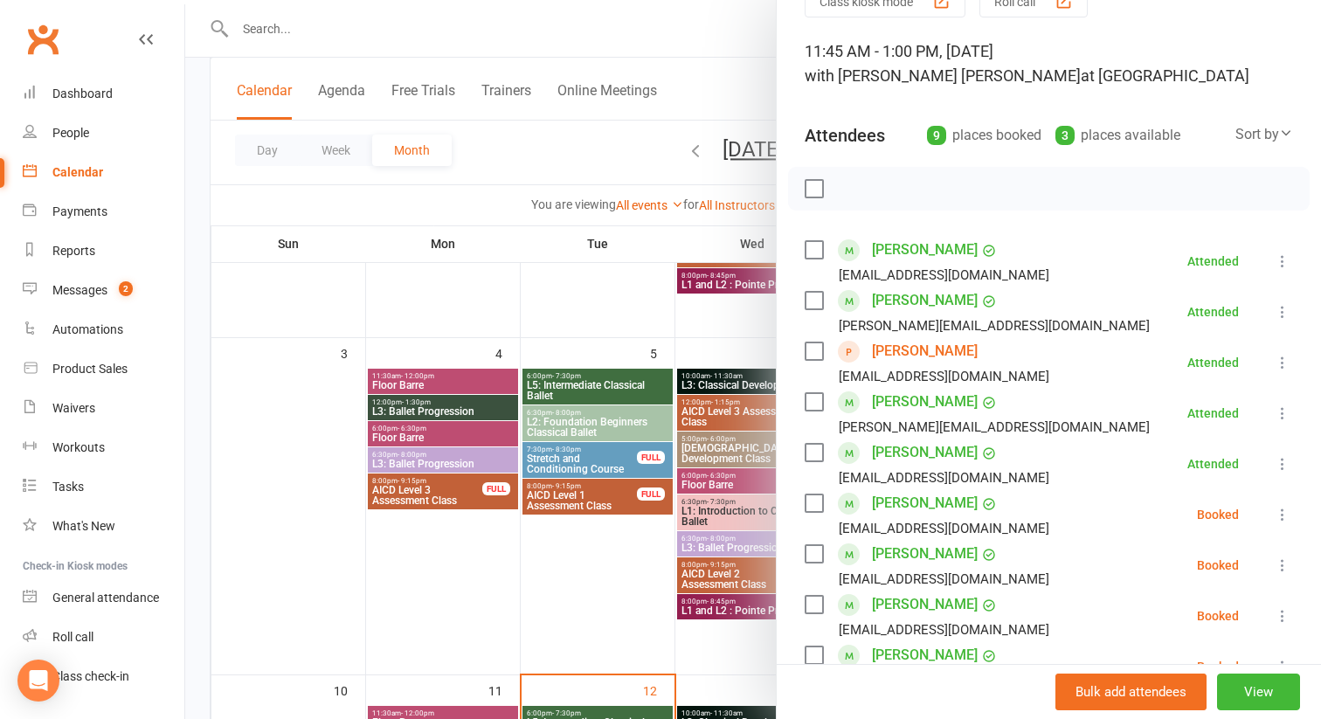
click at [1281, 515] on icon at bounding box center [1282, 514] width 17 height 17
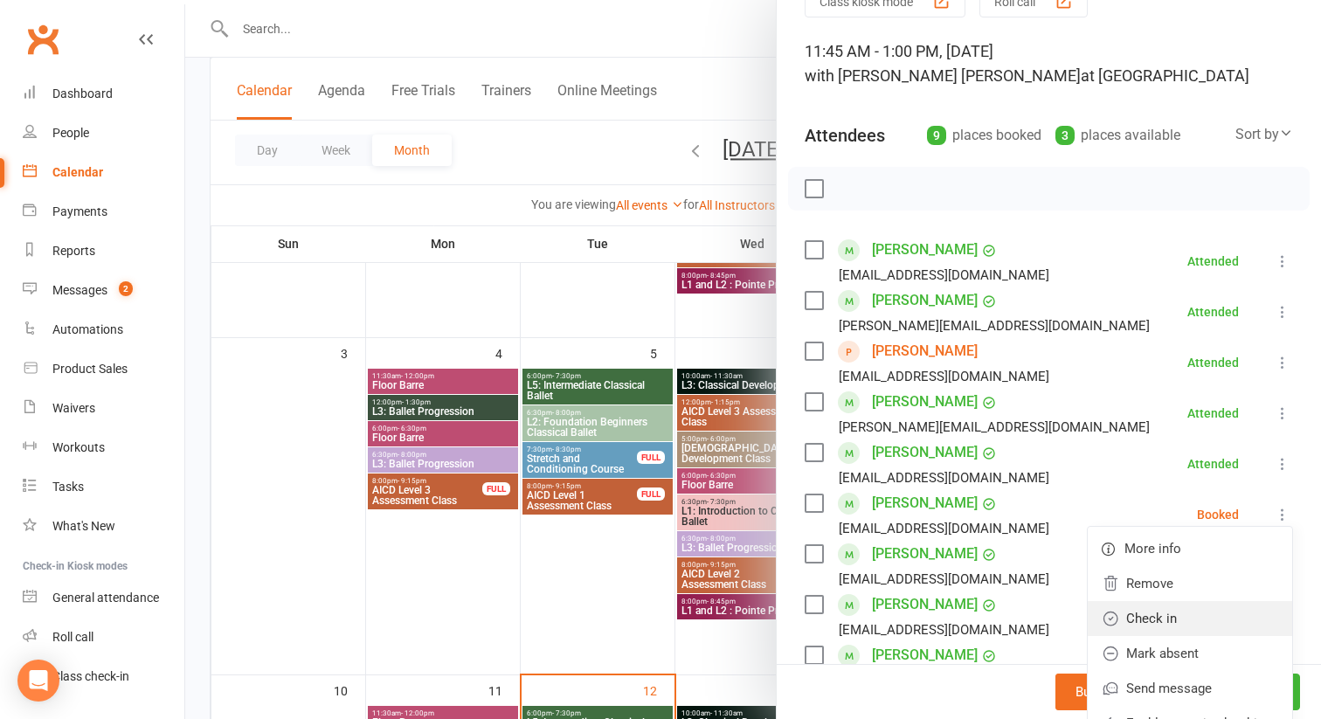
click at [1187, 619] on link "Check in" at bounding box center [1190, 618] width 204 height 35
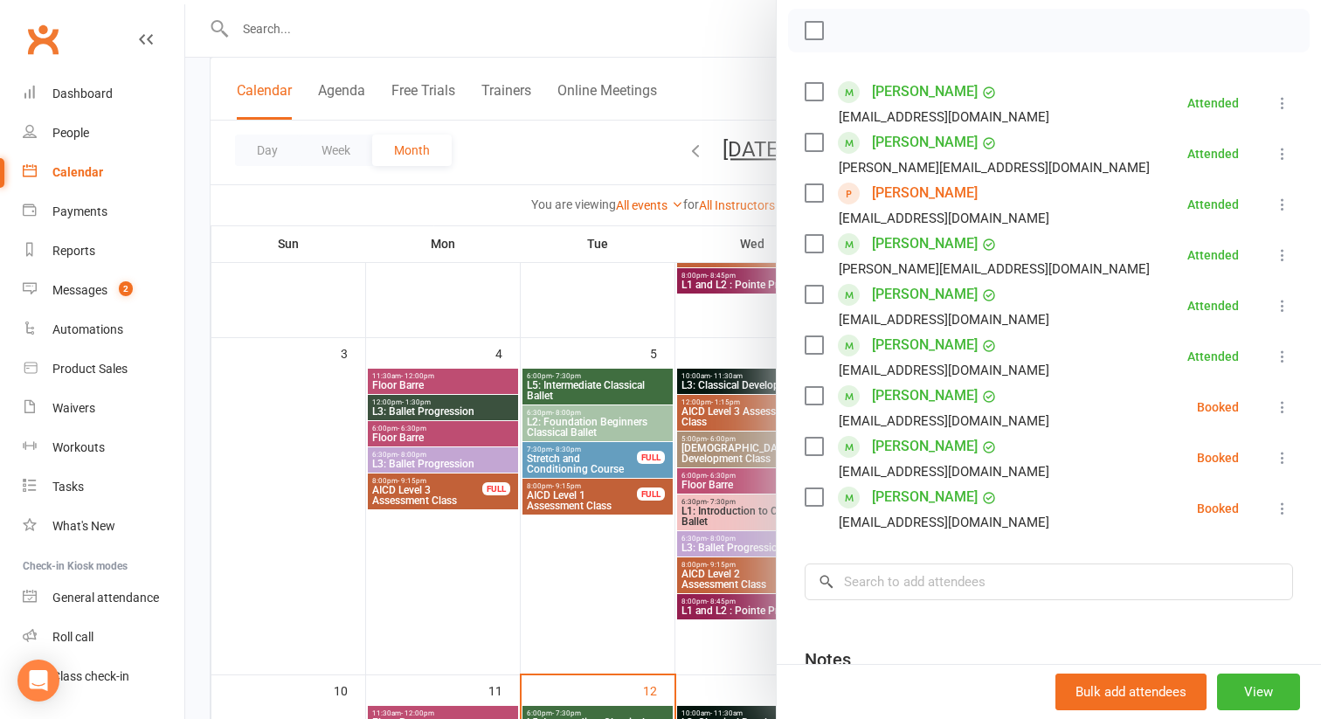
scroll to position [261, 0]
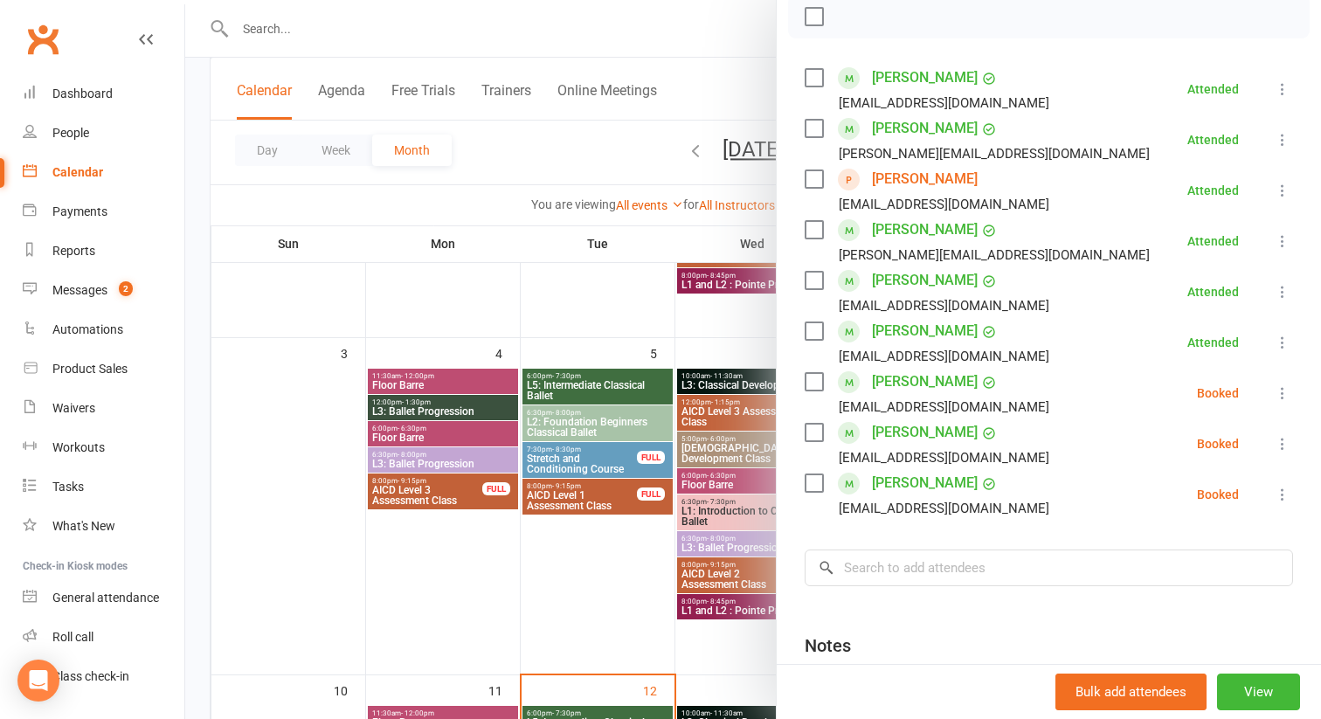
click at [1285, 395] on icon at bounding box center [1282, 392] width 17 height 17
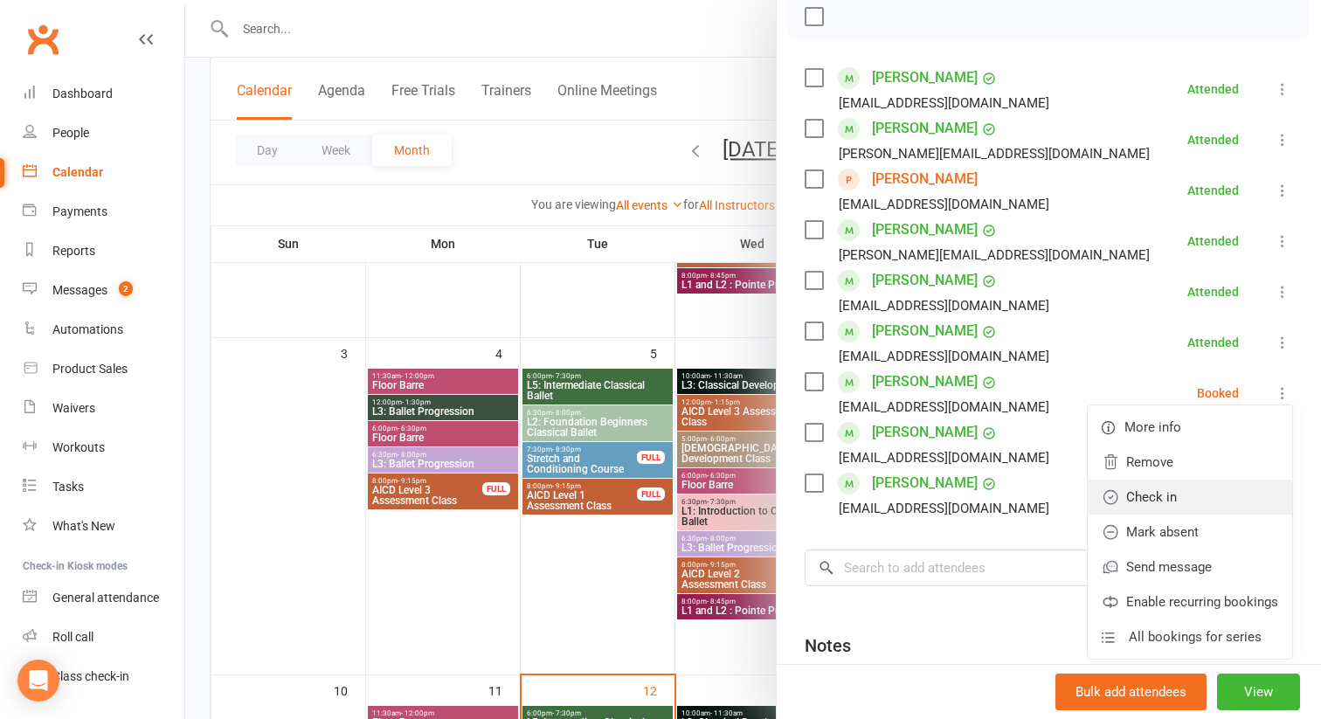
click at [1167, 504] on link "Check in" at bounding box center [1190, 497] width 204 height 35
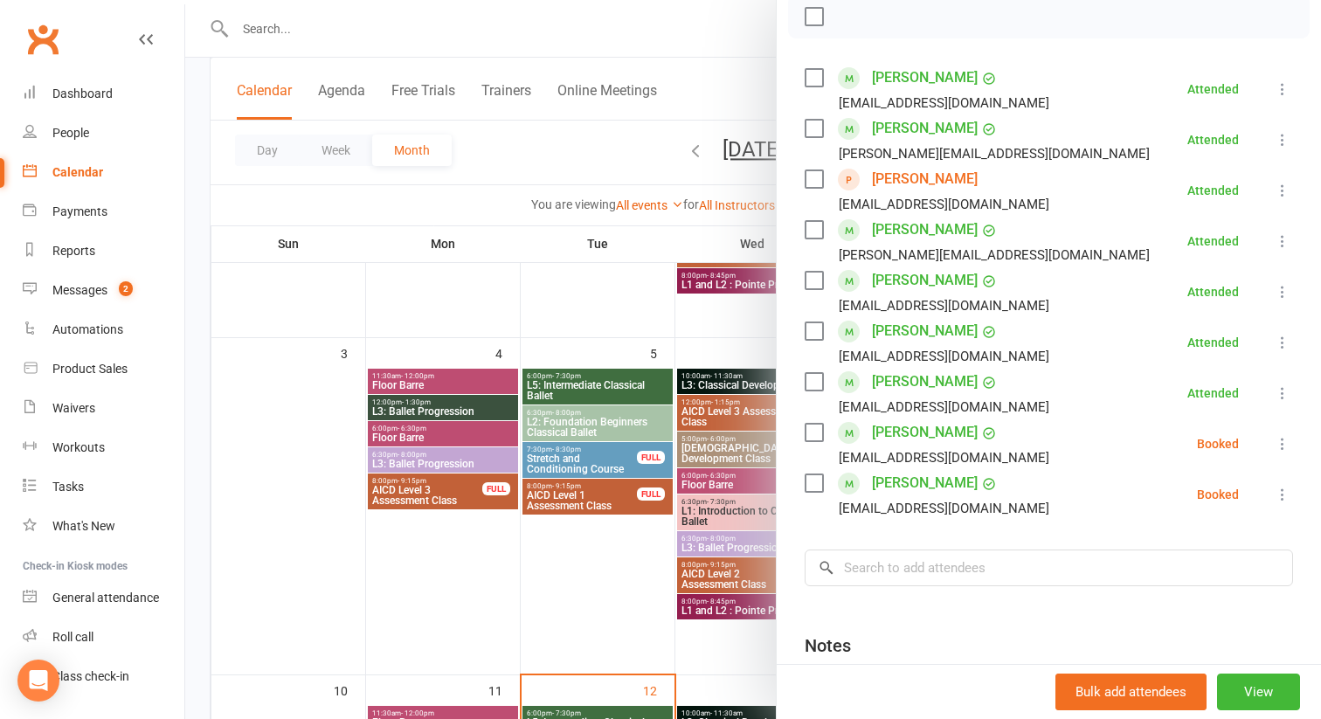
click at [1281, 440] on icon at bounding box center [1282, 443] width 17 height 17
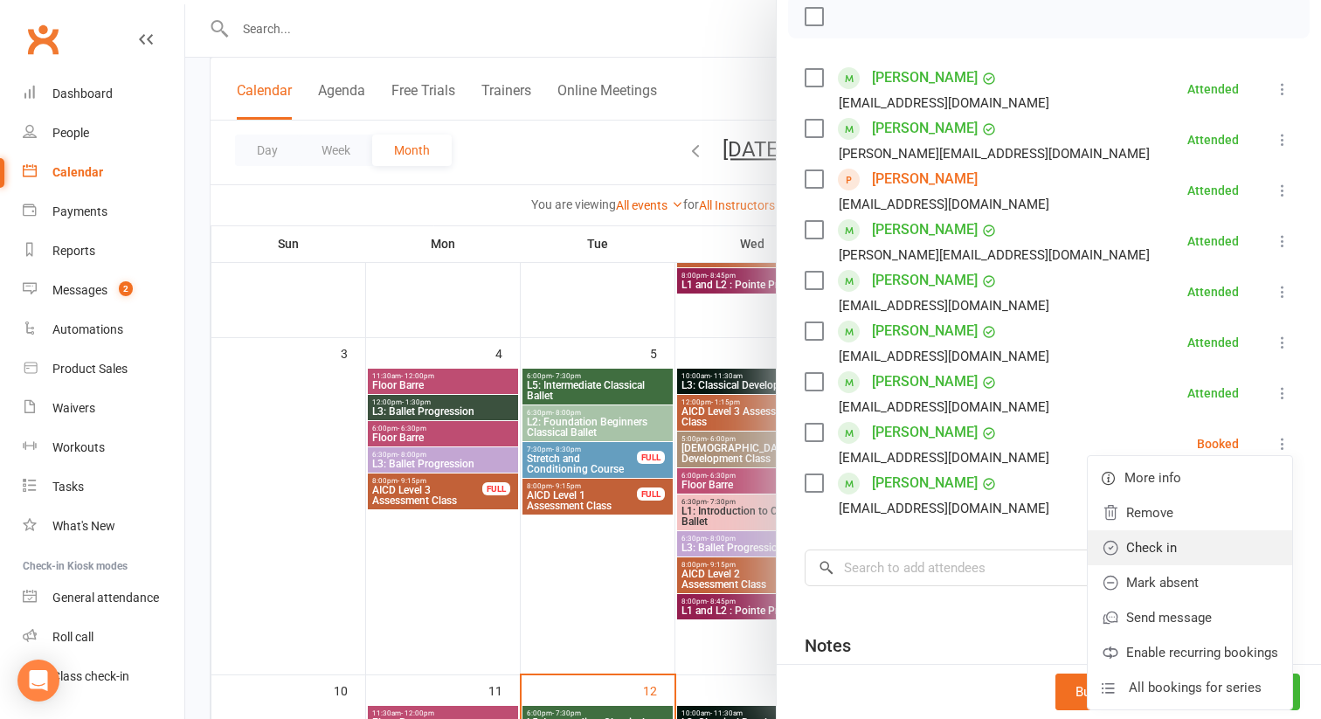
click at [1197, 541] on link "Check in" at bounding box center [1190, 547] width 204 height 35
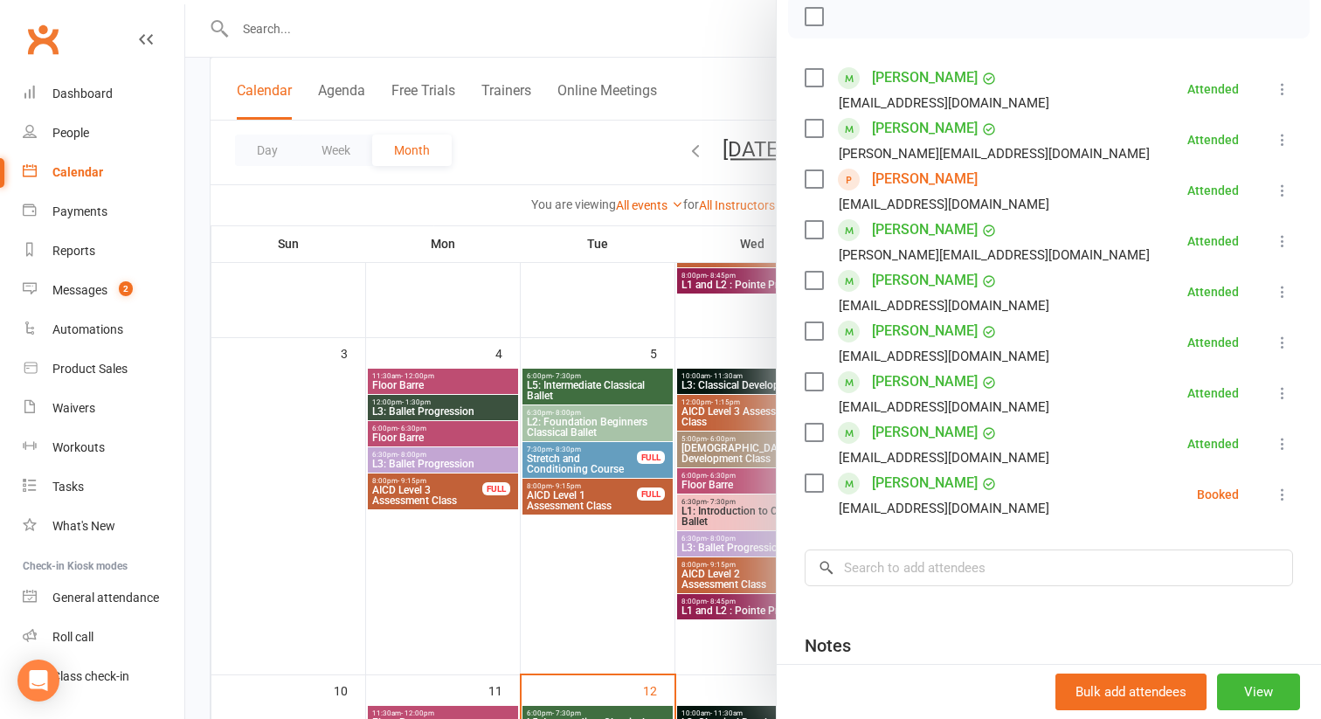
click at [1281, 497] on icon at bounding box center [1282, 494] width 17 height 17
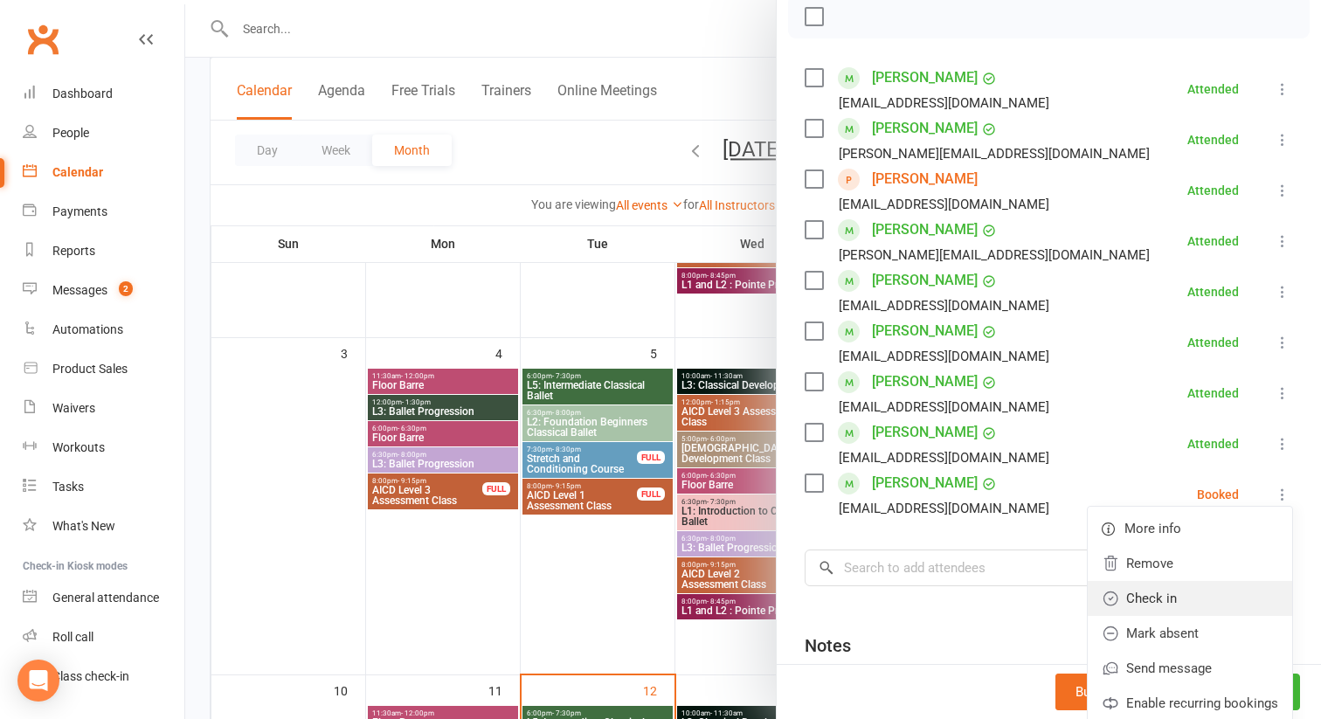
click at [1175, 591] on link "Check in" at bounding box center [1190, 598] width 204 height 35
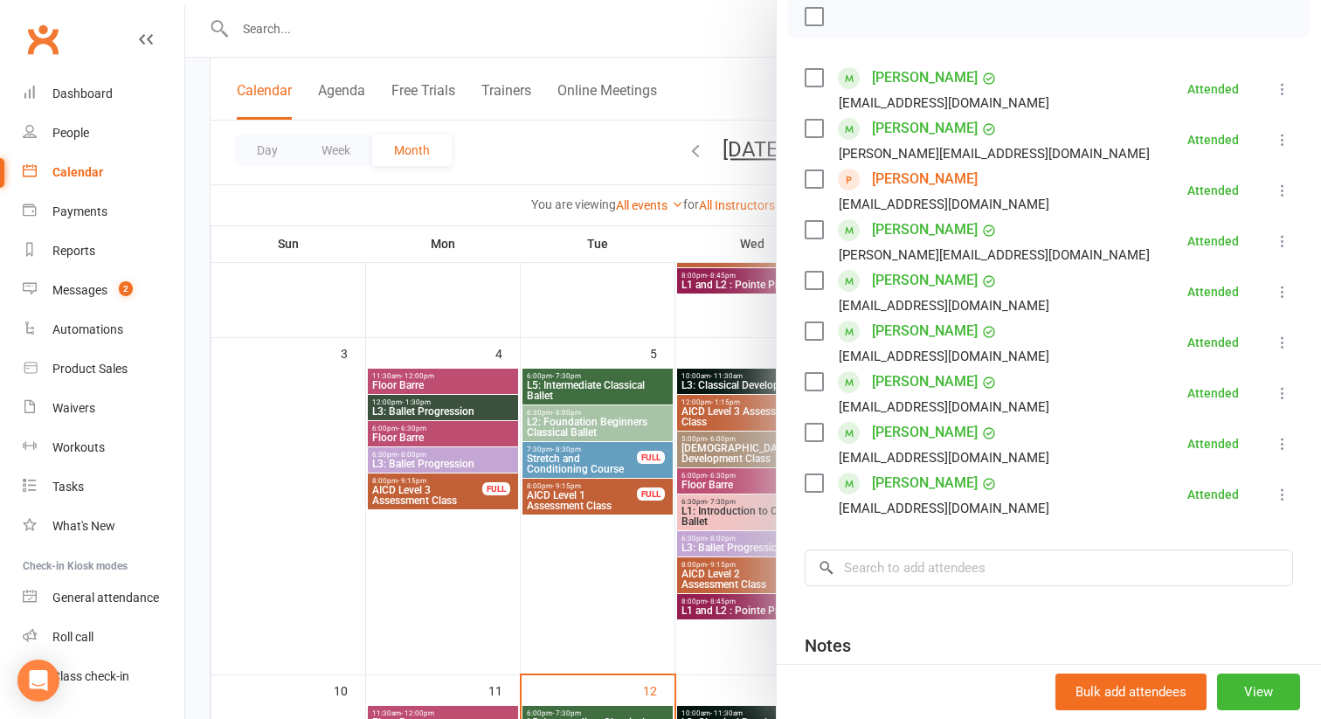
click at [894, 491] on link "[PERSON_NAME]" at bounding box center [925, 483] width 106 height 28
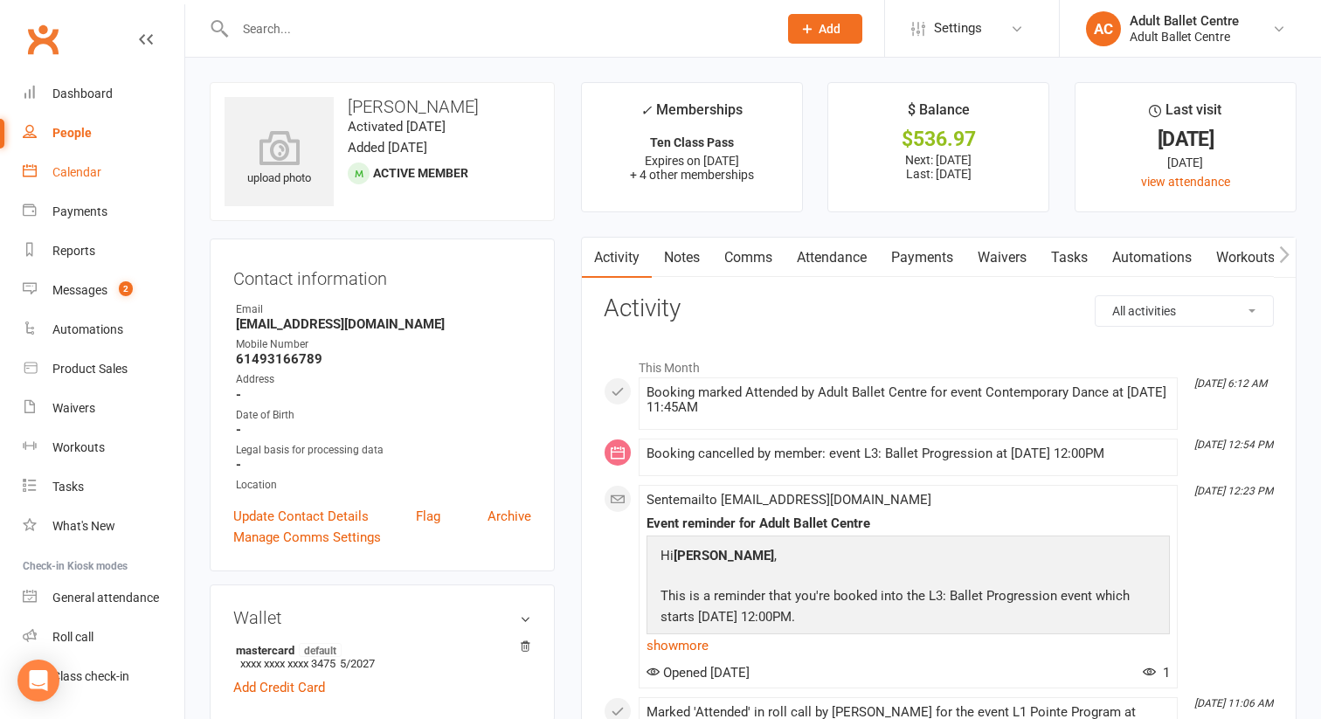
click at [59, 168] on div "Calendar" at bounding box center [76, 172] width 49 height 14
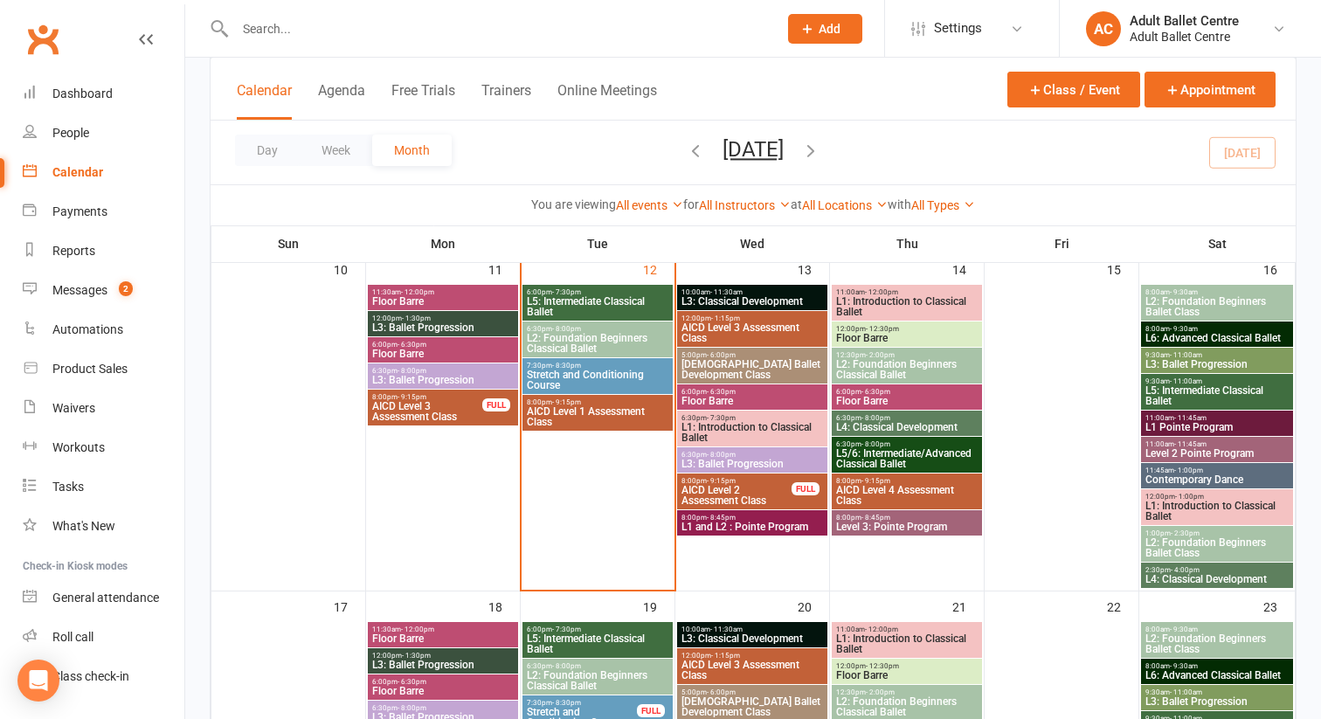
scroll to position [823, 0]
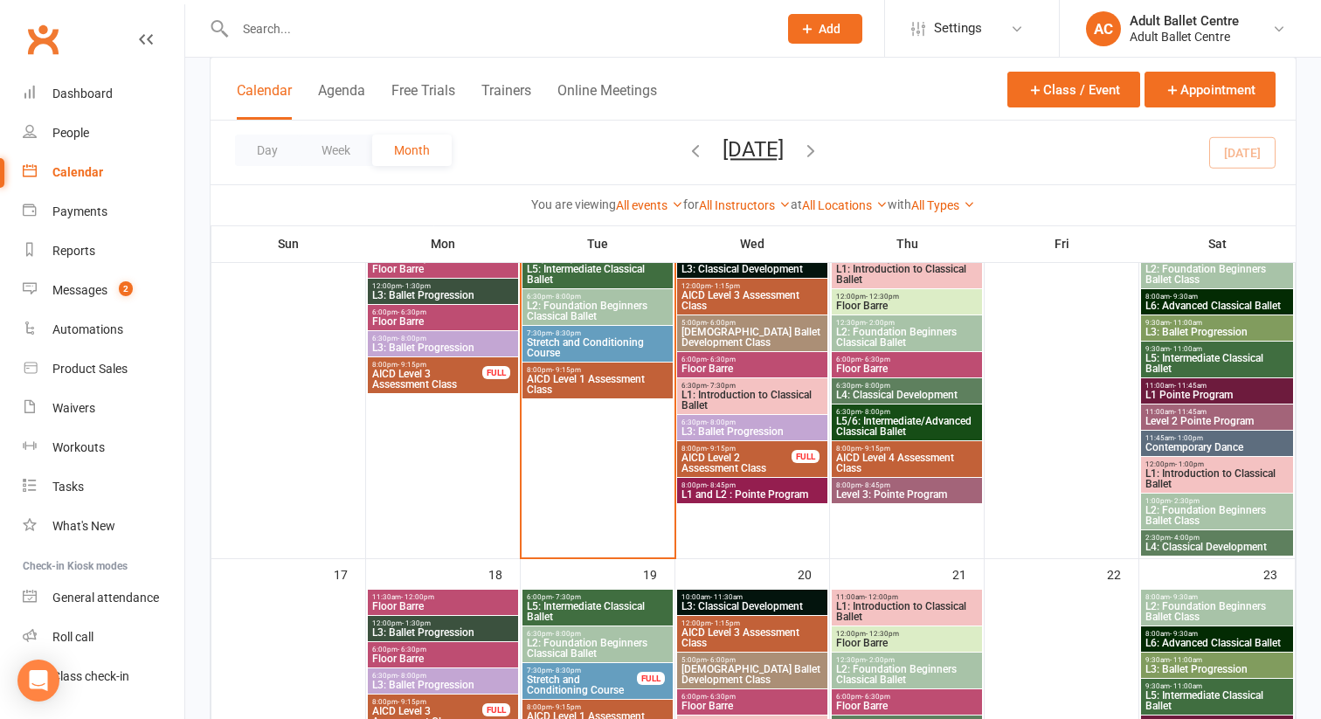
click at [1198, 477] on span "L1: Introduction to Classical Ballet" at bounding box center [1216, 478] width 145 height 21
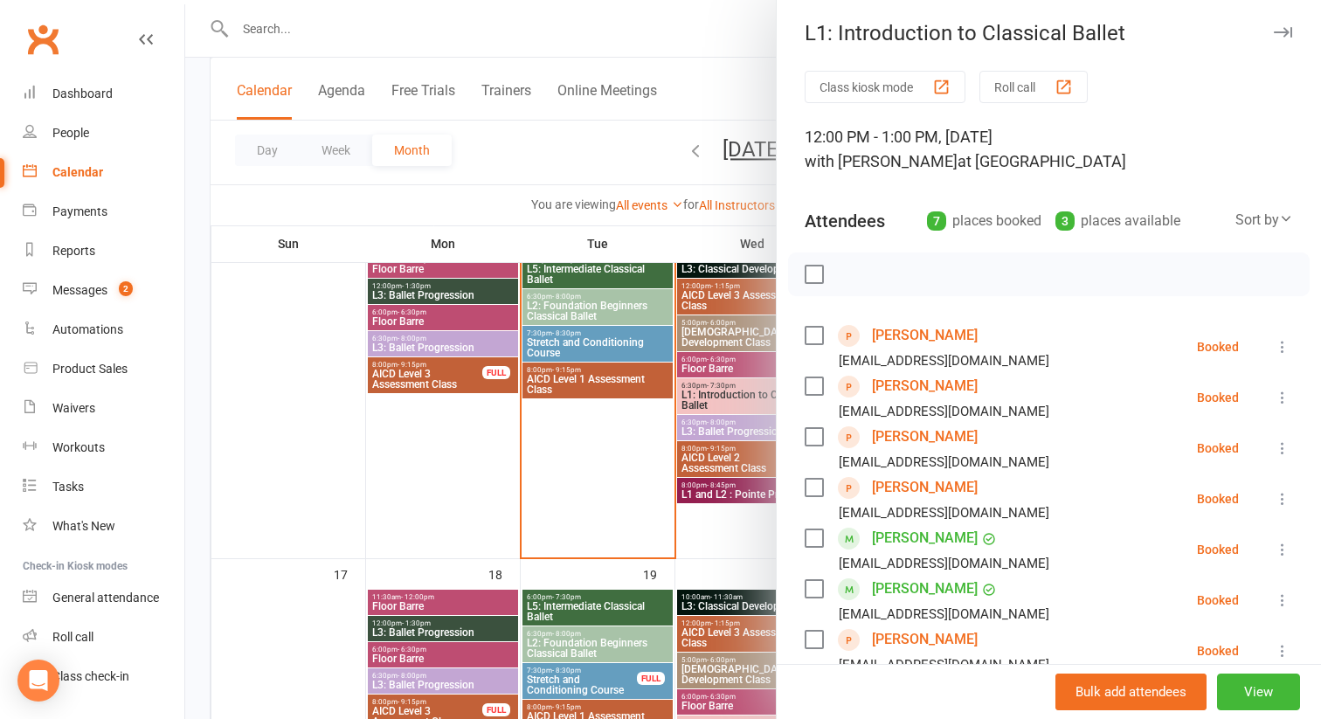
scroll to position [0, 0]
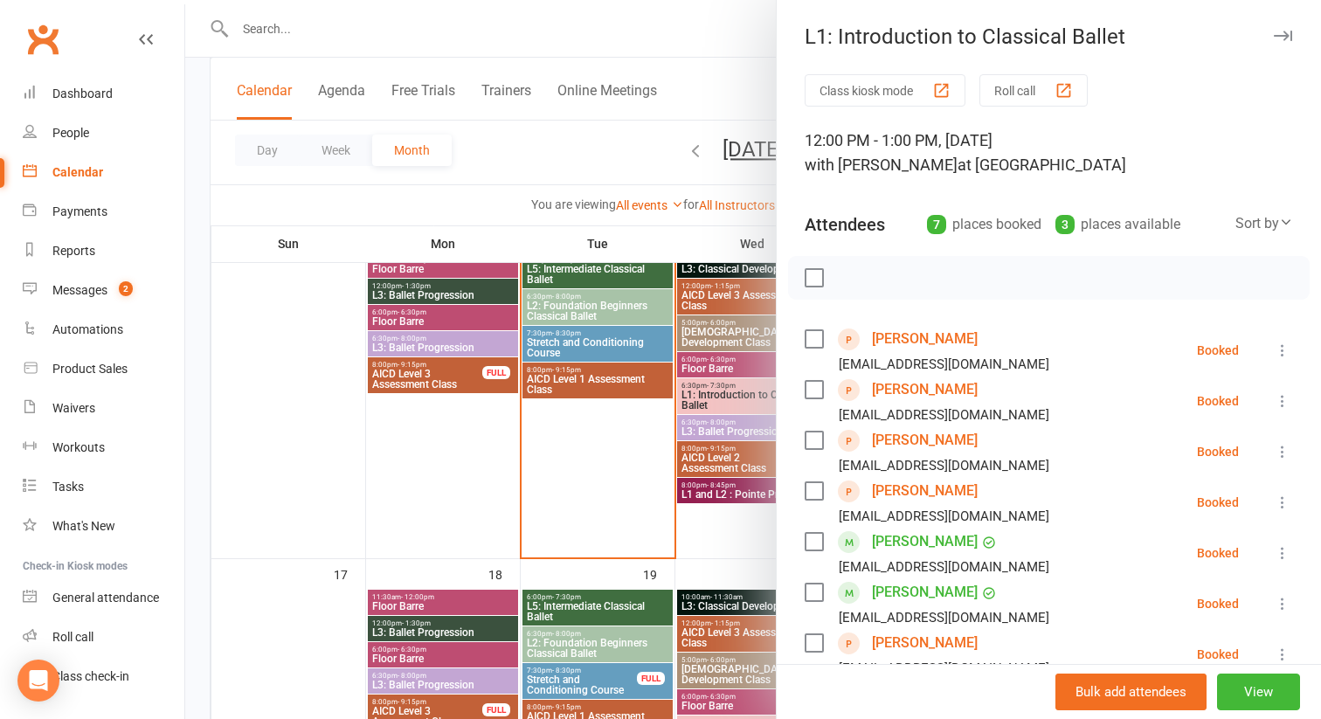
click at [762, 542] on div at bounding box center [753, 359] width 1136 height 719
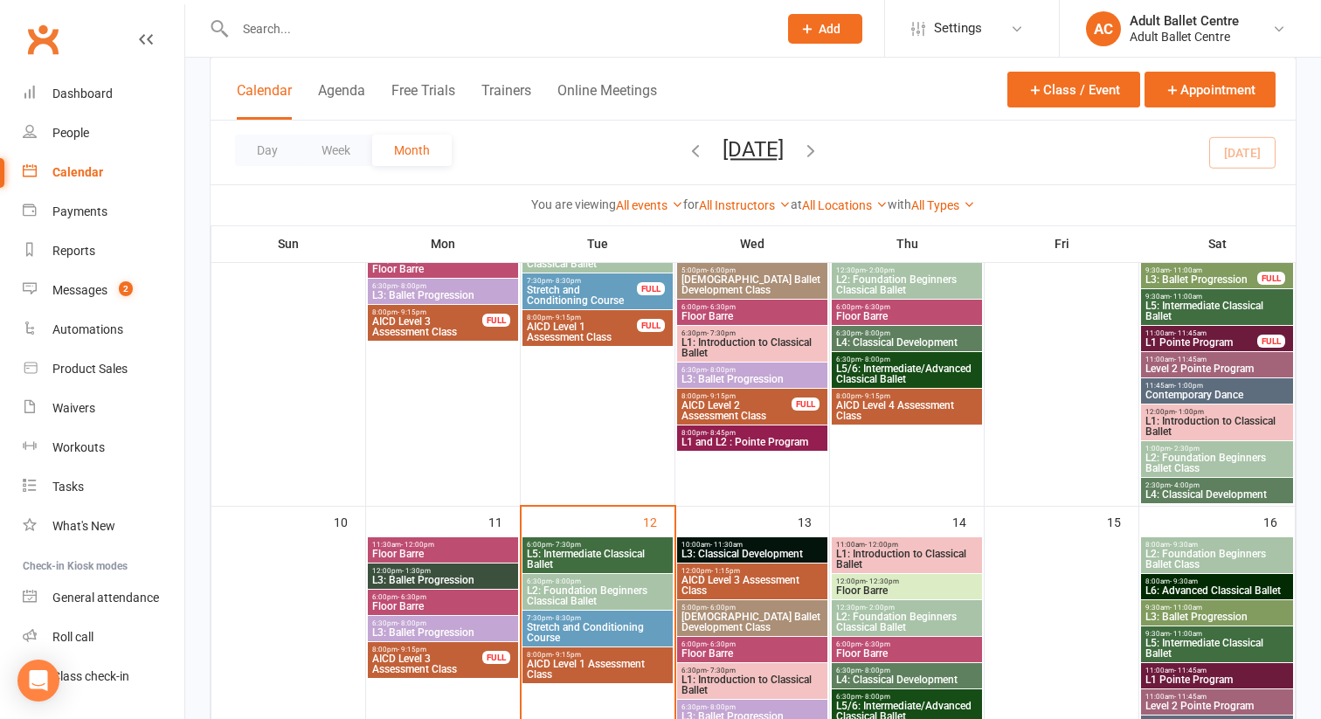
scroll to position [532, 0]
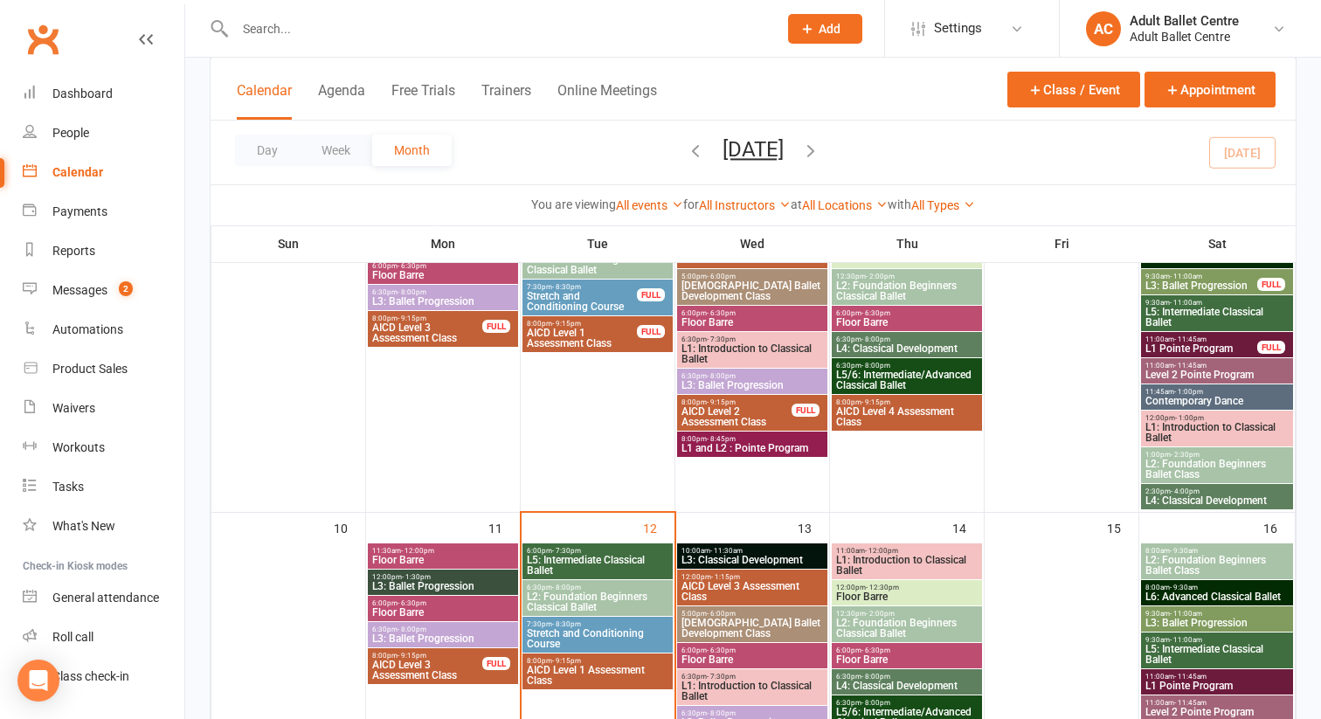
click at [1171, 424] on span "L1: Introduction to Classical Ballet" at bounding box center [1216, 432] width 145 height 21
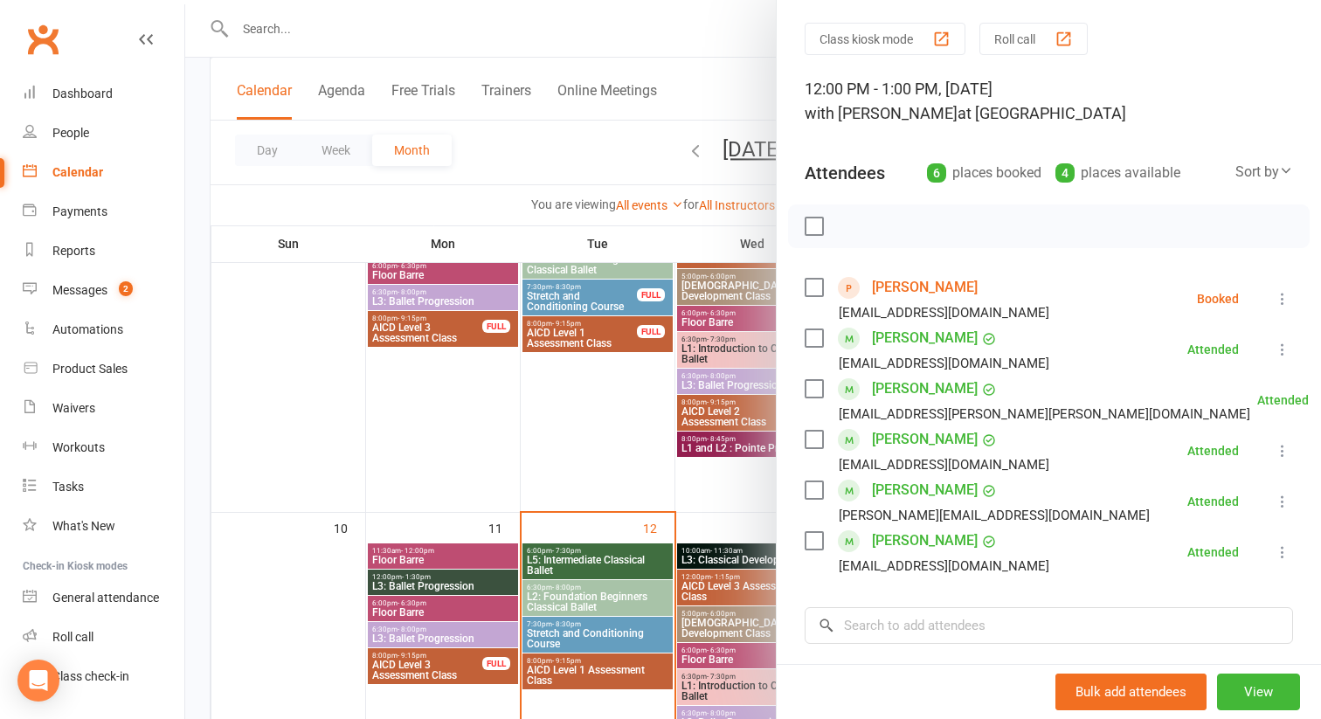
scroll to position [63, 0]
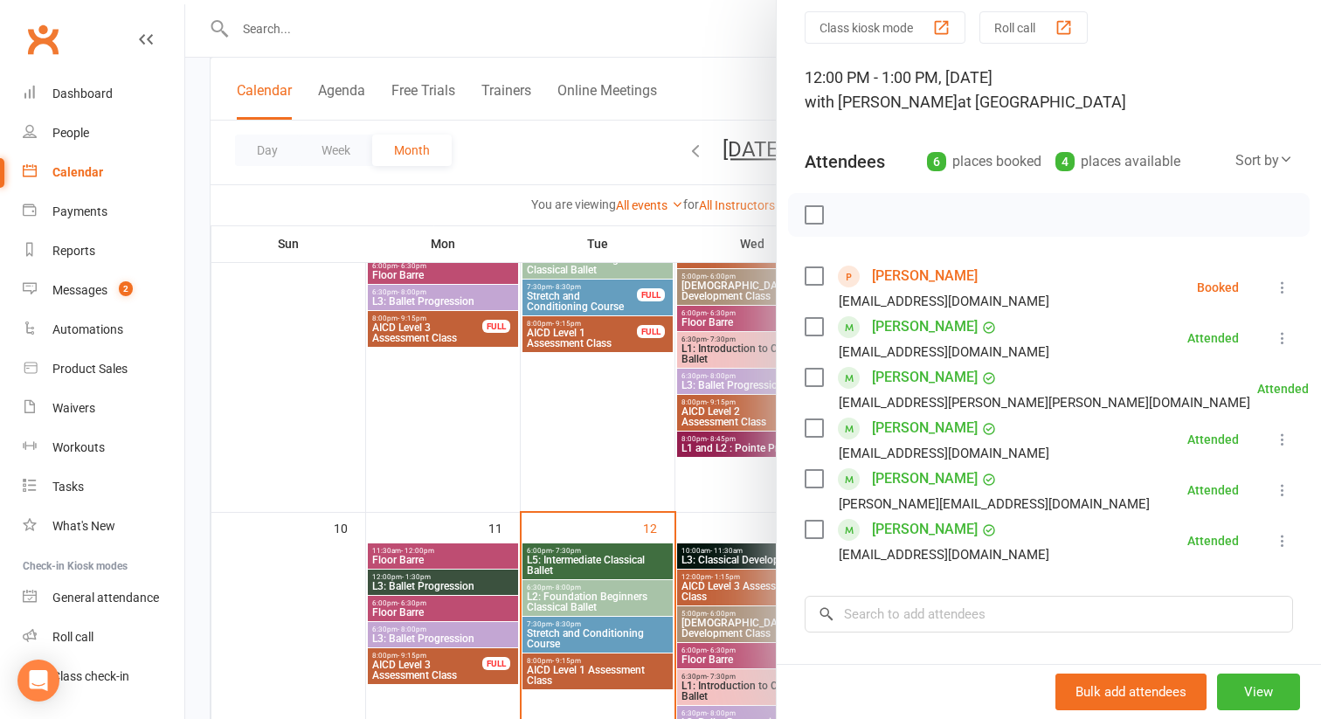
click at [941, 280] on link "[PERSON_NAME]" at bounding box center [925, 276] width 106 height 28
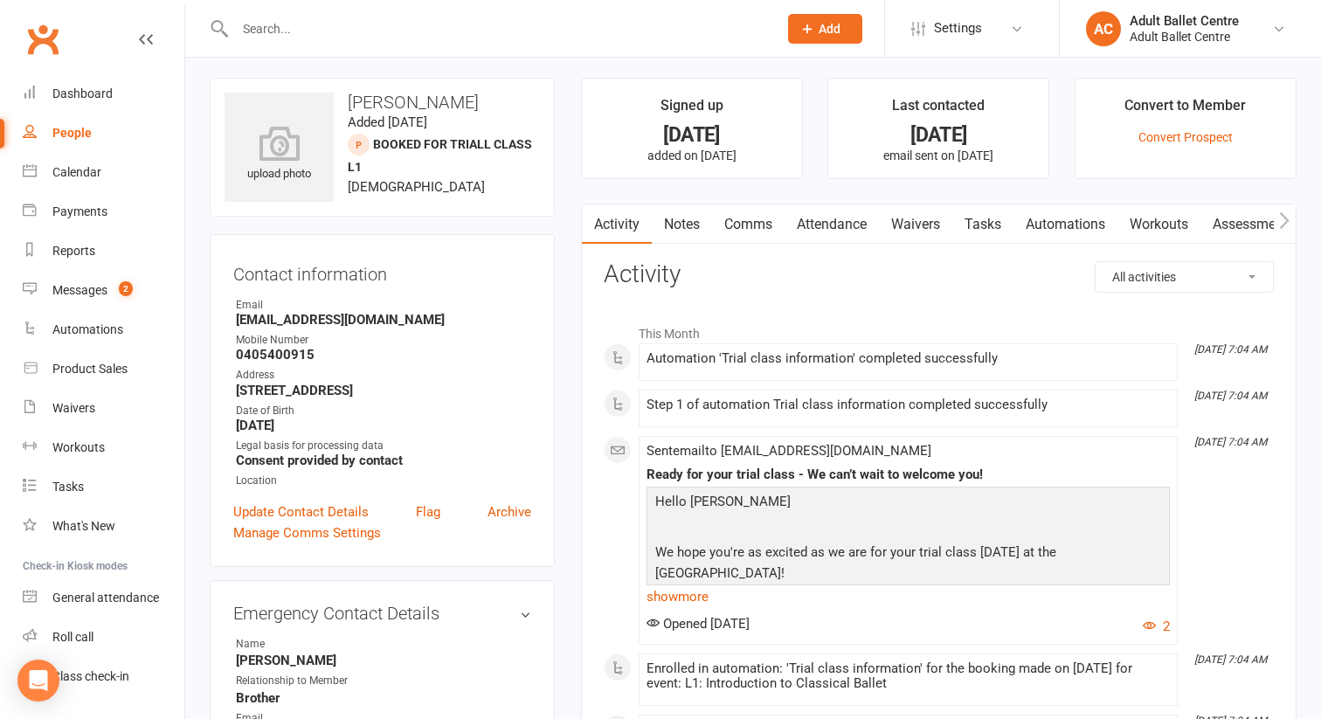
scroll to position [8, 0]
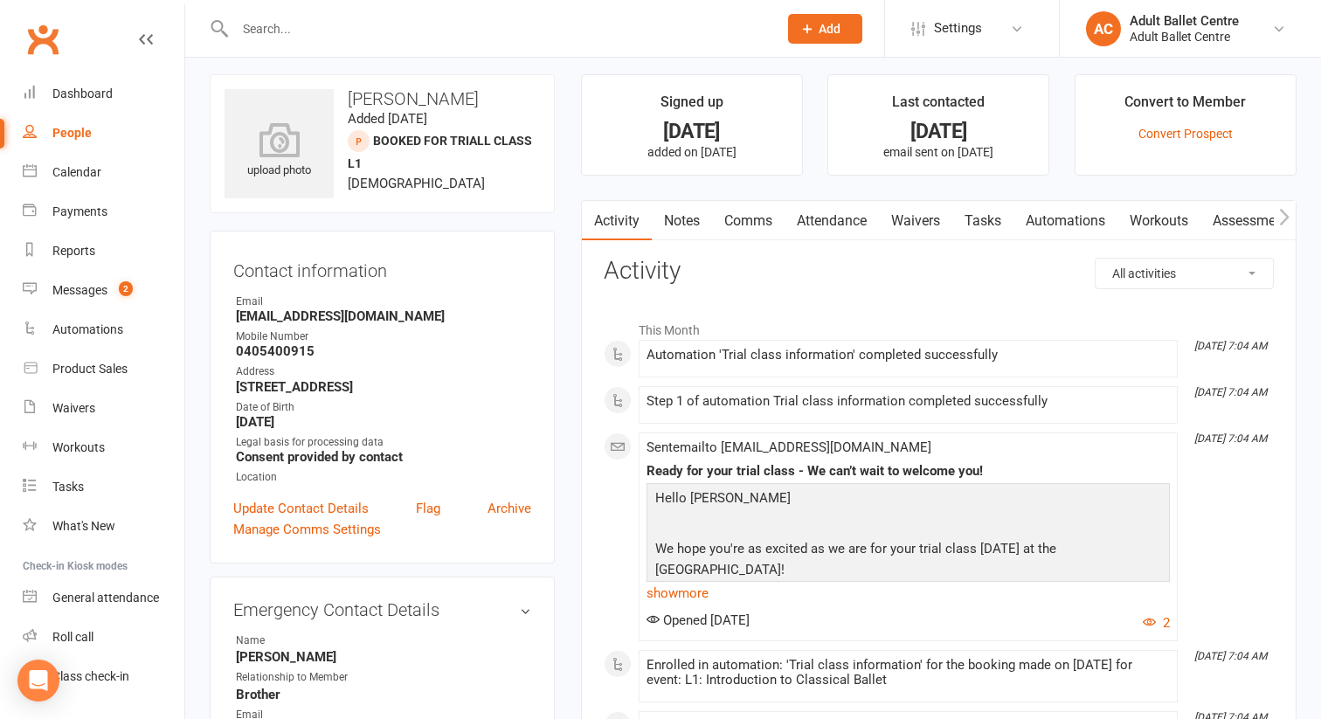
click at [791, 360] on div "Automation 'Trial class information' completed successfully" at bounding box center [907, 355] width 523 height 15
click at [768, 218] on link "Comms" at bounding box center [748, 221] width 73 height 40
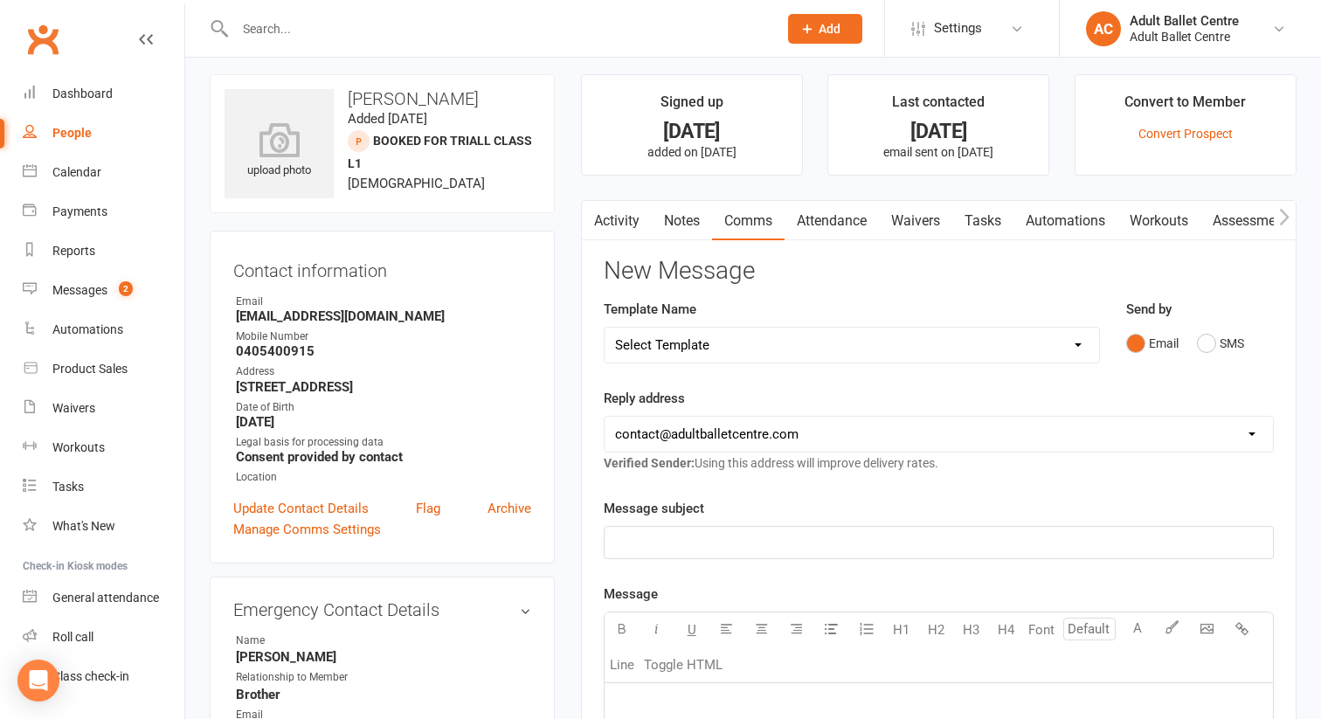
click at [825, 224] on link "Attendance" at bounding box center [831, 221] width 94 height 40
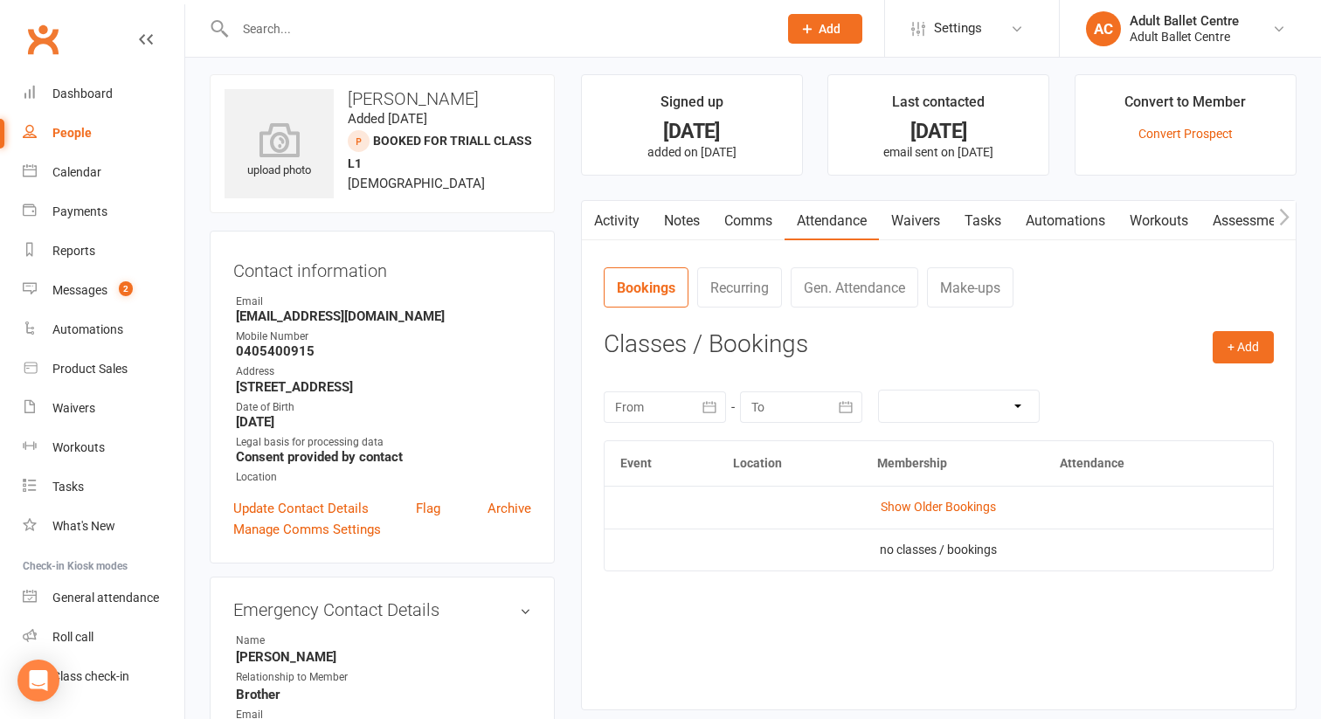
click at [971, 515] on td "Show Older Bookings" at bounding box center [938, 507] width 668 height 42
click at [966, 512] on link "Show Older Bookings" at bounding box center [938, 507] width 115 height 14
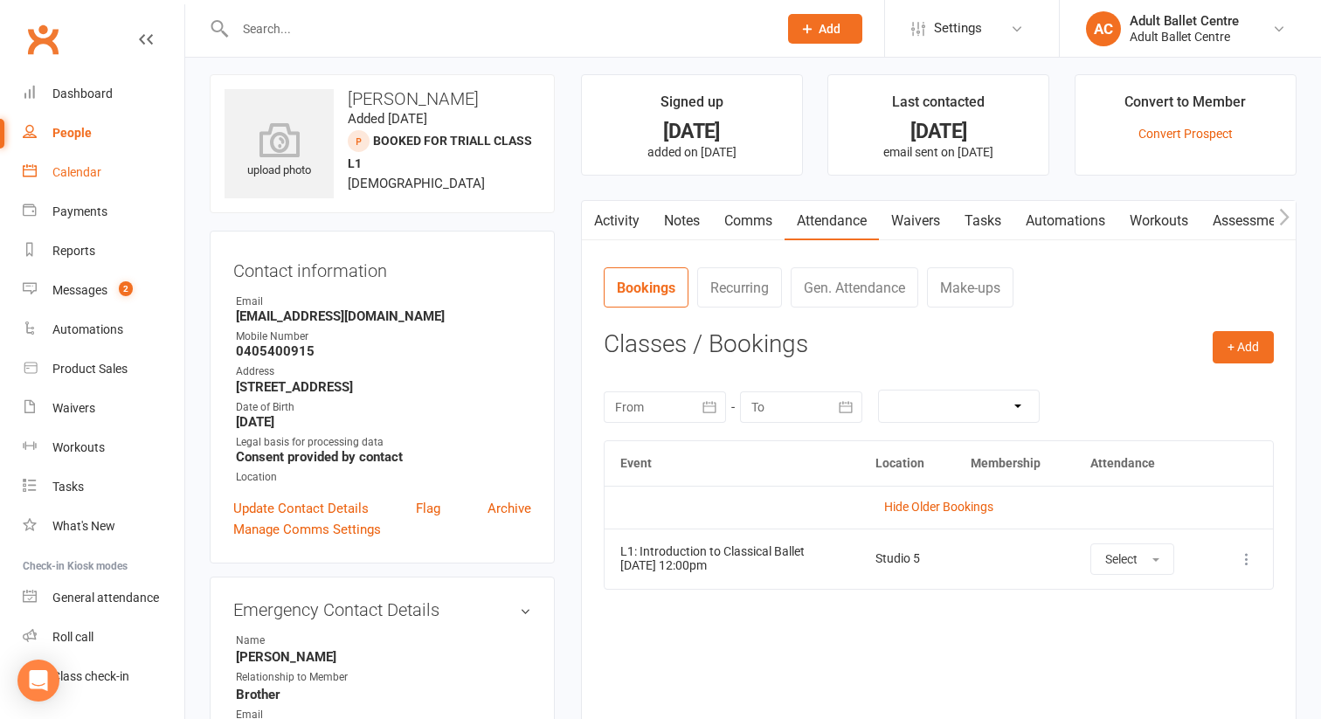
click at [84, 168] on div "Calendar" at bounding box center [76, 172] width 49 height 14
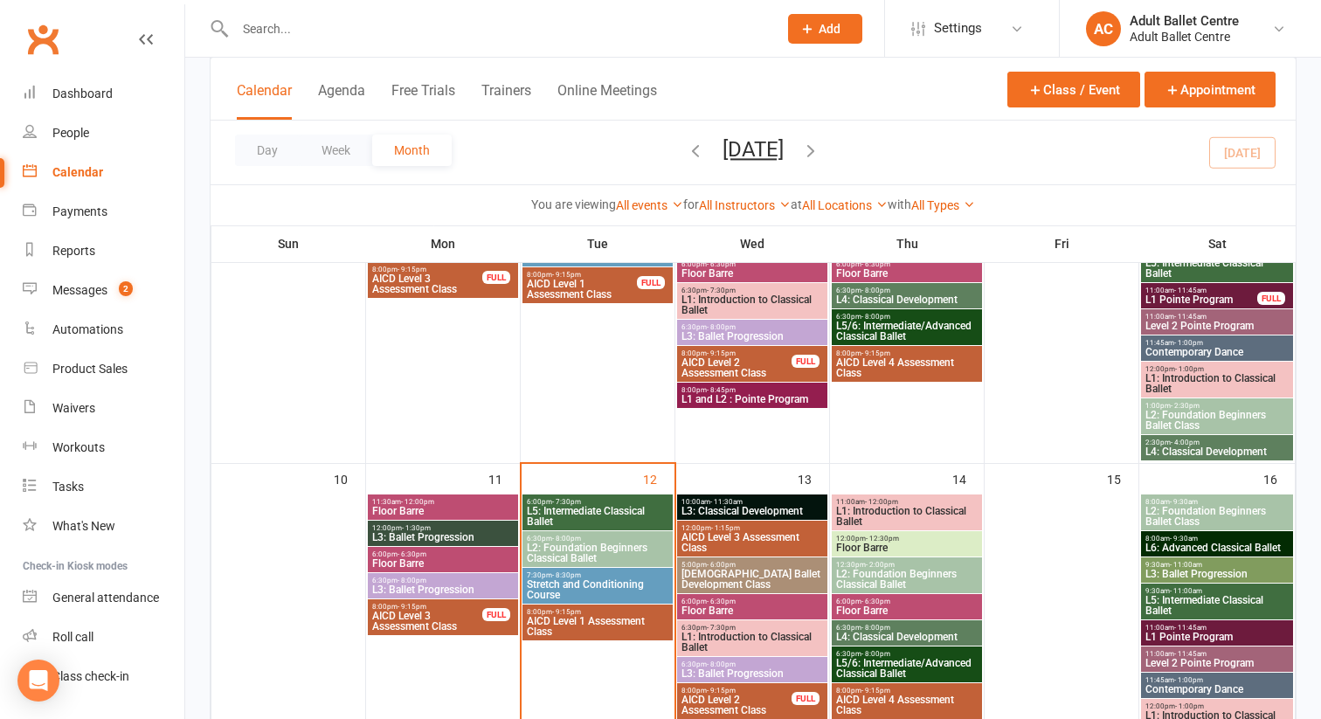
scroll to position [523, 0]
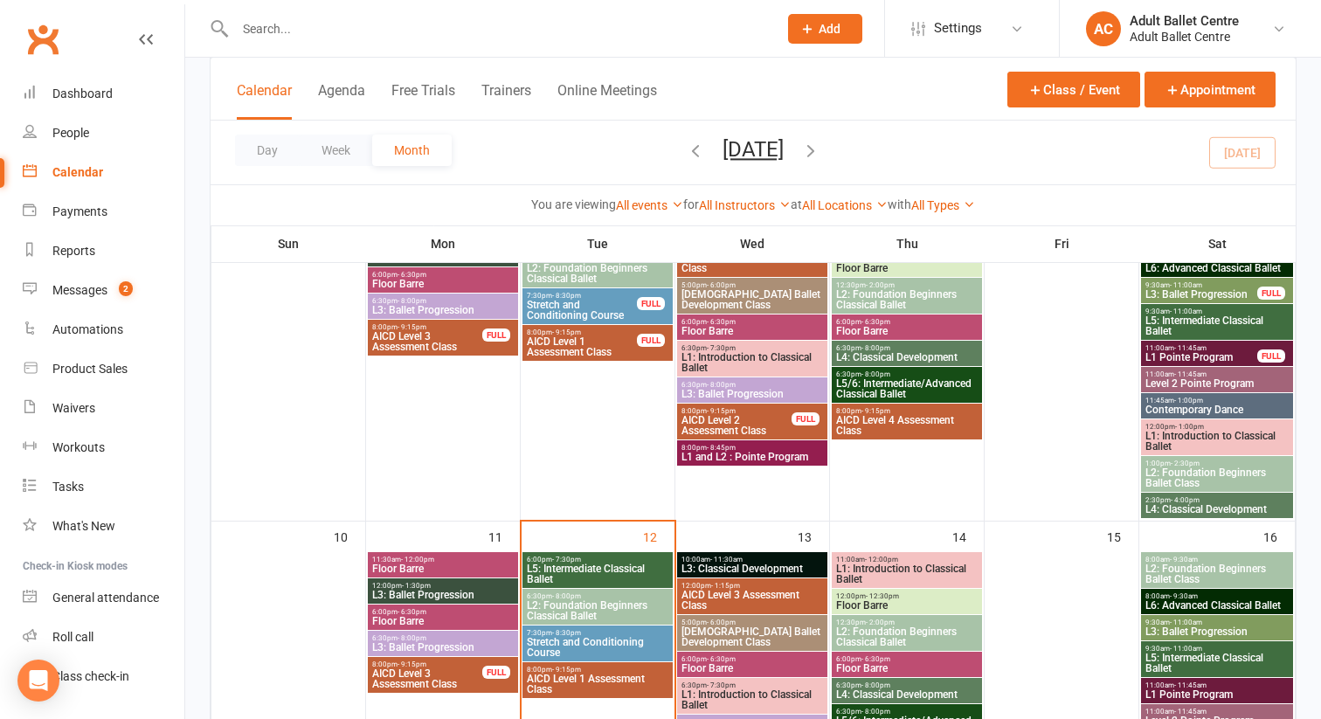
click at [1233, 425] on span "12:00pm - 1:00pm" at bounding box center [1216, 427] width 145 height 8
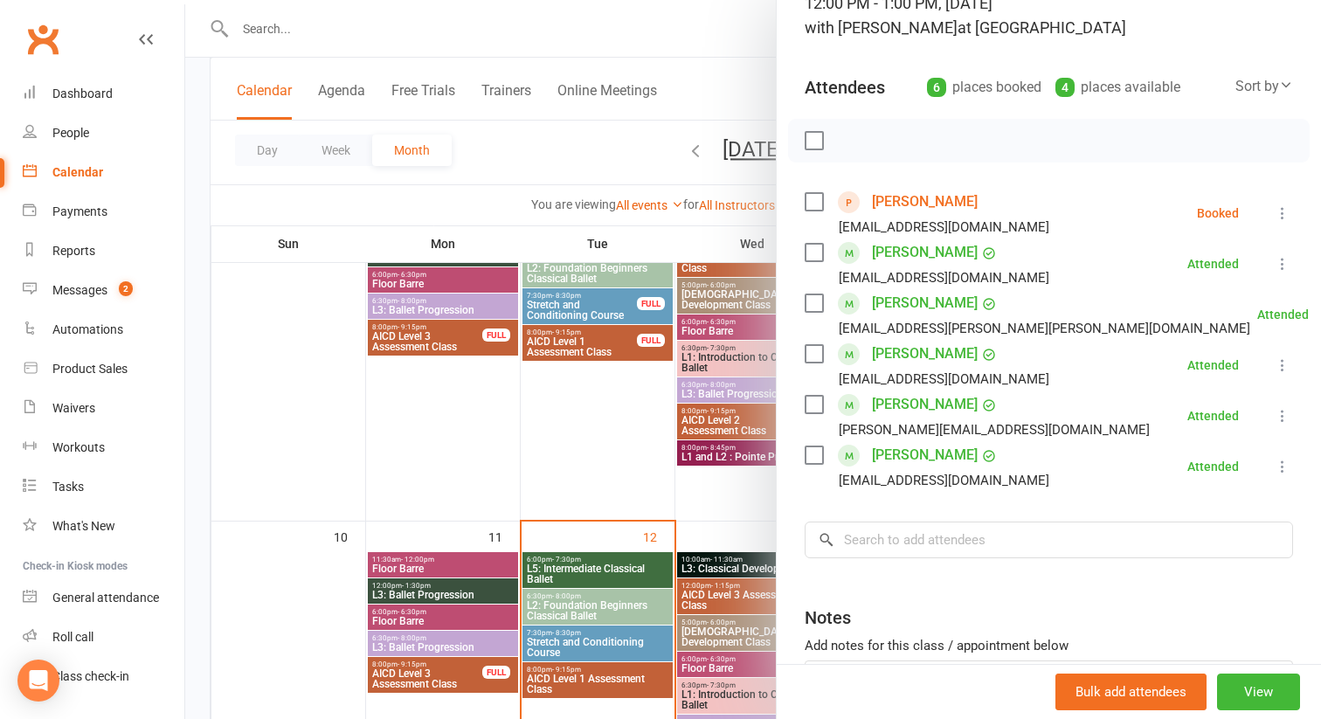
scroll to position [139, 0]
click at [1280, 212] on icon at bounding box center [1282, 211] width 17 height 17
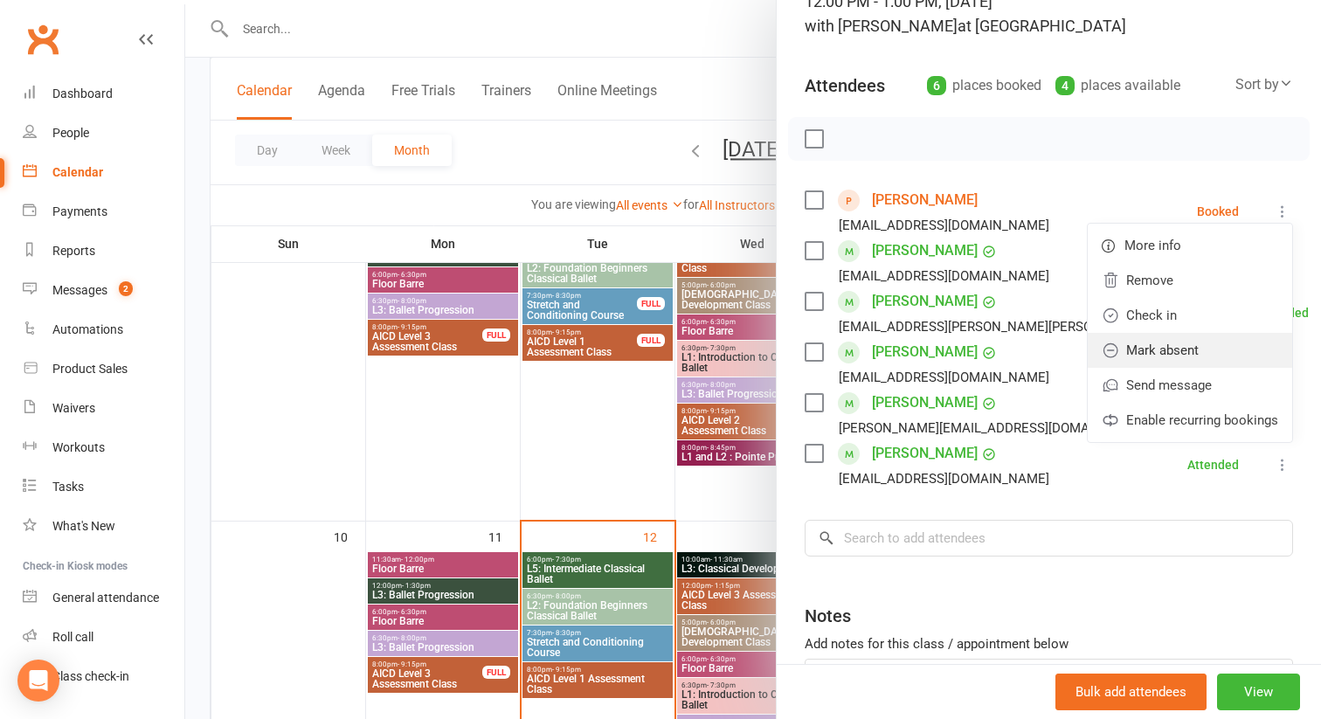
click at [1163, 349] on link "Mark absent" at bounding box center [1190, 350] width 204 height 35
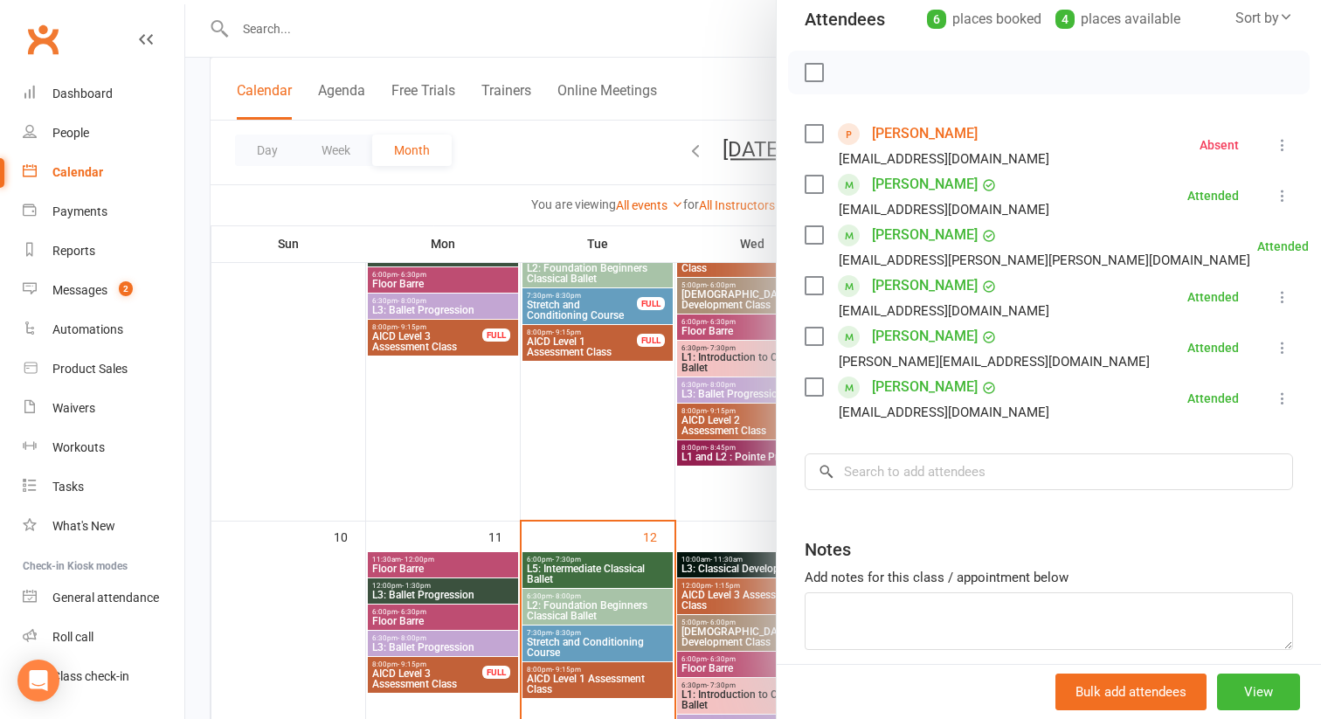
scroll to position [279, 0]
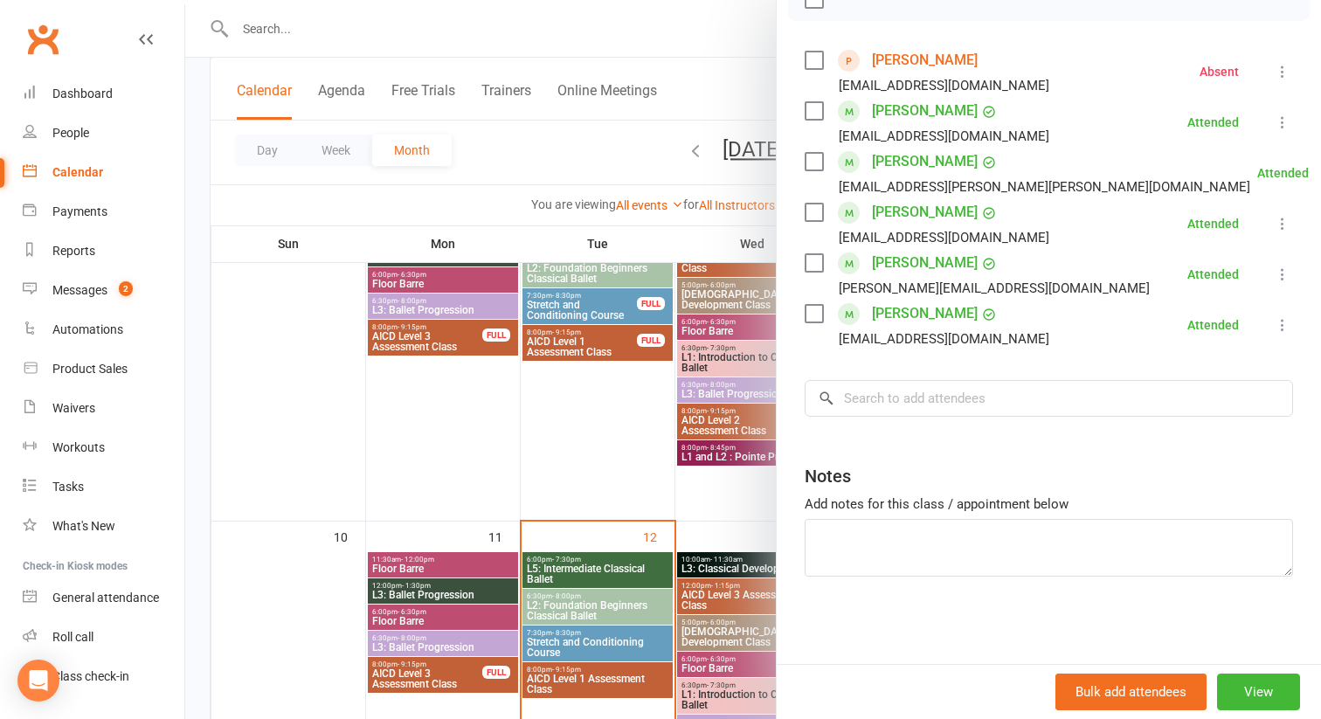
click at [741, 492] on div at bounding box center [753, 359] width 1136 height 719
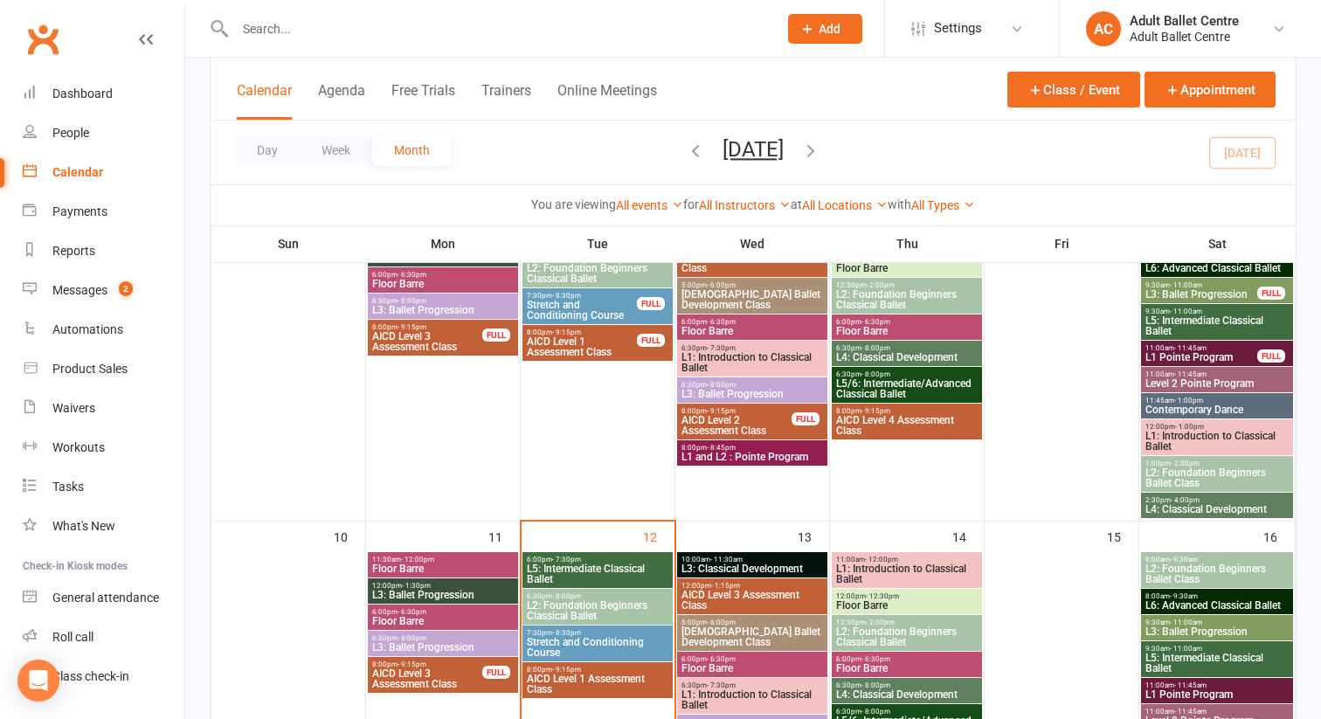
click at [1188, 473] on span "L2: Foundation Beginners Ballet Class" at bounding box center [1216, 477] width 145 height 21
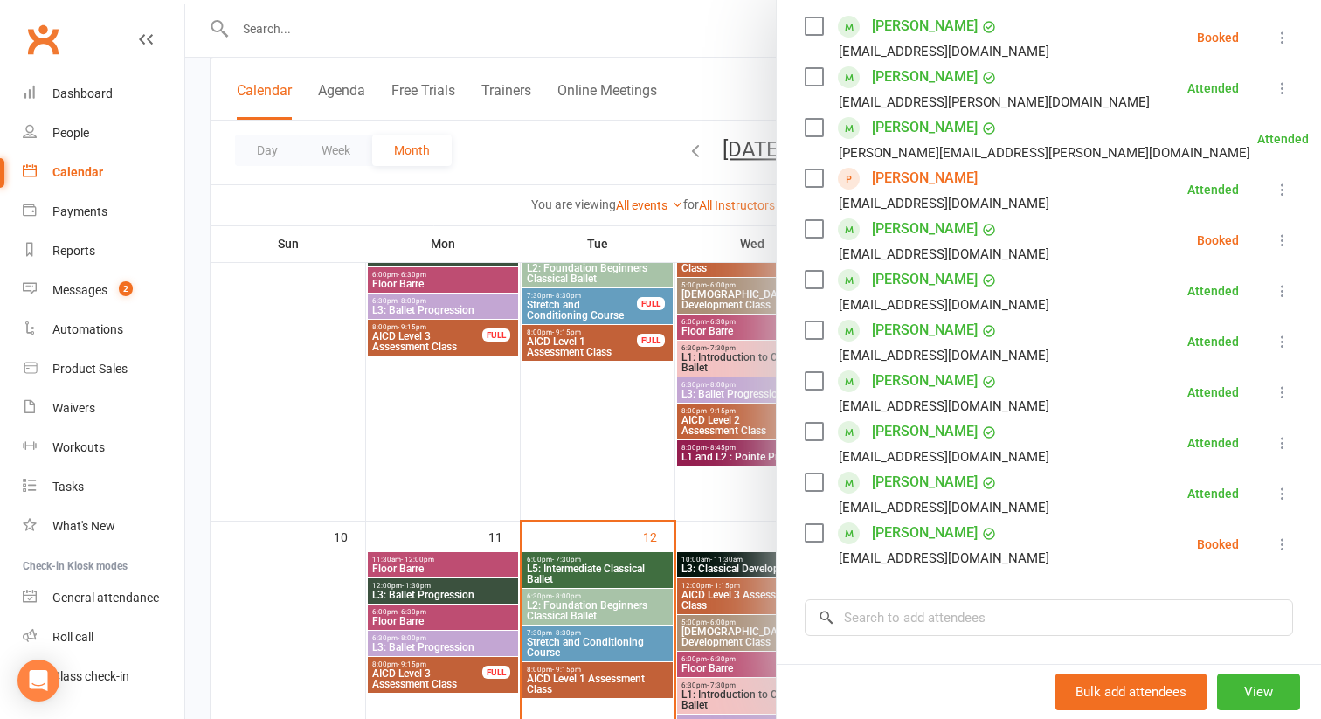
scroll to position [314, 0]
click at [751, 512] on div at bounding box center [753, 359] width 1136 height 719
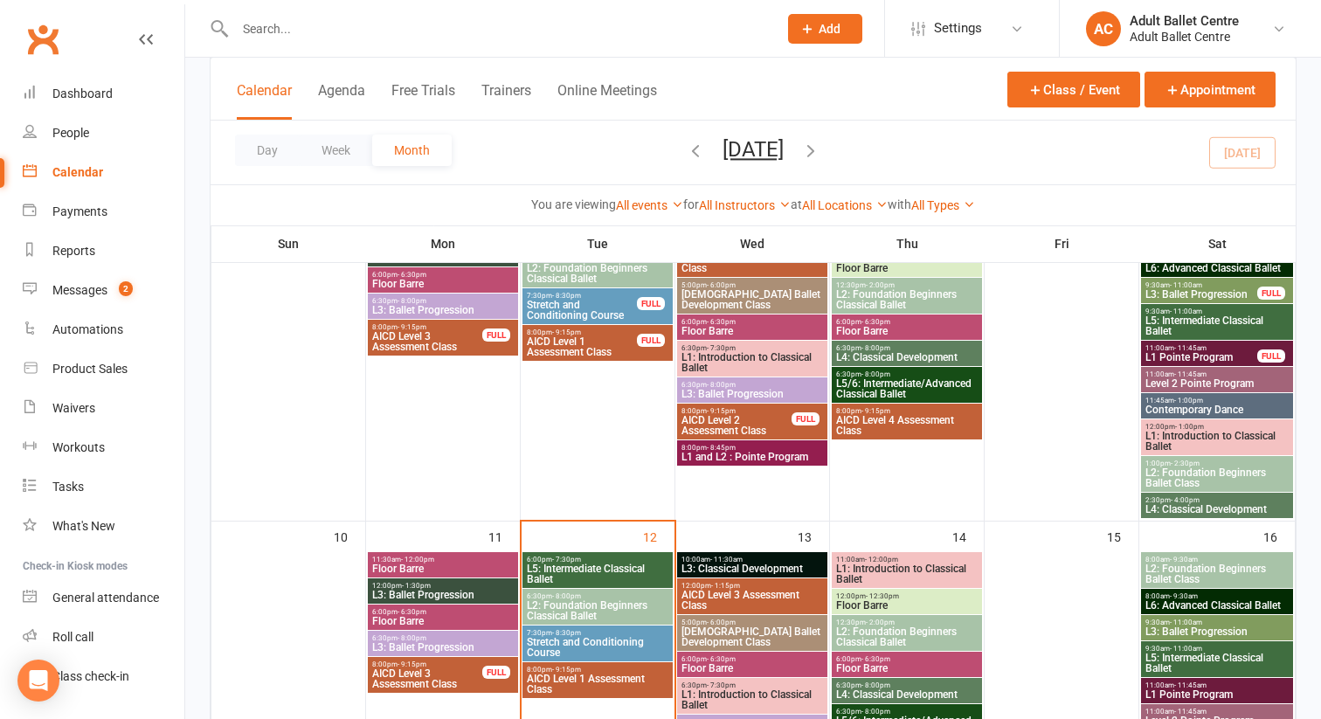
click at [1166, 476] on span "L2: Foundation Beginners Ballet Class" at bounding box center [1216, 477] width 145 height 21
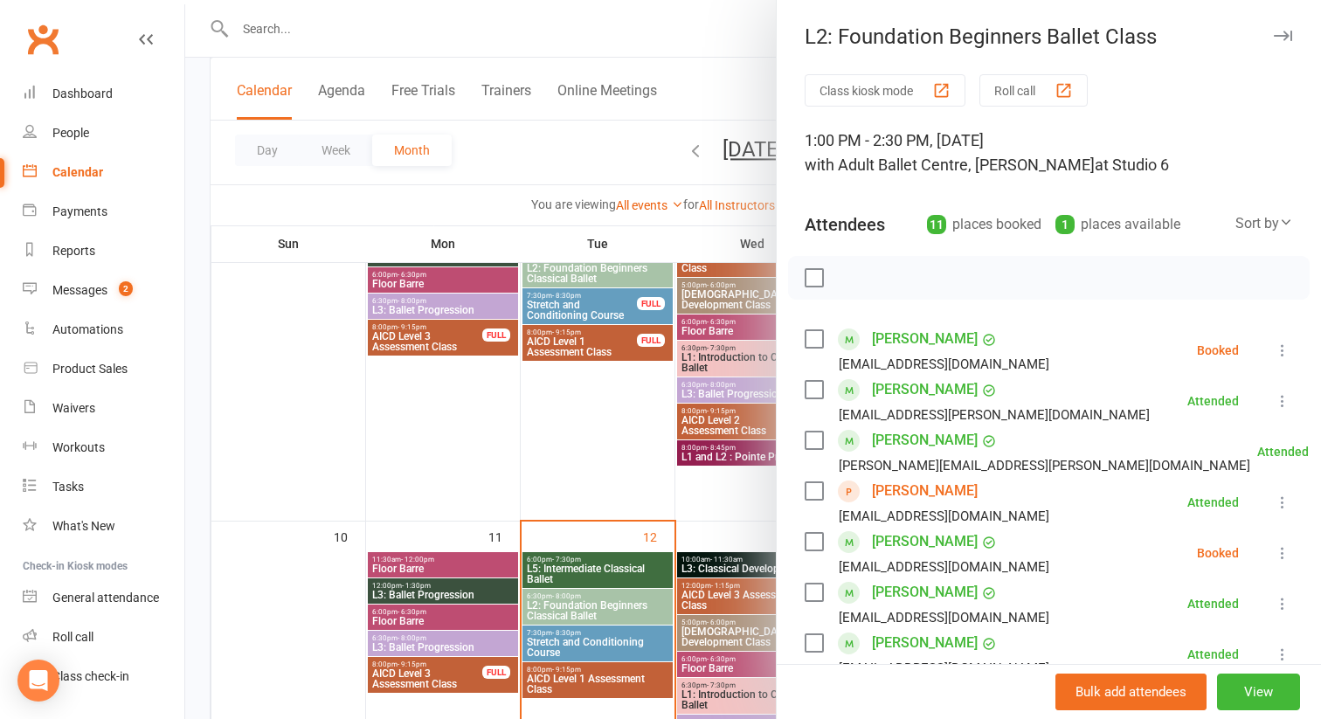
click at [1285, 351] on icon at bounding box center [1282, 350] width 17 height 17
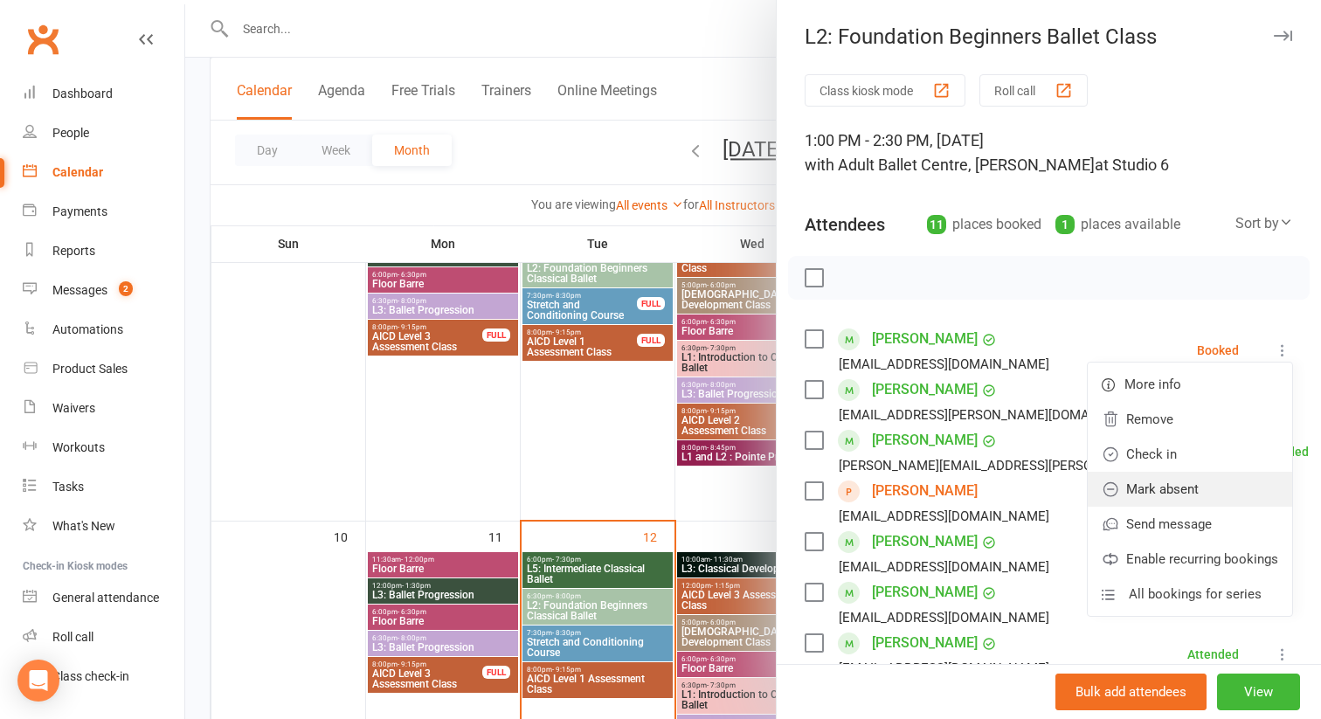
click at [1194, 487] on link "Mark absent" at bounding box center [1190, 489] width 204 height 35
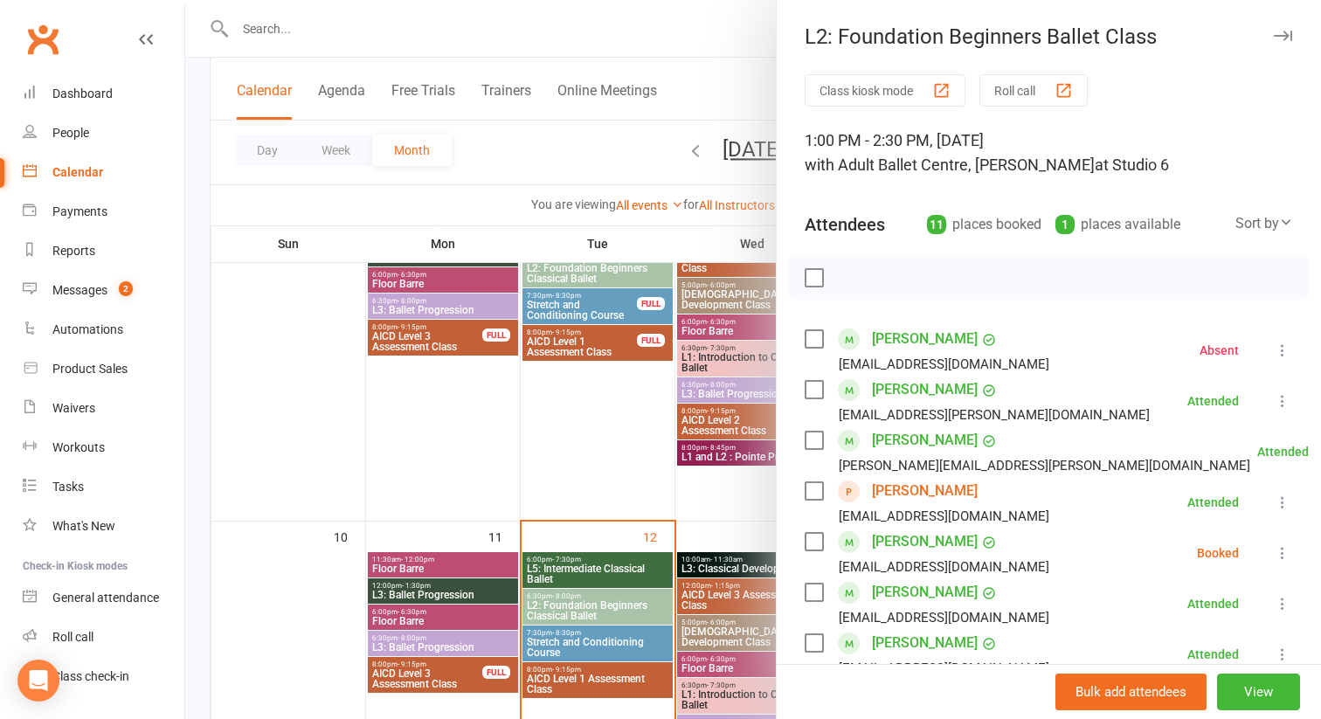
click at [1277, 549] on icon at bounding box center [1282, 552] width 17 height 17
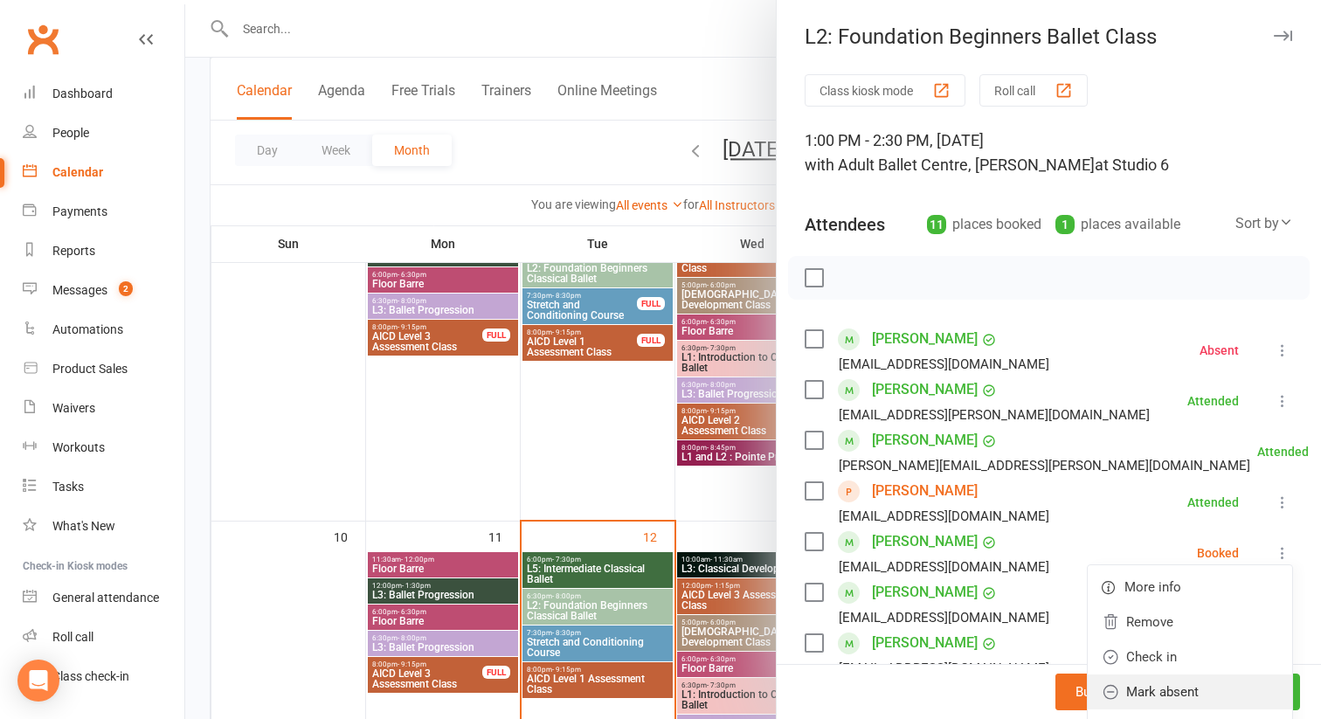
click at [1196, 690] on link "Mark absent" at bounding box center [1190, 691] width 204 height 35
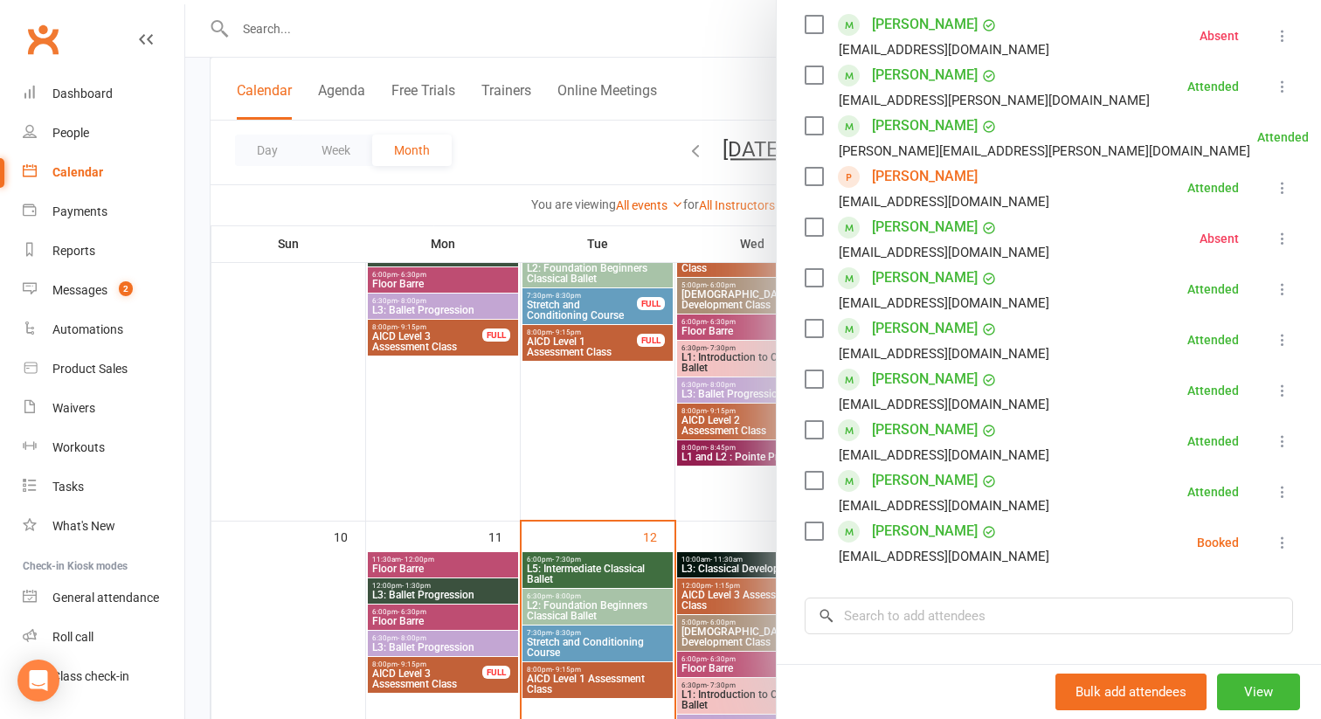
click at [1281, 549] on icon at bounding box center [1282, 542] width 17 height 17
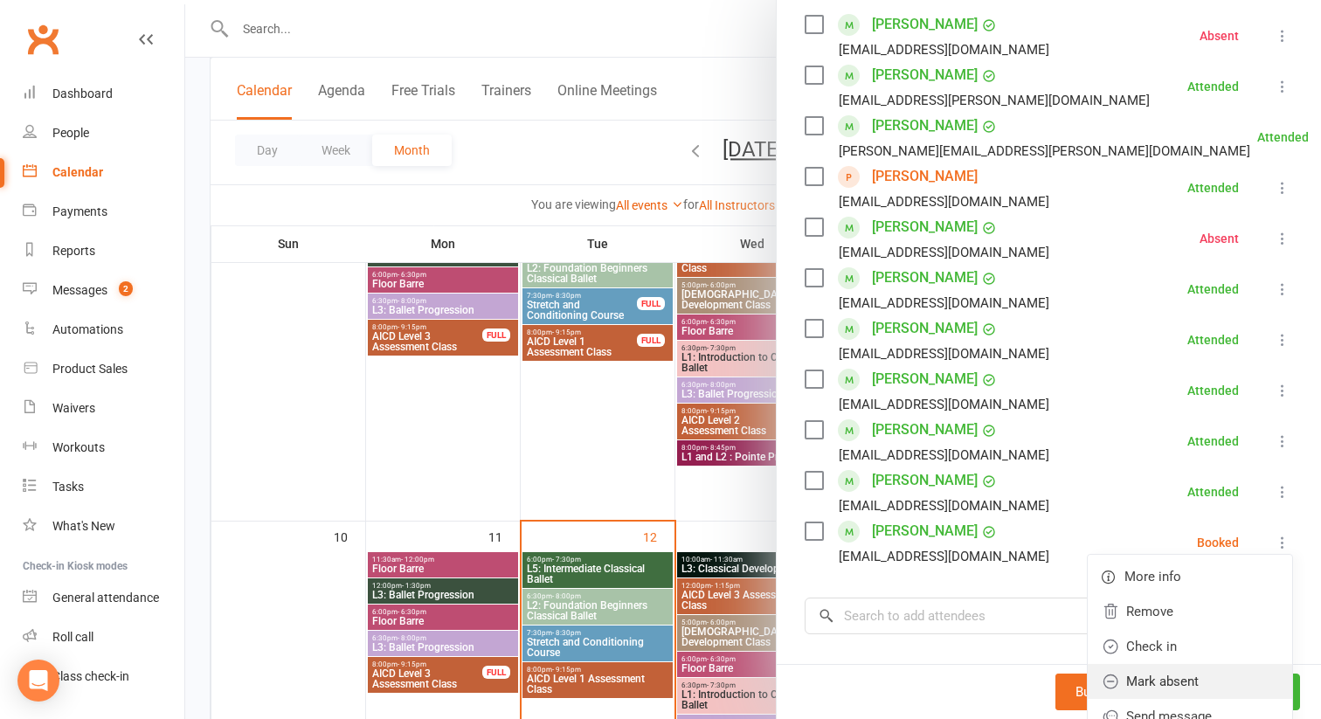
click at [1174, 680] on link "Mark absent" at bounding box center [1190, 681] width 204 height 35
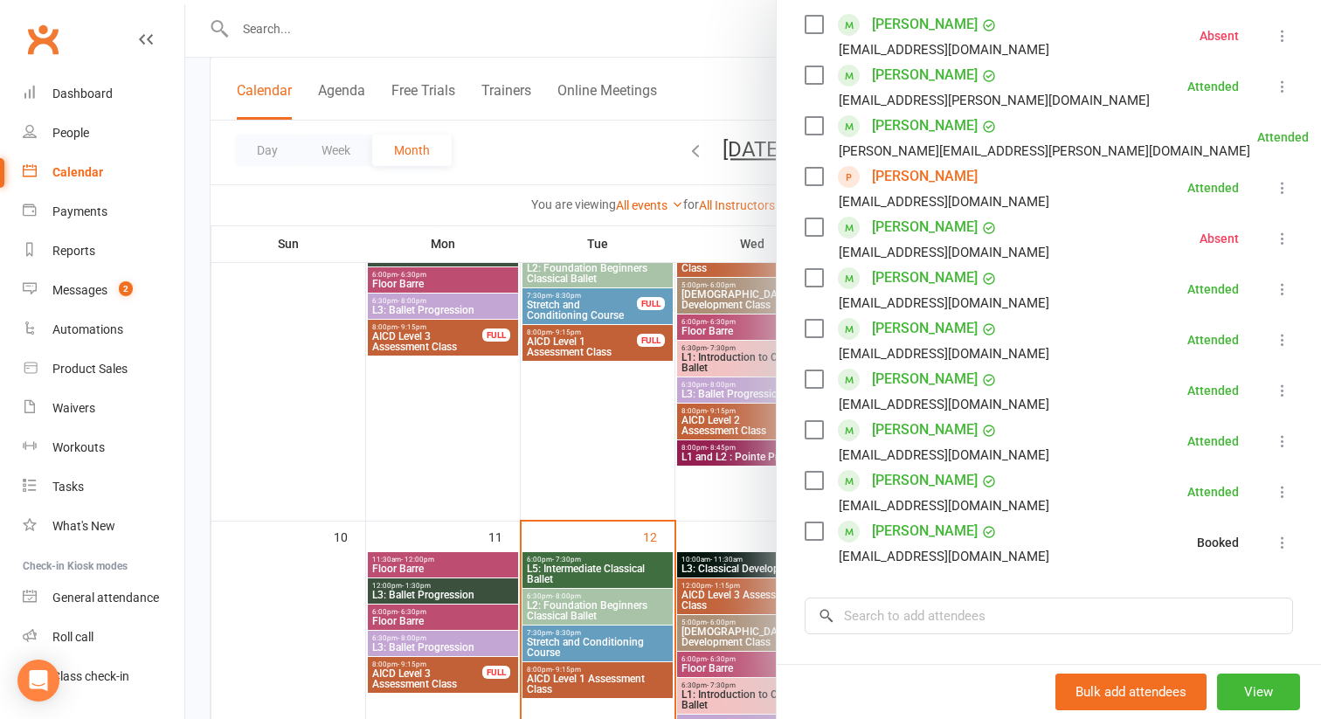
scroll to position [329, 0]
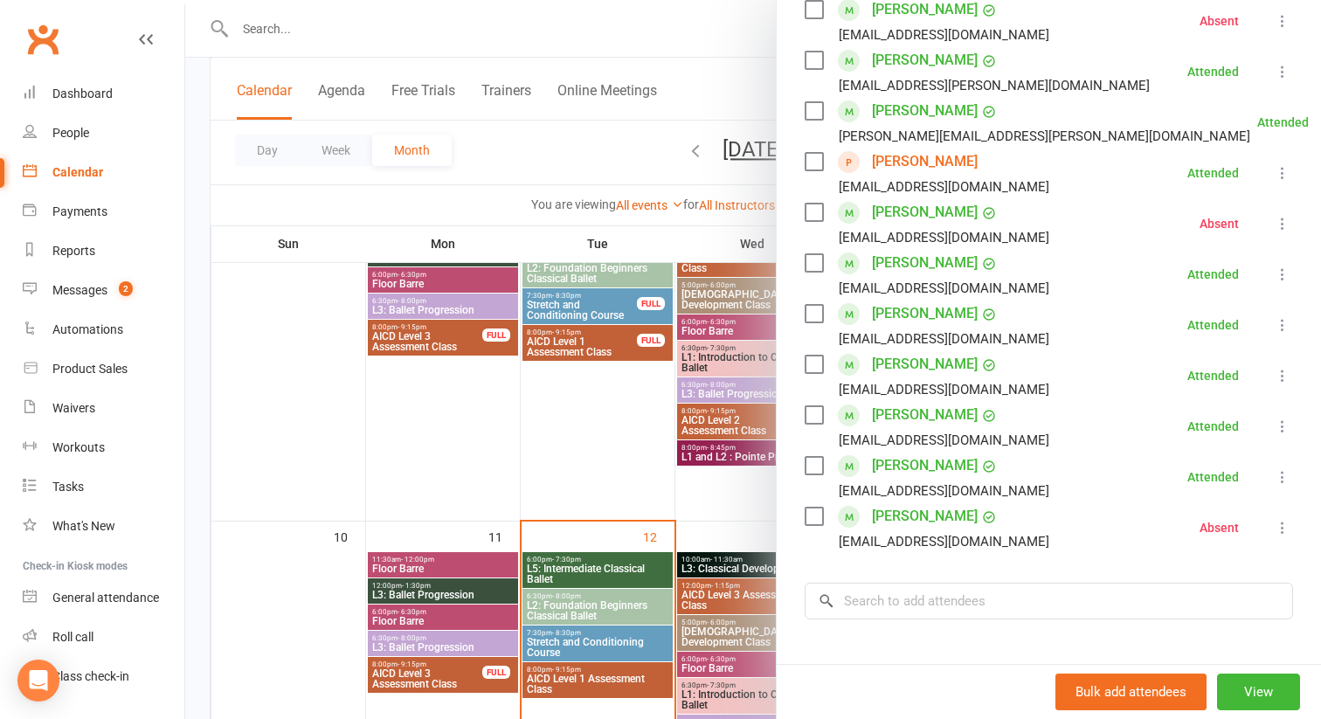
click at [704, 499] on div at bounding box center [753, 359] width 1136 height 719
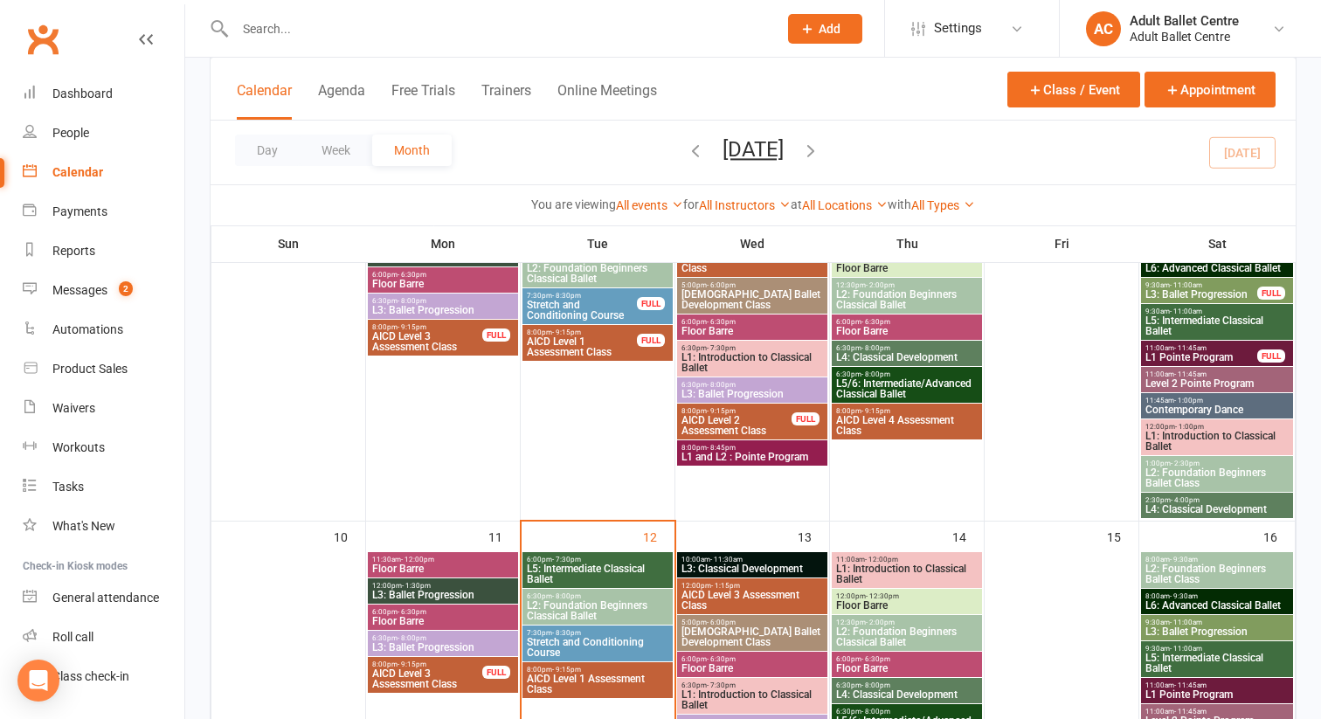
click at [1178, 508] on span "L4: Classical Development" at bounding box center [1216, 509] width 145 height 10
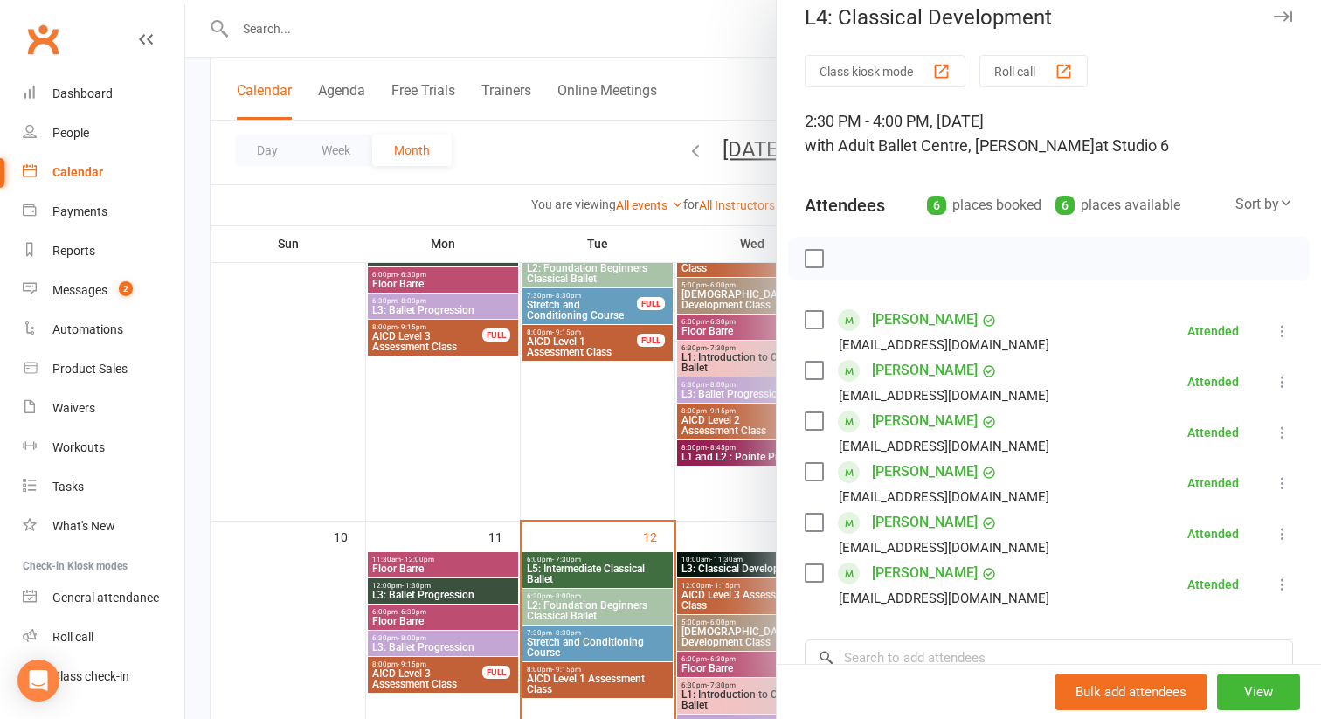
scroll to position [0, 0]
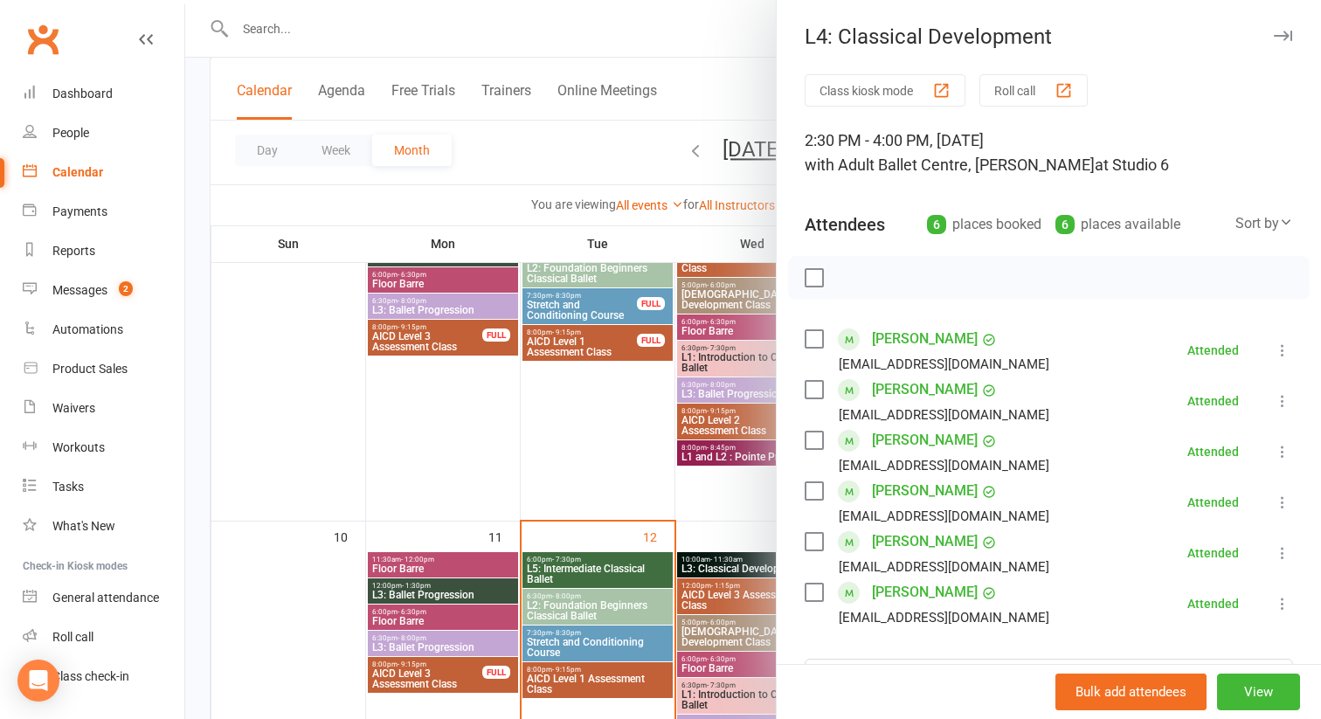
click at [732, 495] on div at bounding box center [753, 359] width 1136 height 719
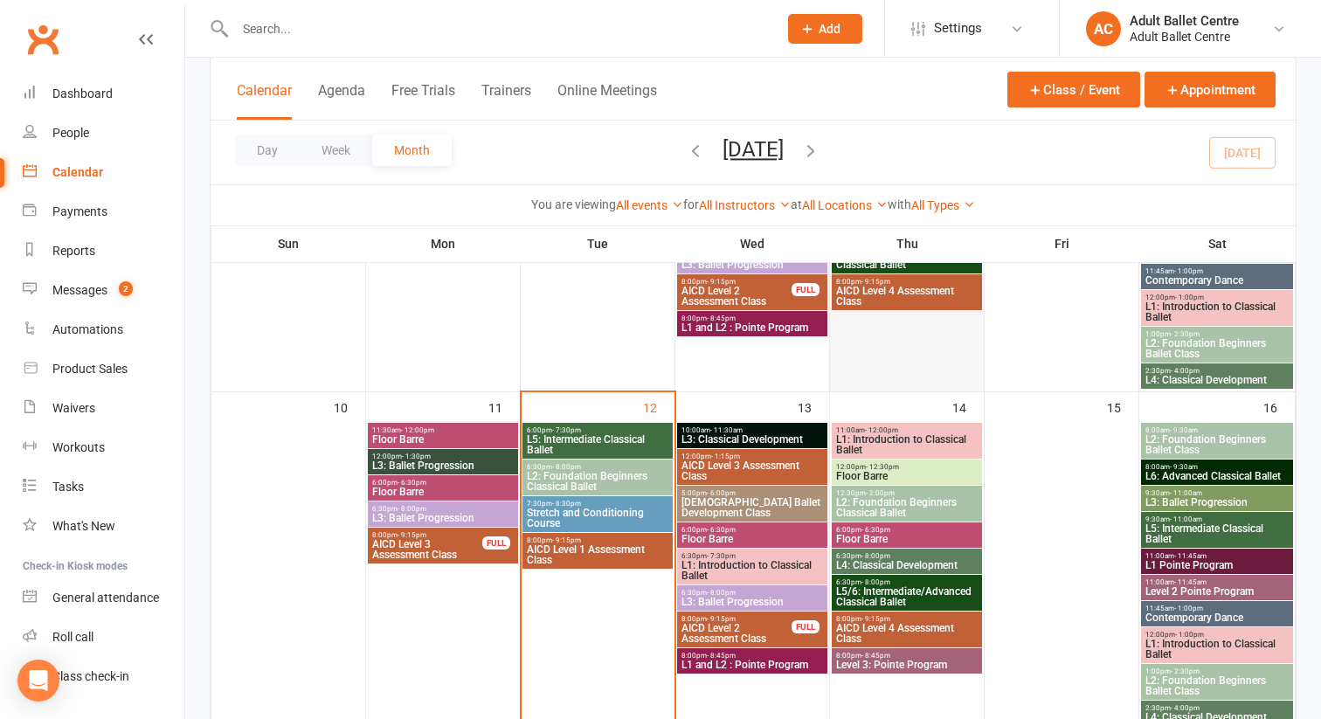
scroll to position [644, 0]
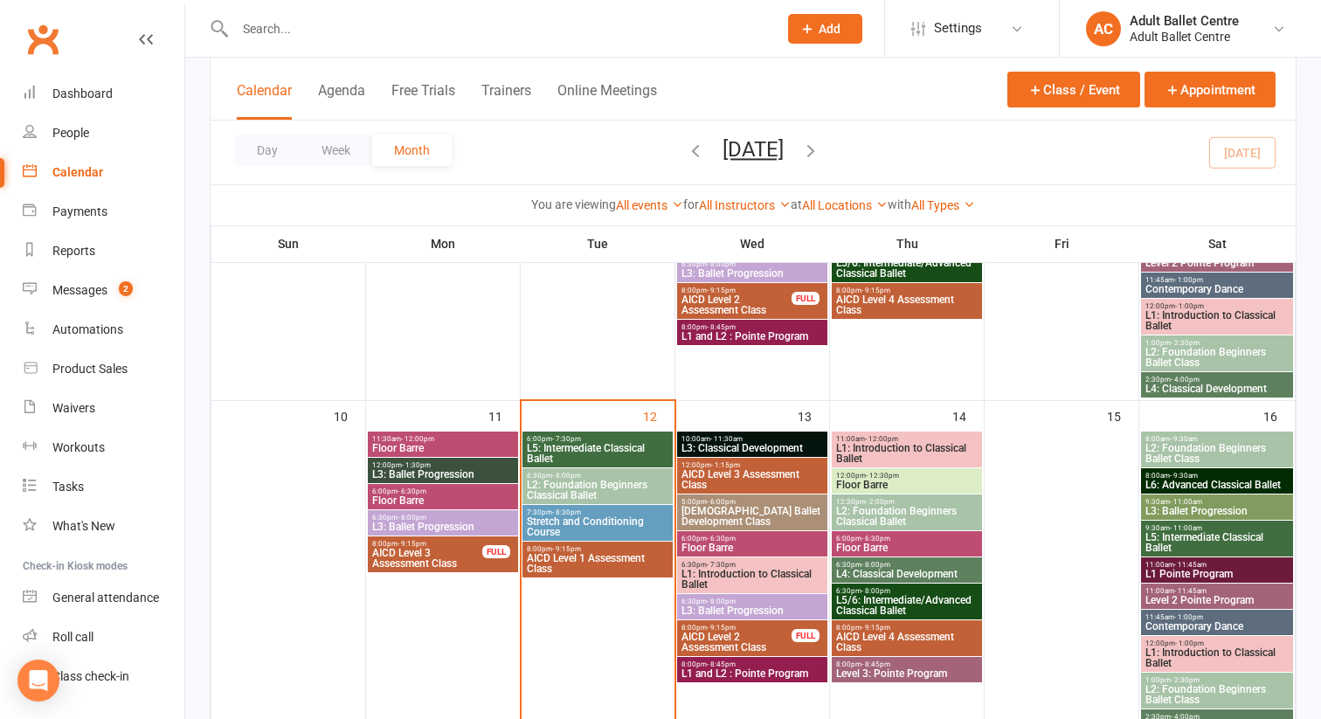
click at [1191, 361] on span "L2: Foundation Beginners Ballet Class" at bounding box center [1216, 357] width 145 height 21
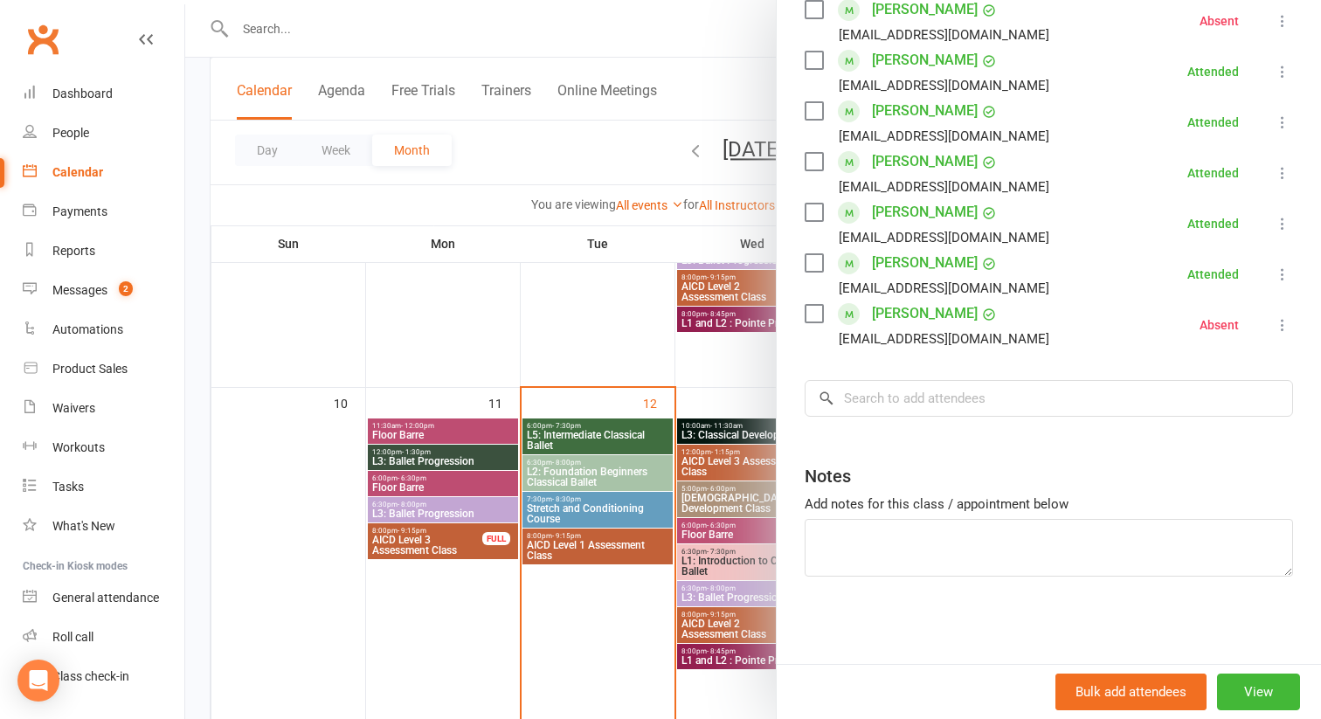
scroll to position [658, 0]
click at [424, 432] on div at bounding box center [753, 359] width 1136 height 719
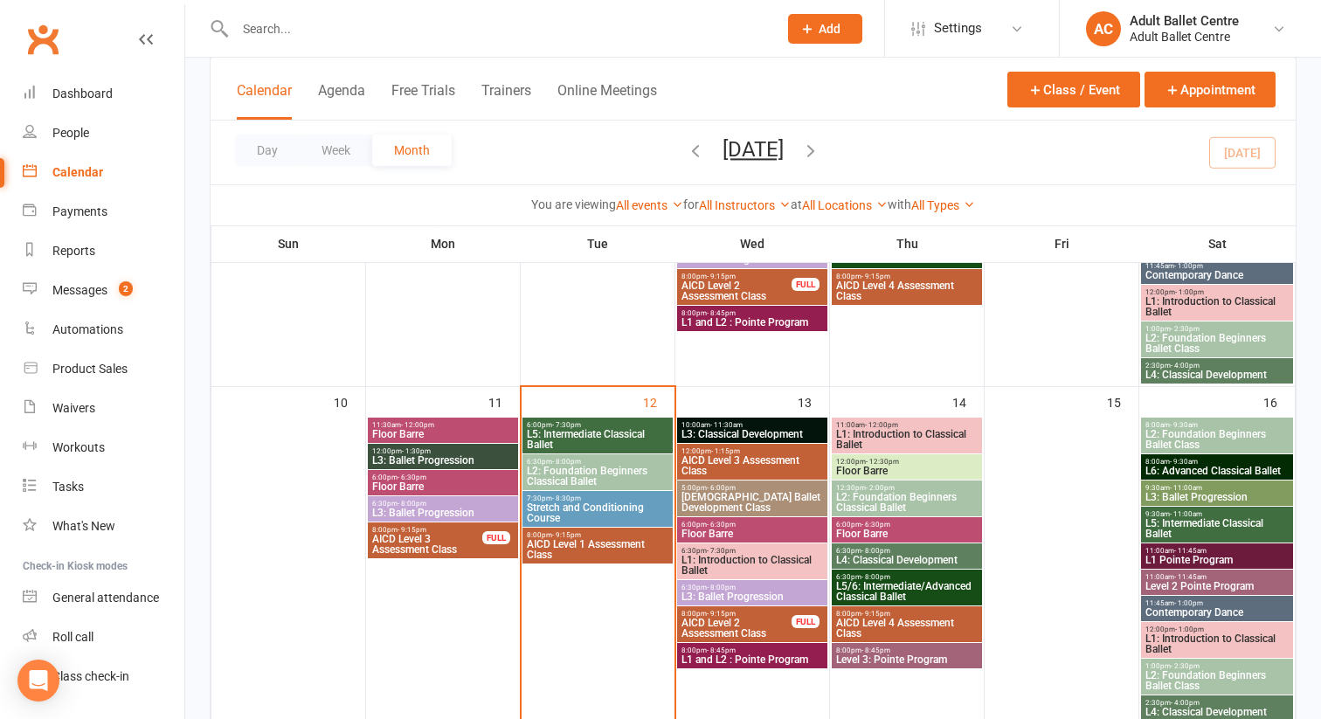
click at [424, 432] on span "Floor Barre" at bounding box center [442, 434] width 143 height 10
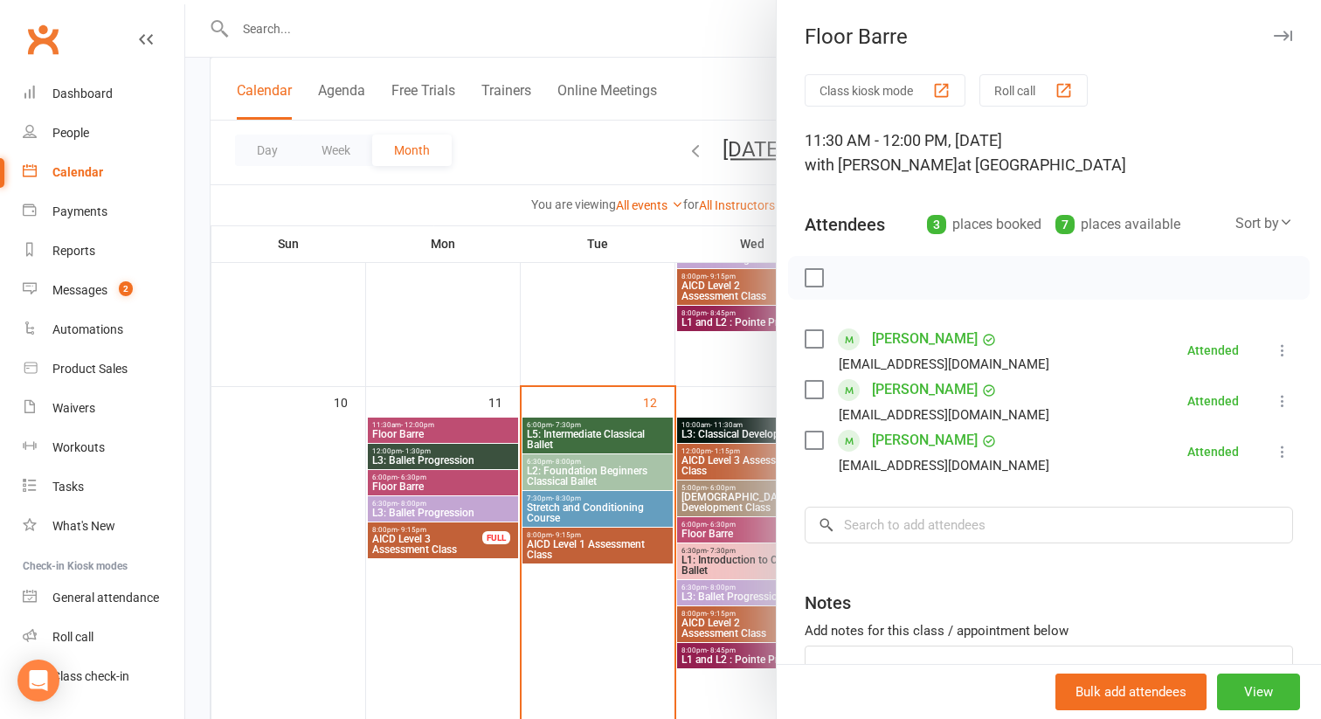
click at [418, 462] on div at bounding box center [753, 359] width 1136 height 719
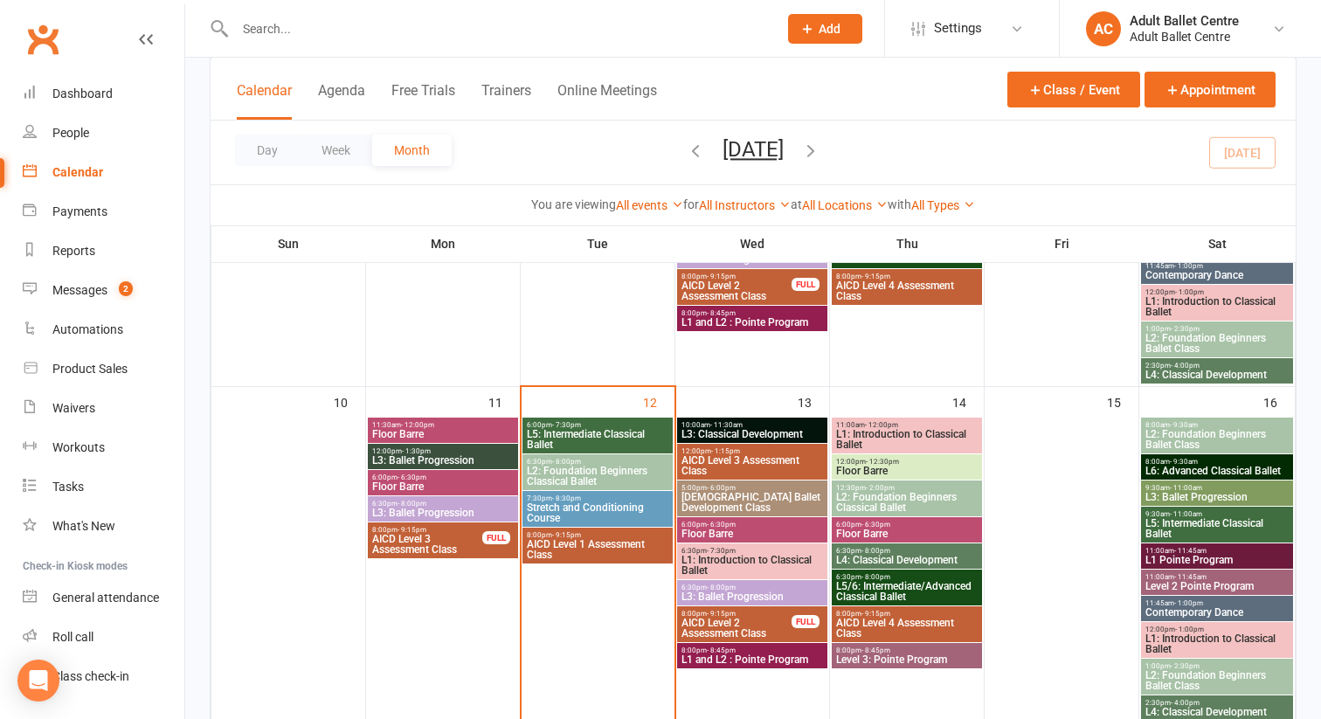
click at [418, 462] on span "L3: Ballet Progression" at bounding box center [442, 460] width 143 height 10
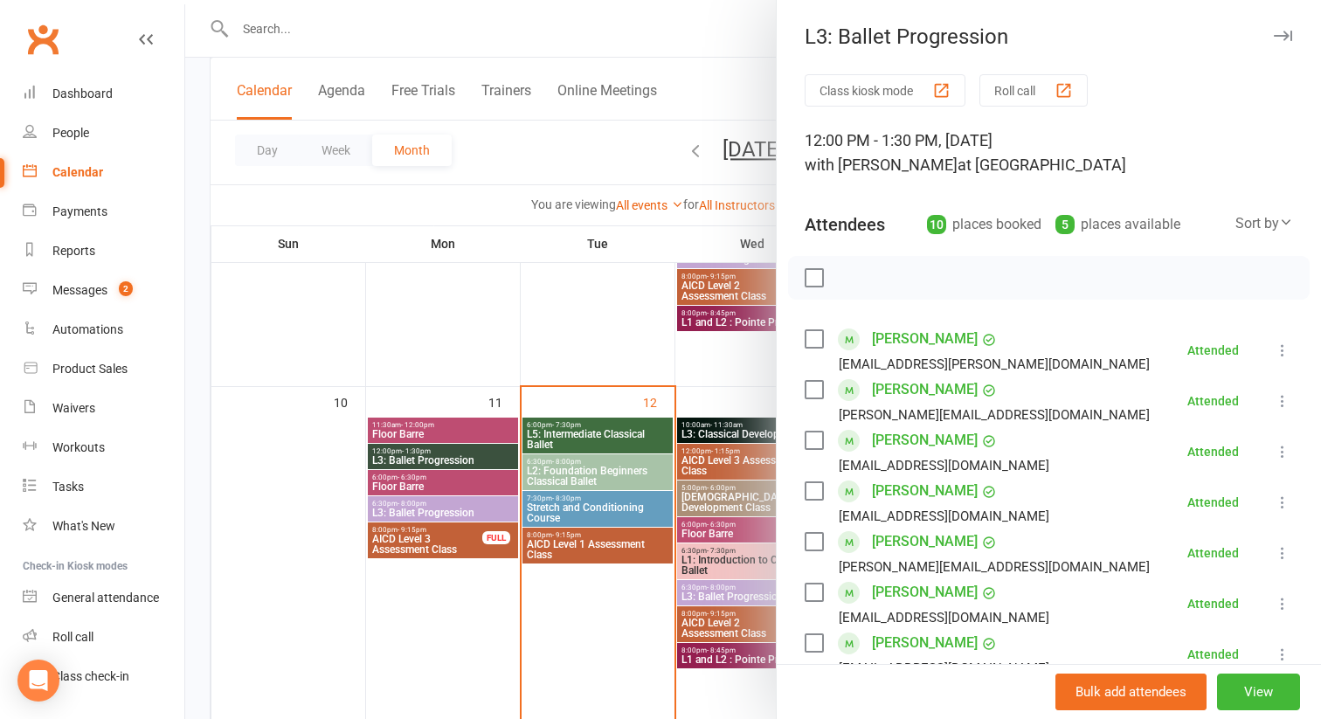
click at [418, 425] on div at bounding box center [753, 359] width 1136 height 719
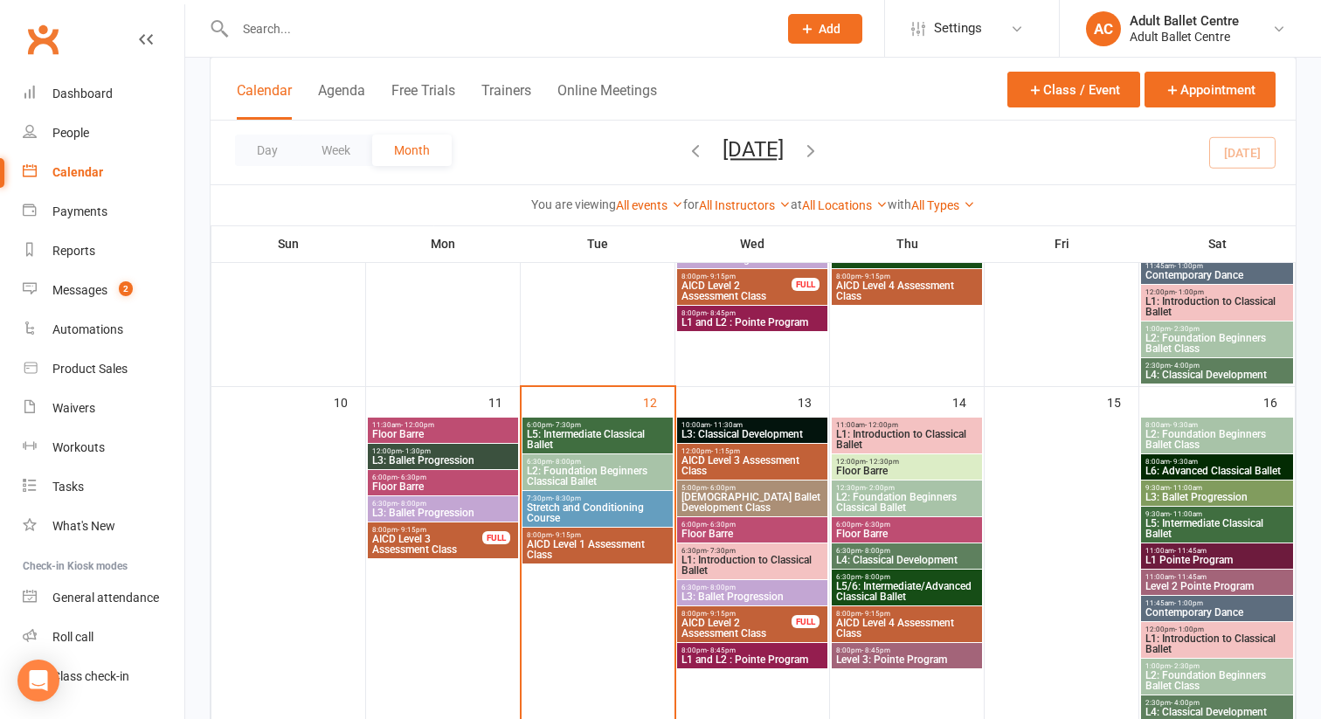
click at [418, 426] on span "- 12:00pm" at bounding box center [417, 425] width 33 height 8
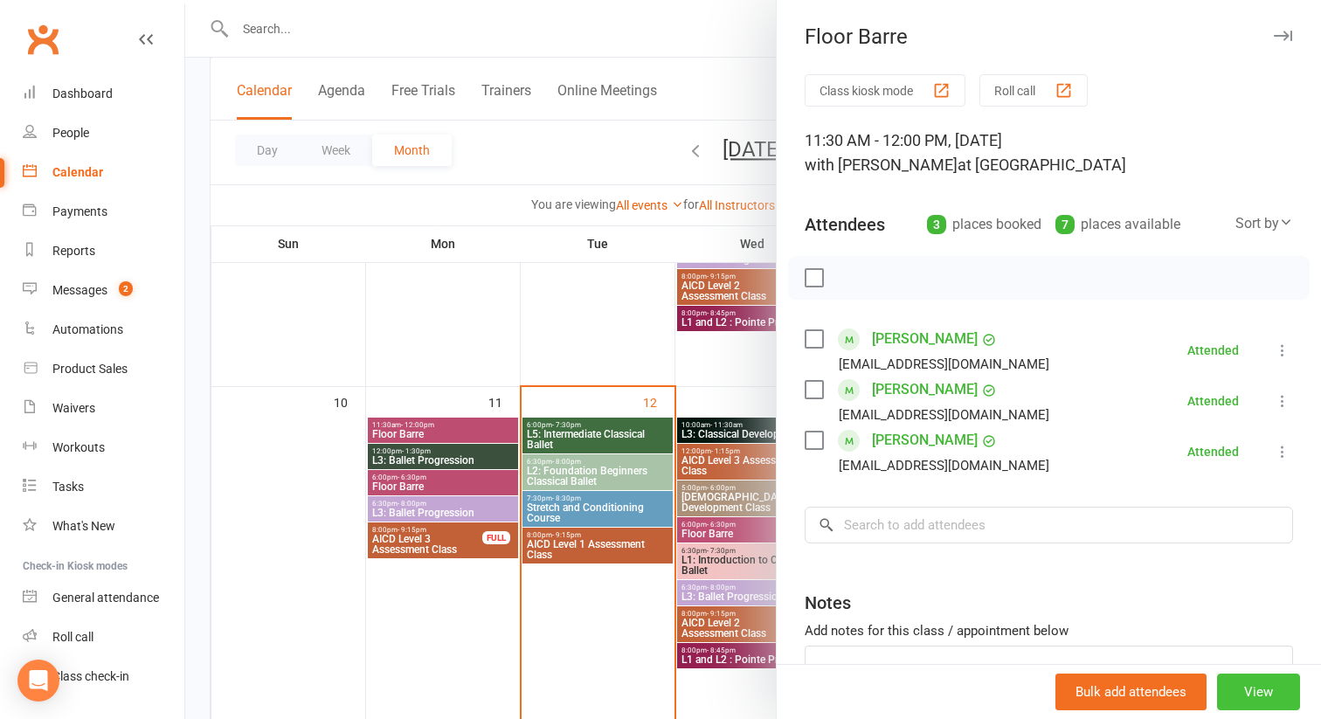
click at [1264, 688] on button "View" at bounding box center [1258, 691] width 83 height 37
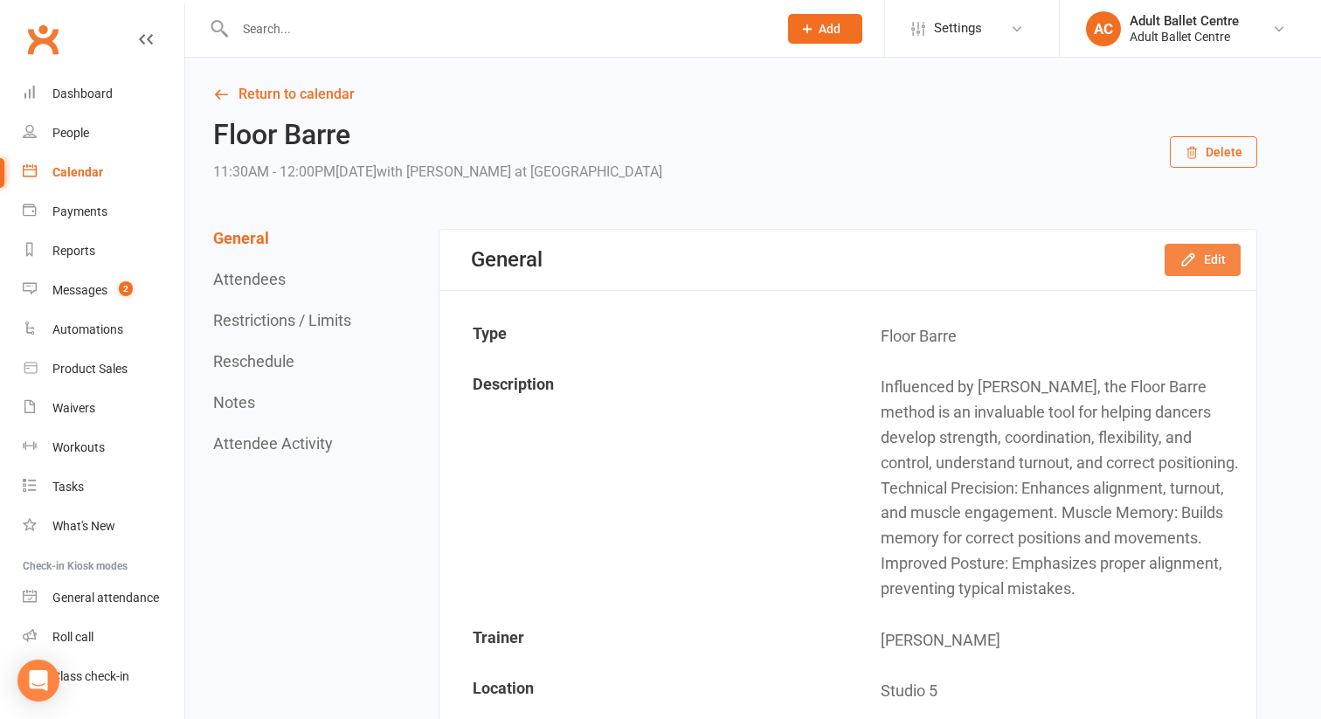
click at [1177, 254] on button "Edit" at bounding box center [1202, 259] width 76 height 31
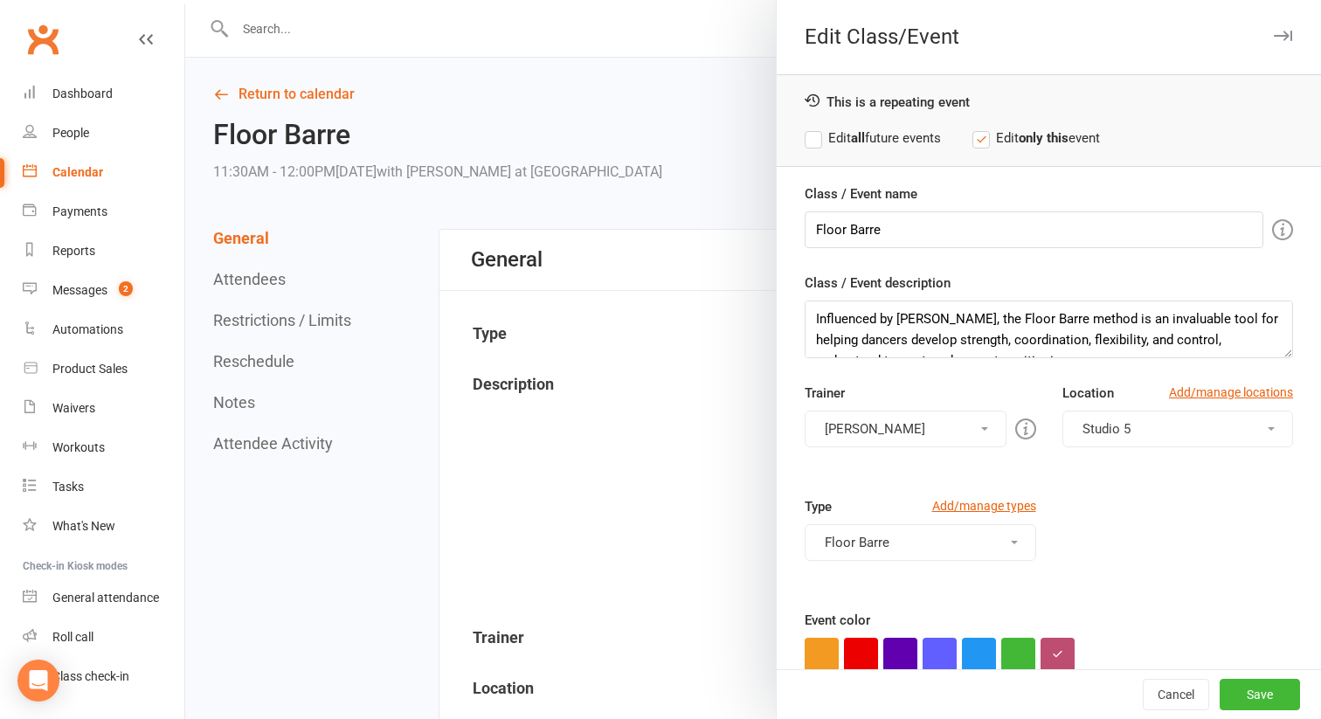
click at [814, 142] on label "Edit all future events" at bounding box center [873, 138] width 136 height 21
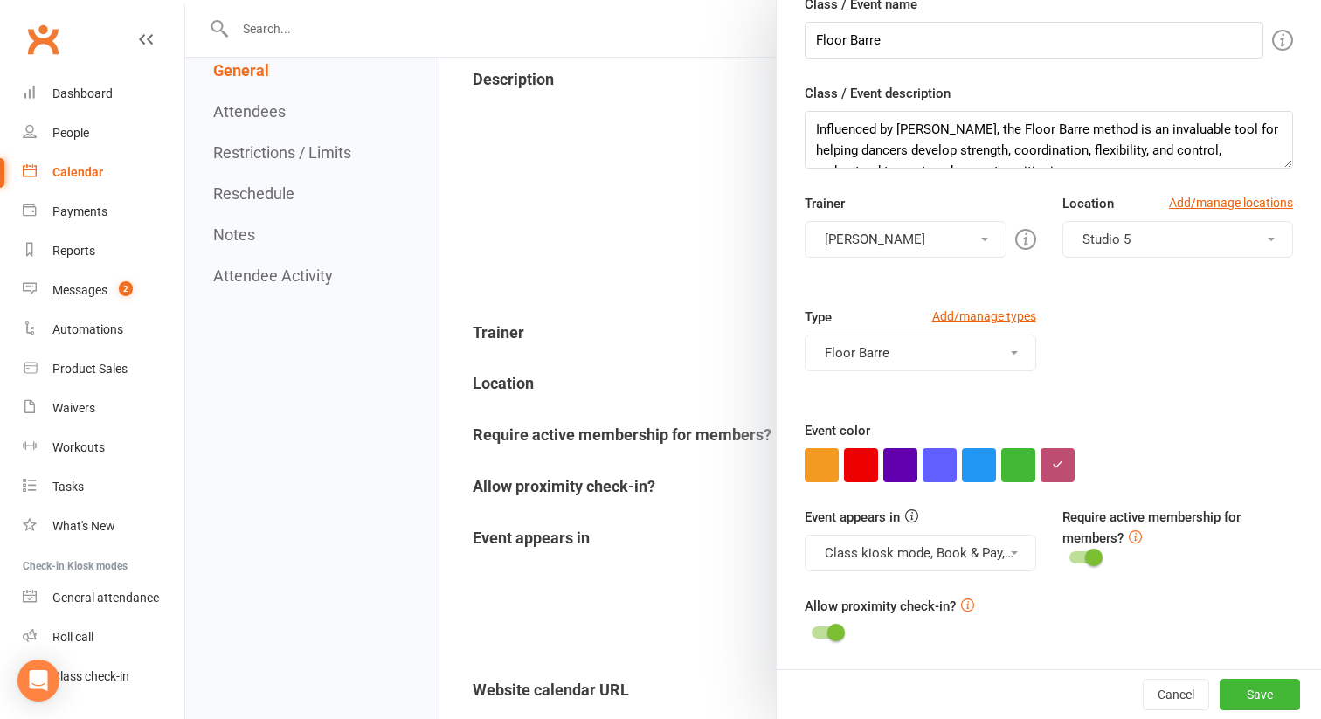
scroll to position [351, 0]
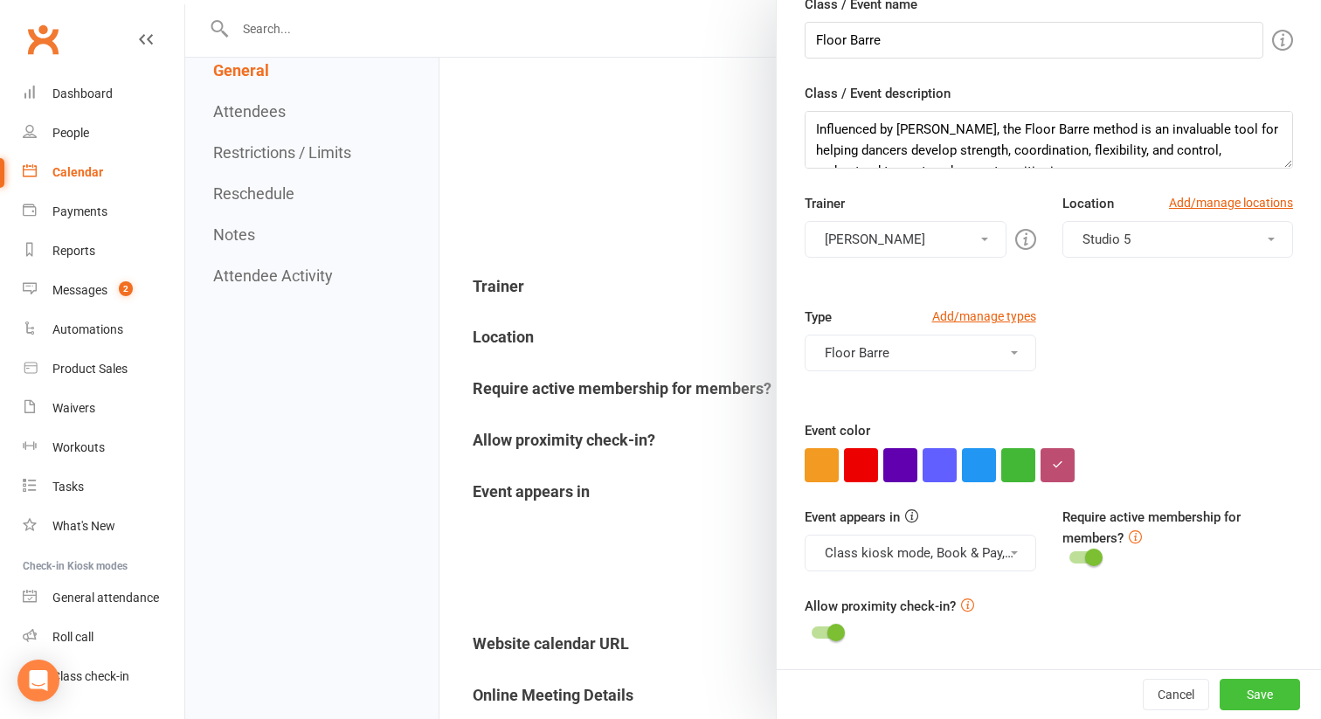
click at [1226, 694] on button "Save" at bounding box center [1259, 694] width 80 height 31
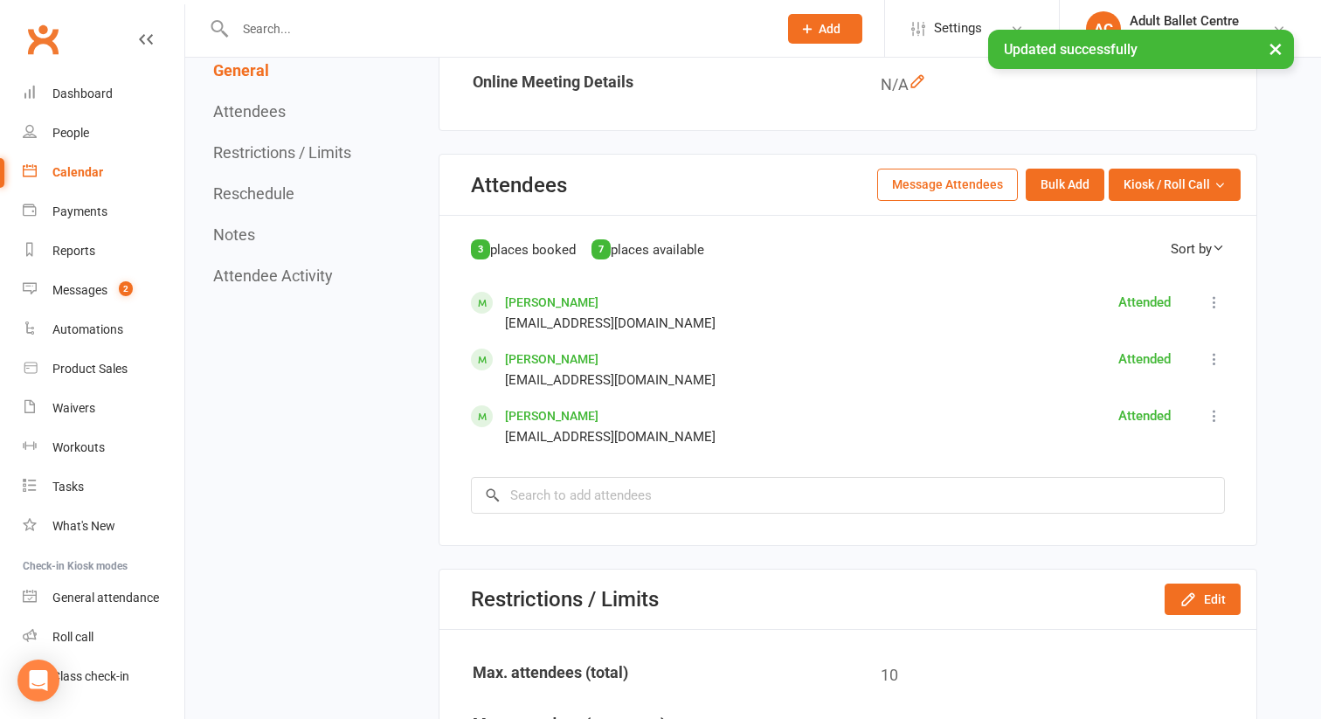
scroll to position [1022, 0]
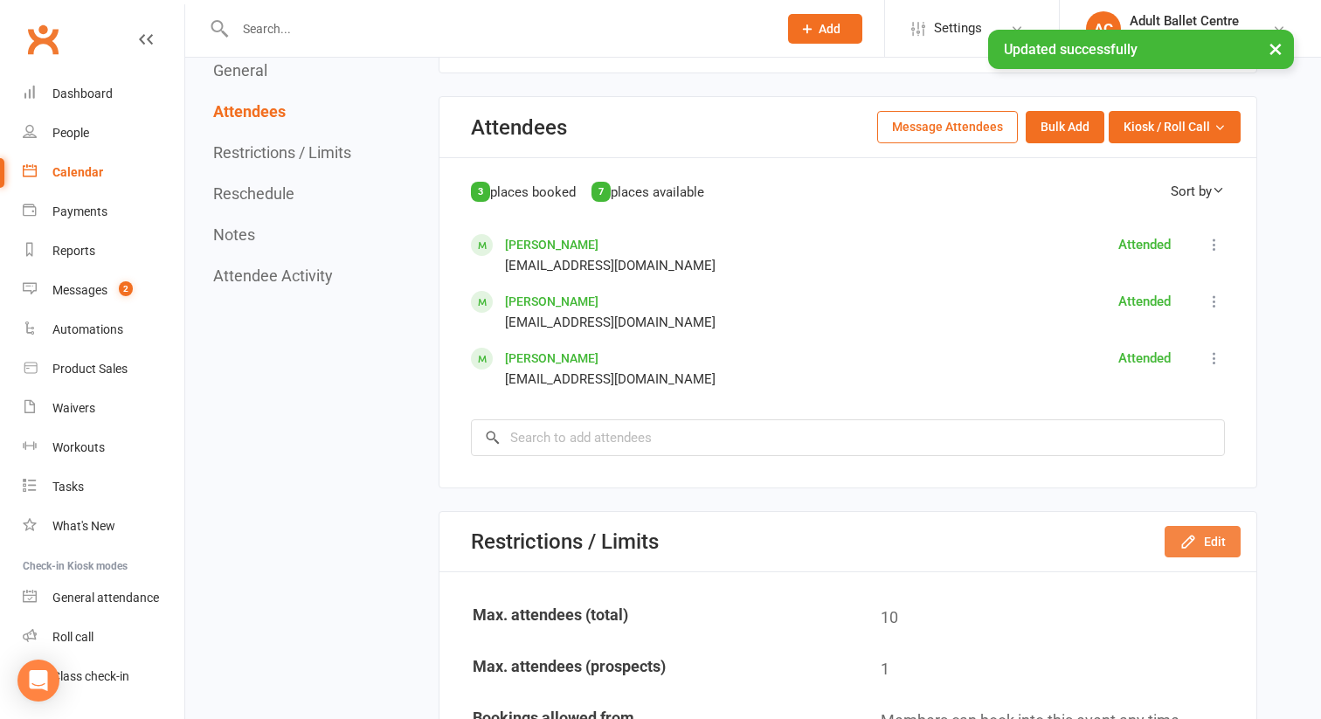
click at [1196, 548] on icon "button" at bounding box center [1187, 541] width 17 height 17
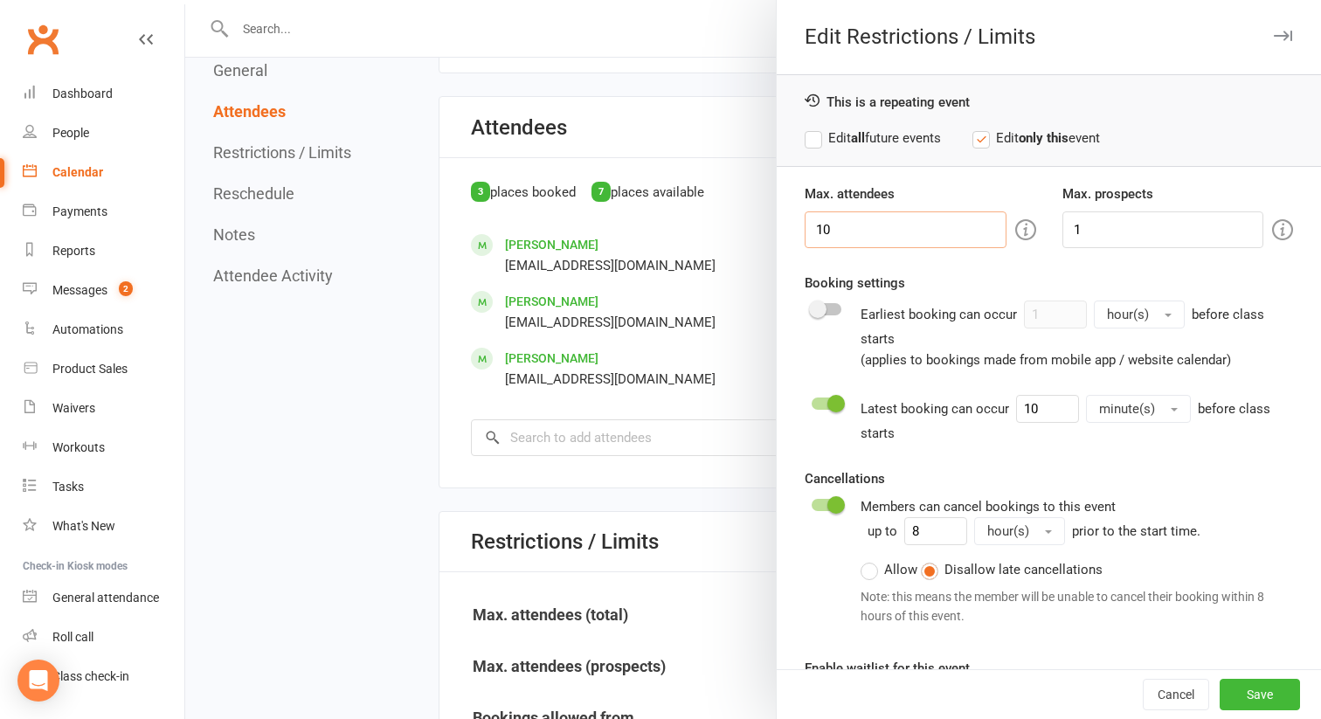
click at [867, 239] on input "10" at bounding box center [906, 229] width 202 height 37
type input "1"
type input "8"
click at [1235, 691] on button "Save" at bounding box center [1259, 694] width 80 height 31
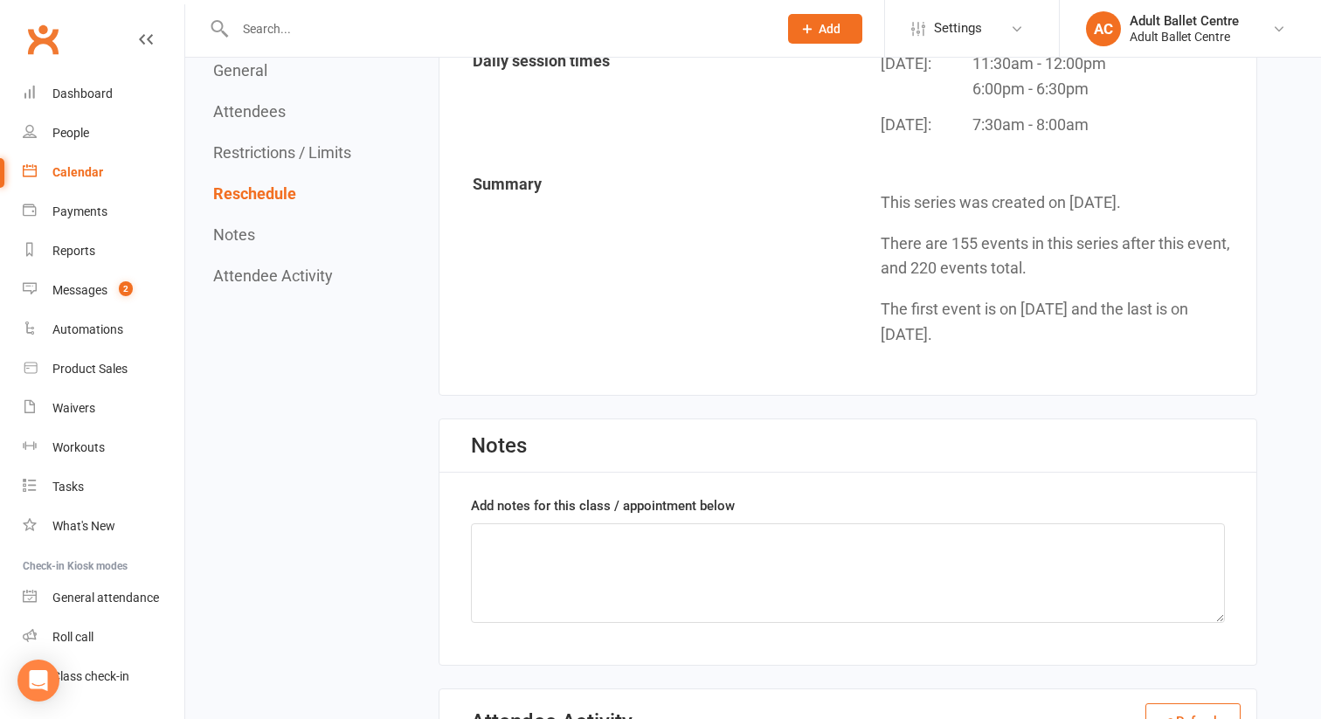
scroll to position [2184, 0]
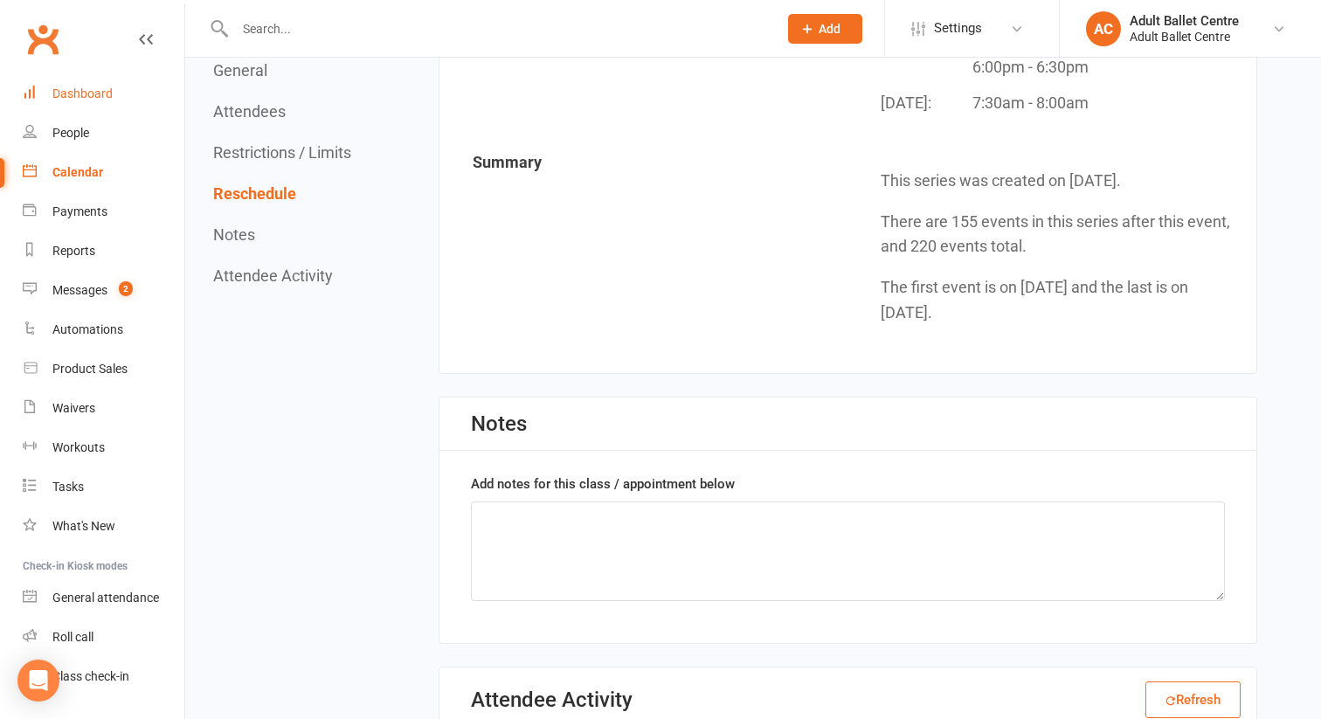
click at [59, 85] on link "Dashboard" at bounding box center [104, 93] width 162 height 39
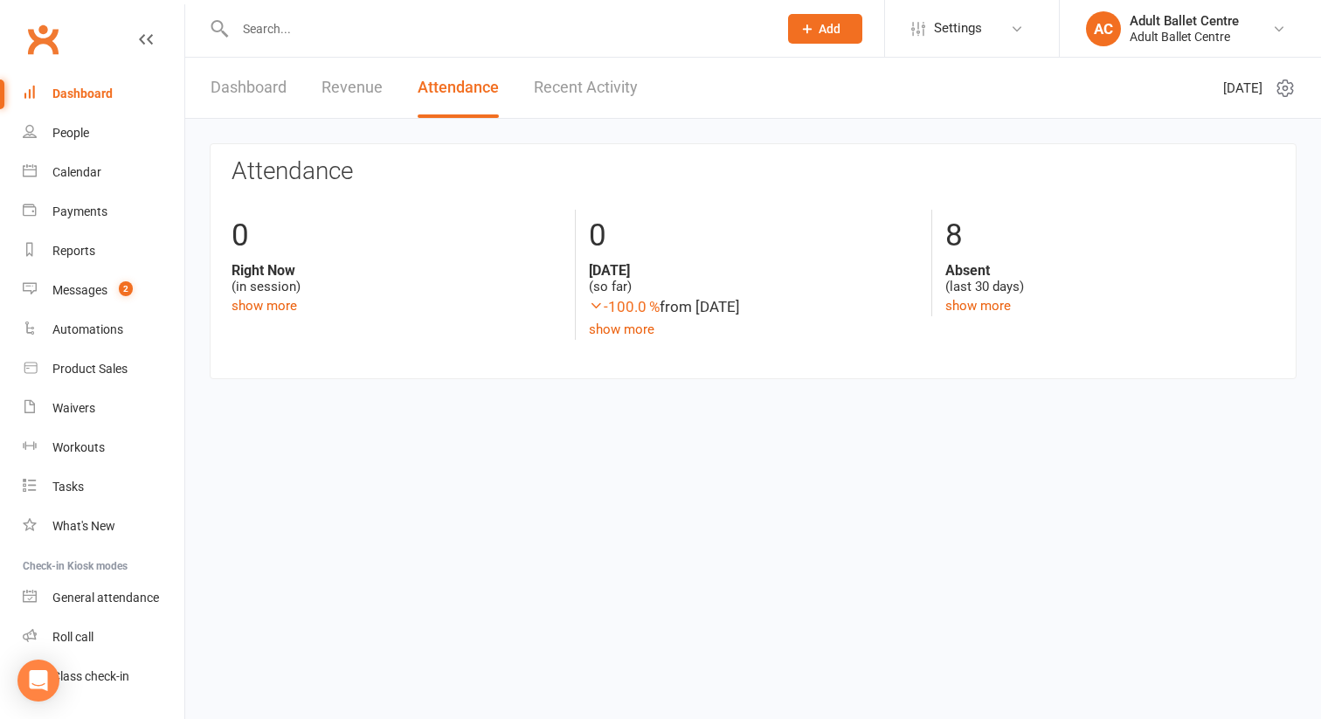
click at [356, 90] on link "Revenue" at bounding box center [351, 88] width 61 height 60
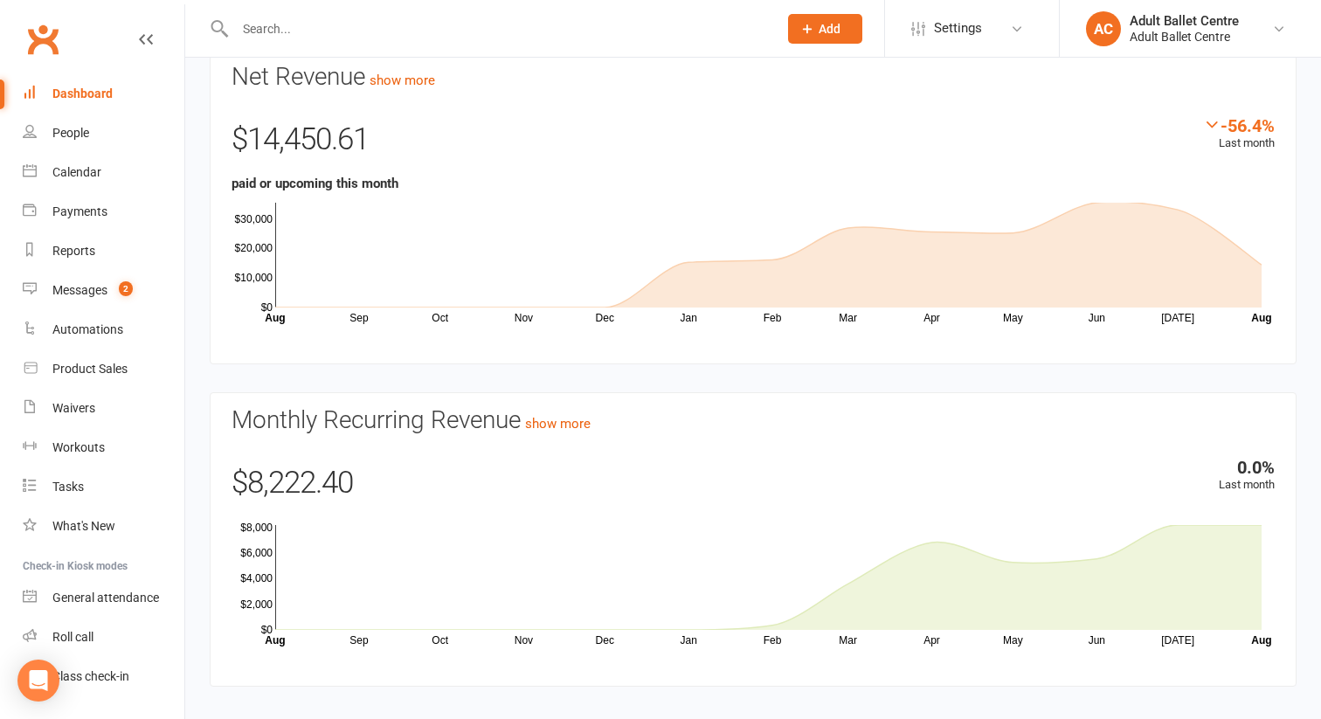
scroll to position [114, 0]
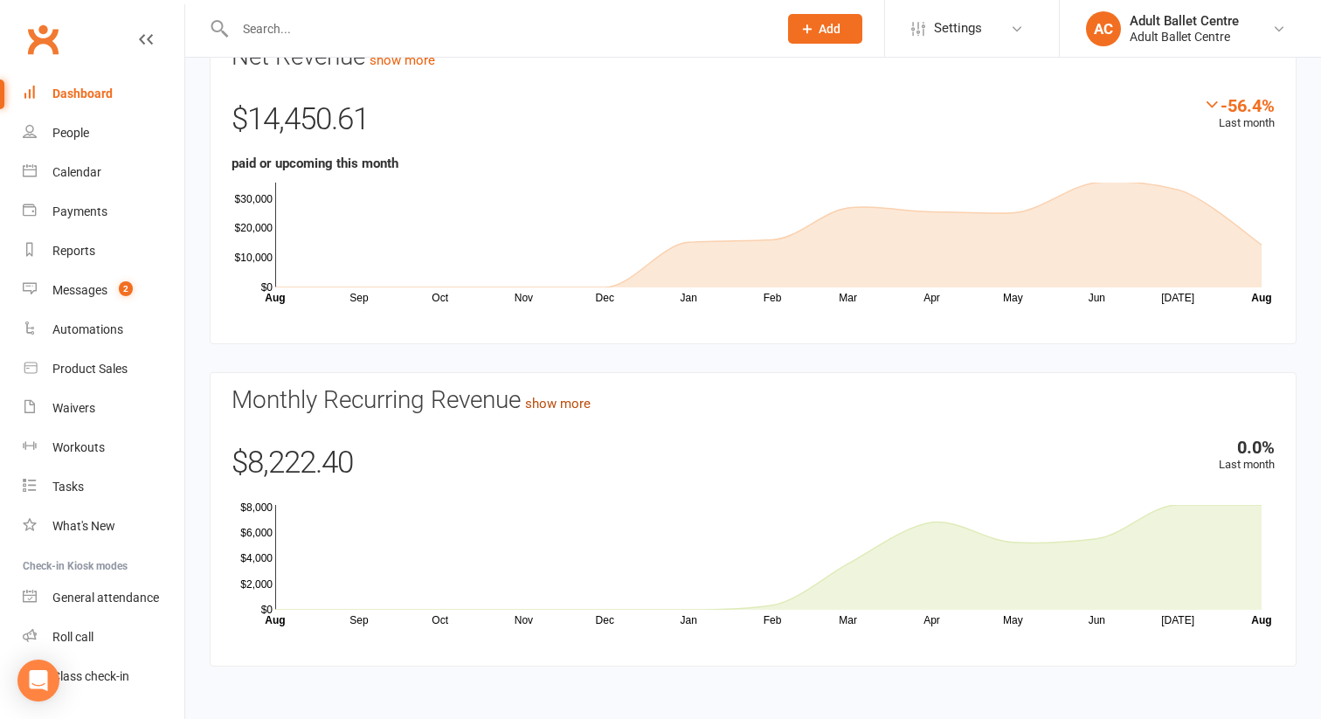
click at [579, 407] on link "show more" at bounding box center [558, 404] width 66 height 16
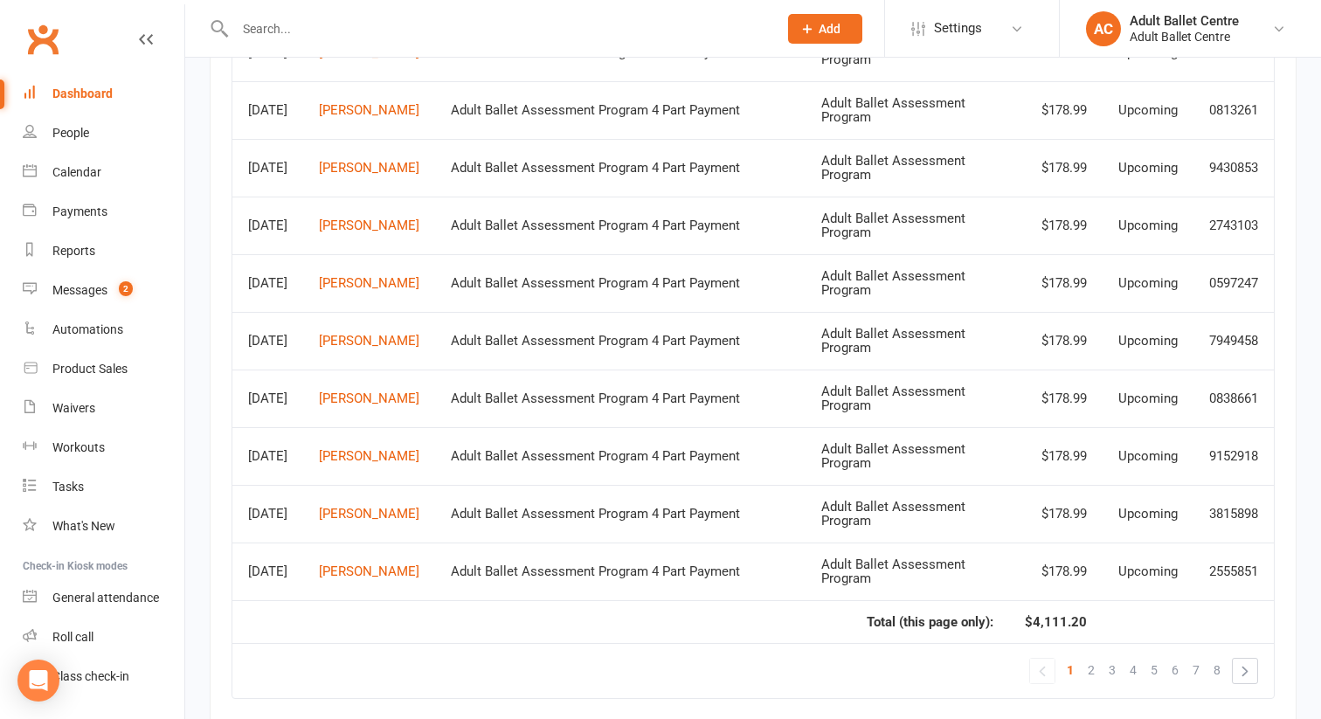
scroll to position [1683, 0]
click at [1085, 673] on link "2" at bounding box center [1091, 668] width 21 height 24
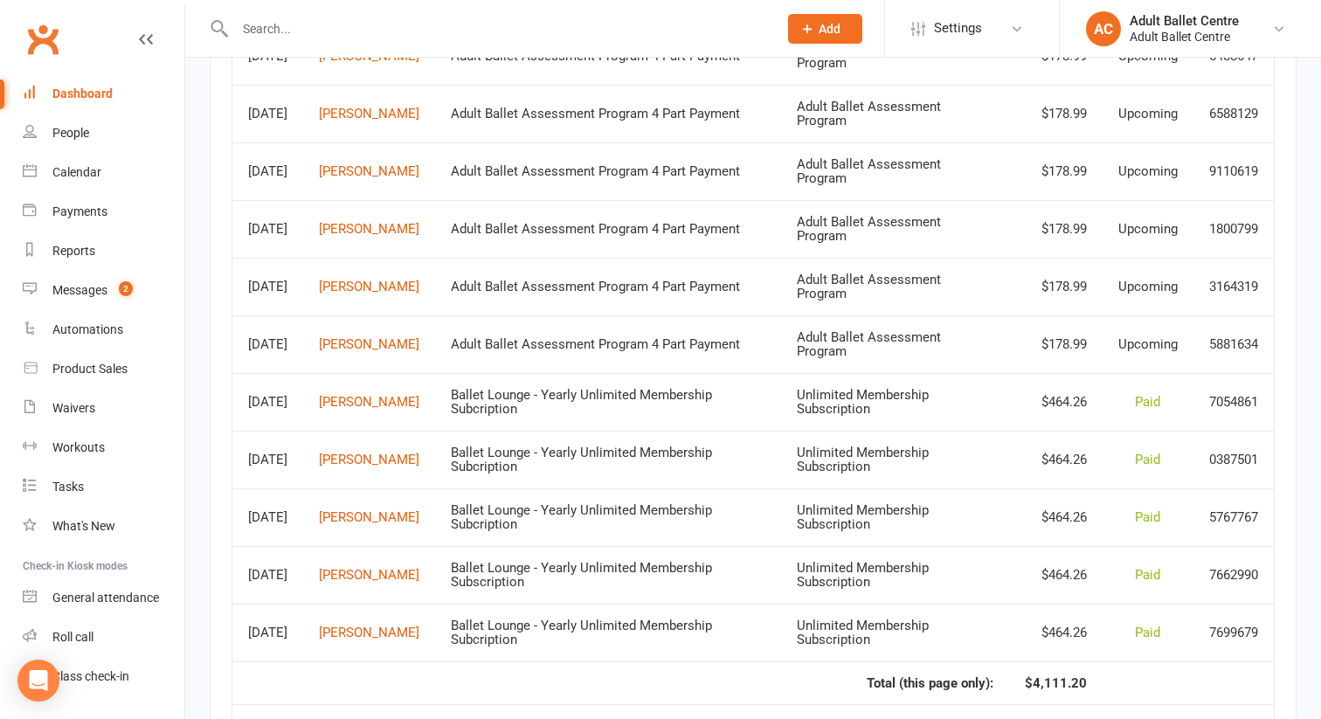
scroll to position [1621, 0]
